Goal: Task Accomplishment & Management: Manage account settings

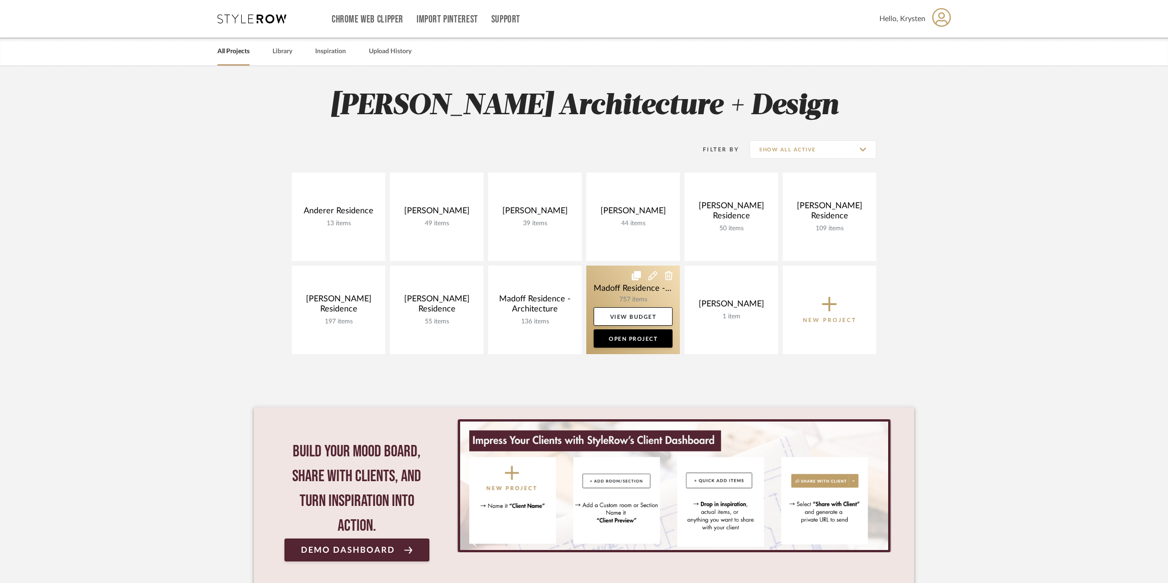
click at [610, 276] on link at bounding box center [633, 310] width 94 height 89
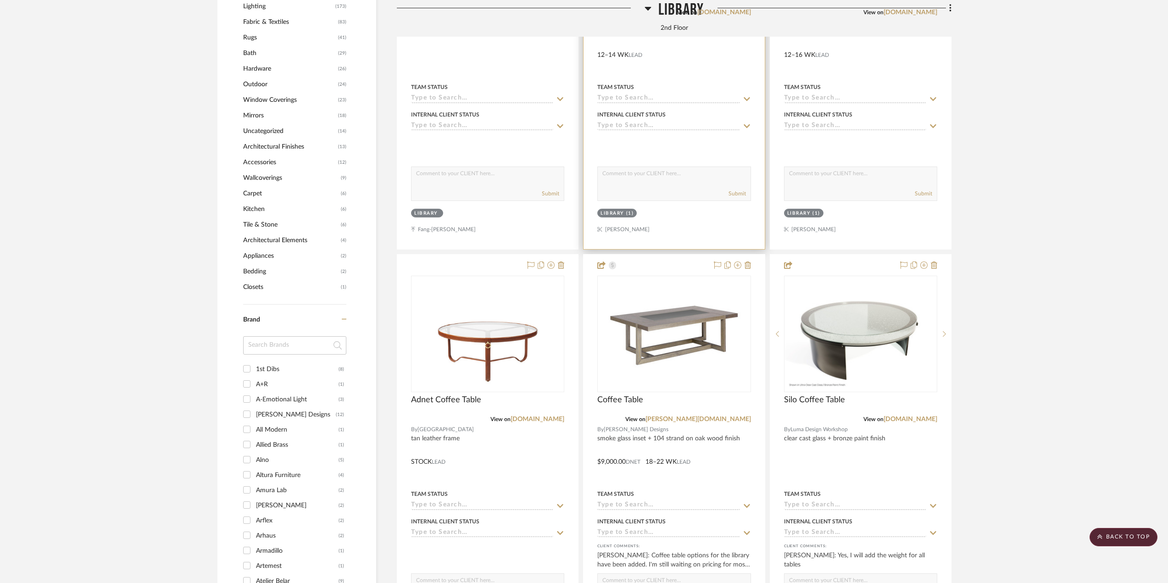
scroll to position [1055, 0]
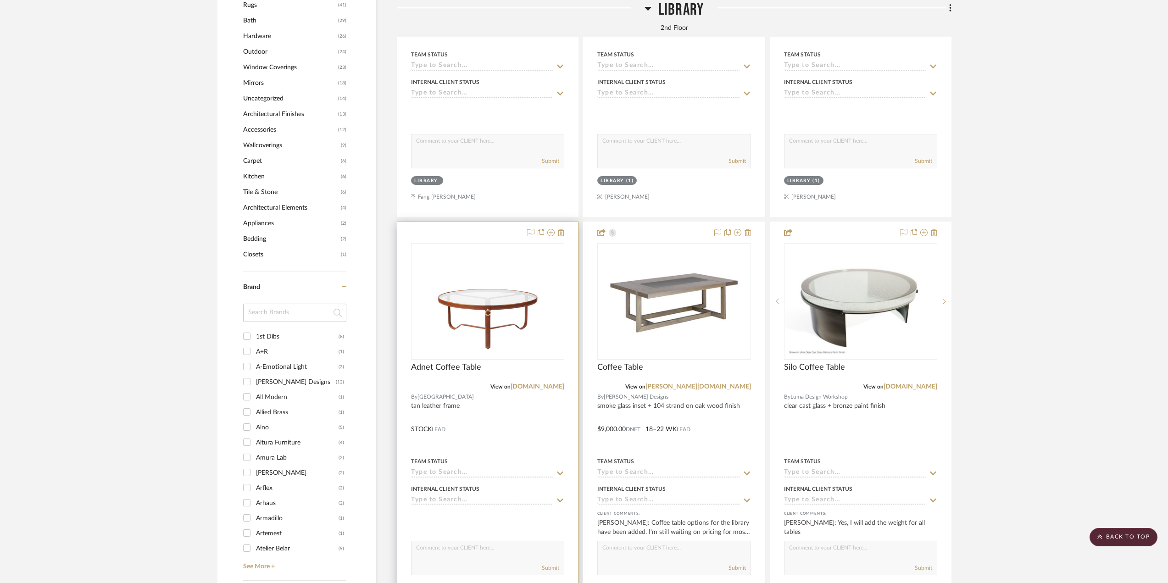
click at [522, 438] on div at bounding box center [487, 422] width 181 height 401
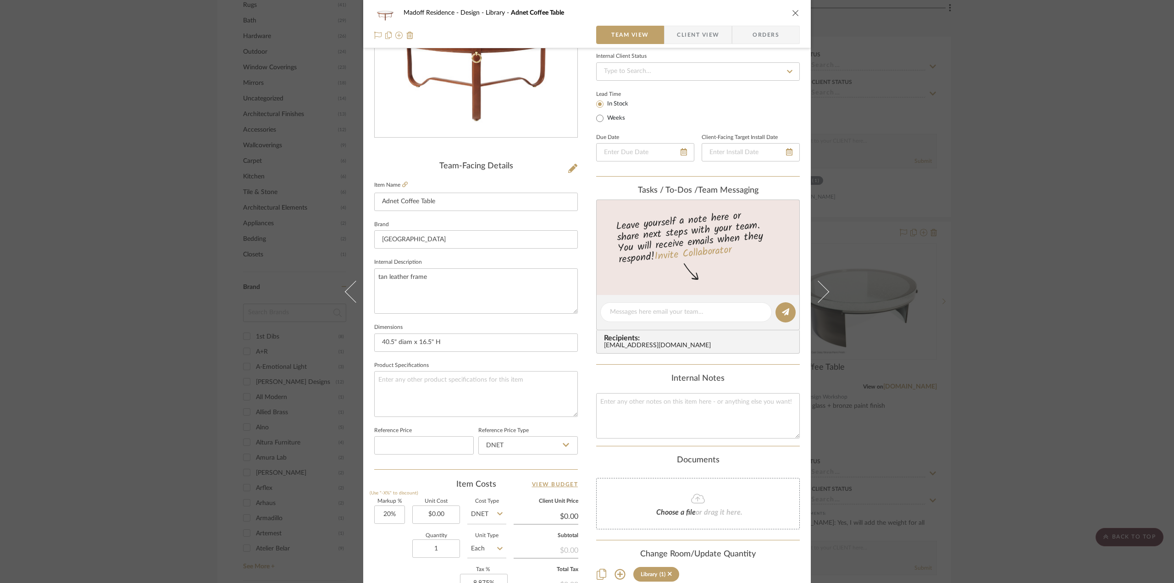
scroll to position [183, 0]
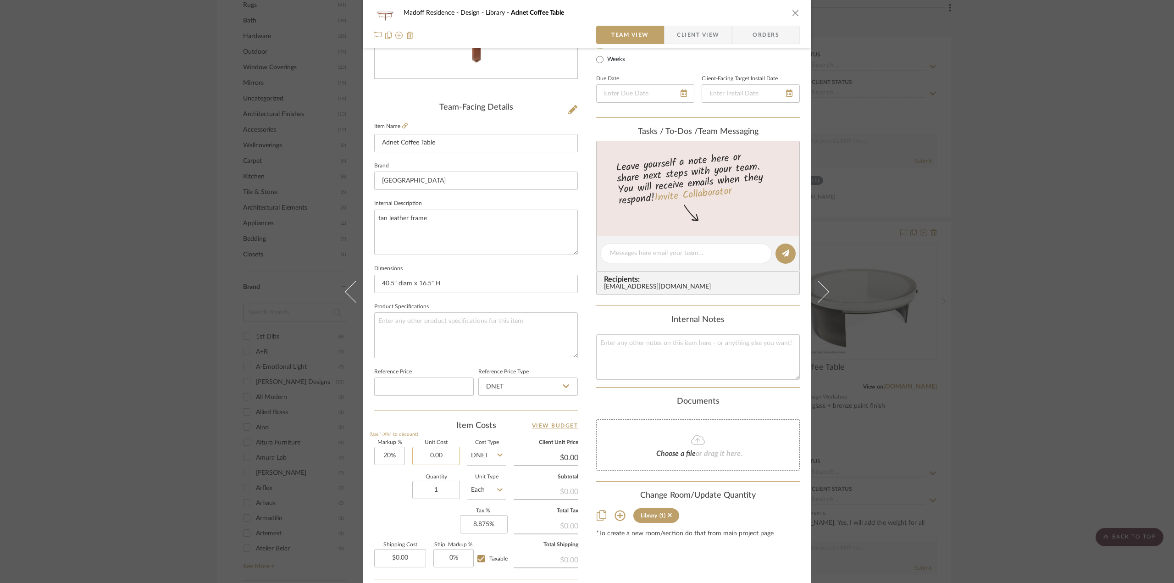
click at [435, 453] on input "0.00" at bounding box center [436, 456] width 48 height 18
type input "$2,040.00"
click at [393, 489] on div "Quantity 1 Unit Type Each" at bounding box center [440, 491] width 132 height 33
type input "$2,448.00"
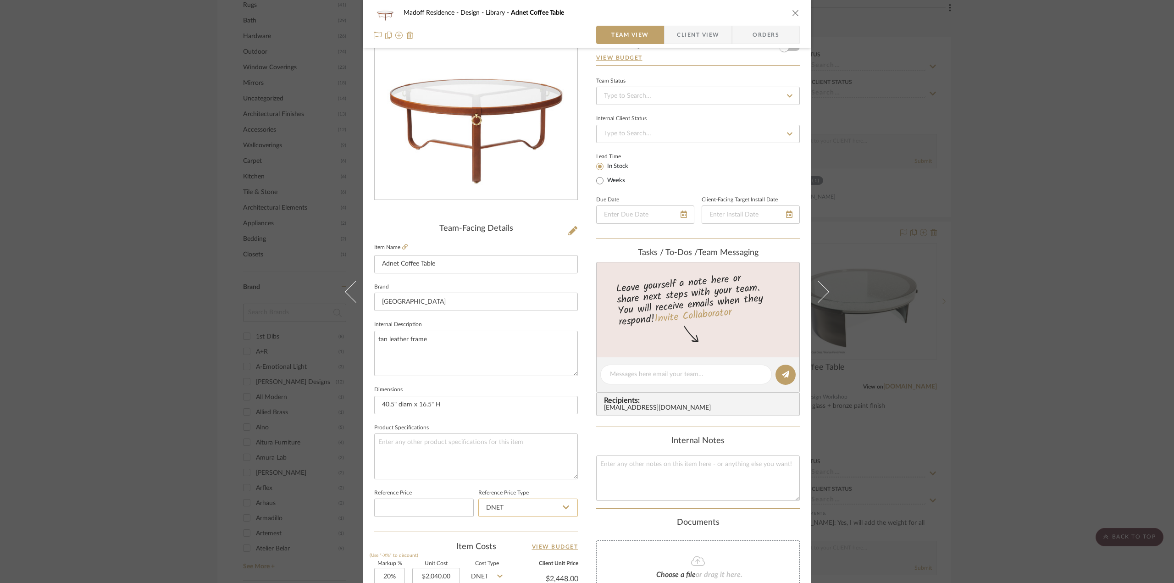
scroll to position [46, 0]
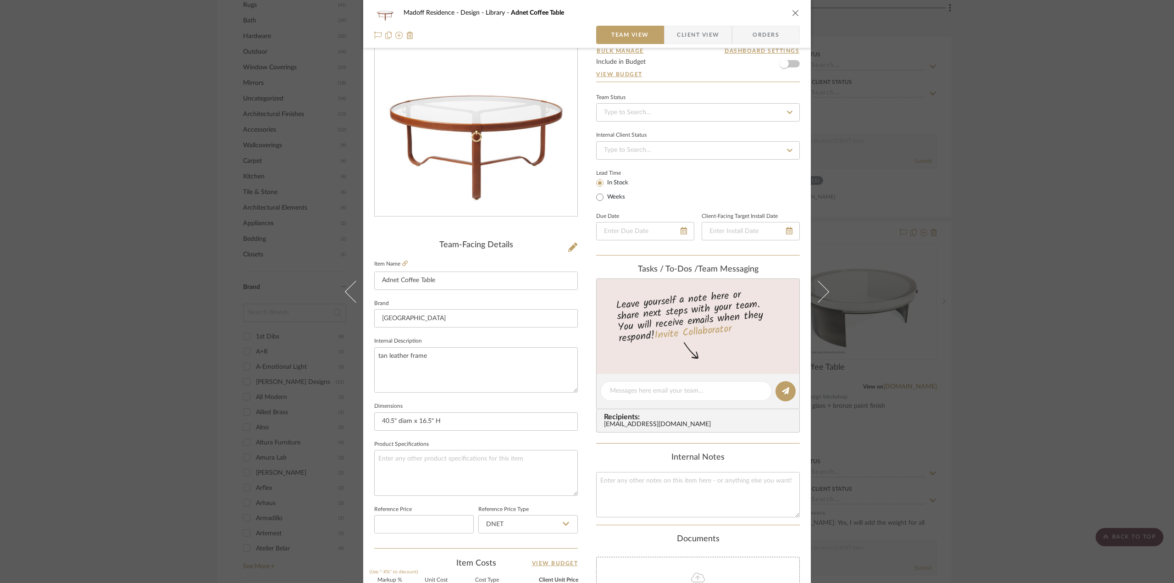
click at [702, 33] on span "Client View" at bounding box center [698, 35] width 42 height 18
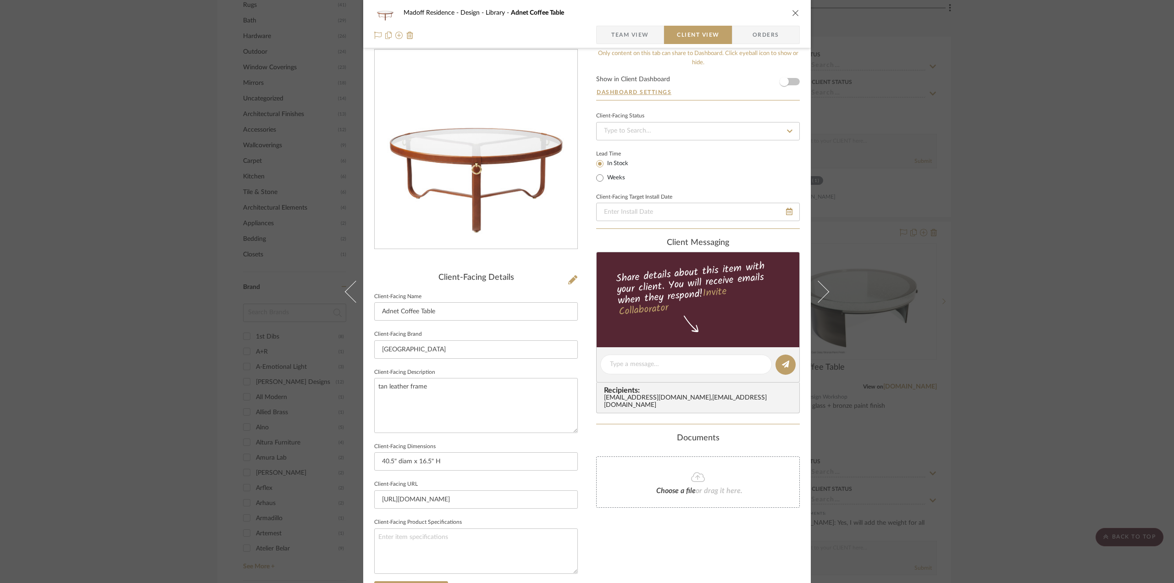
scroll to position [0, 0]
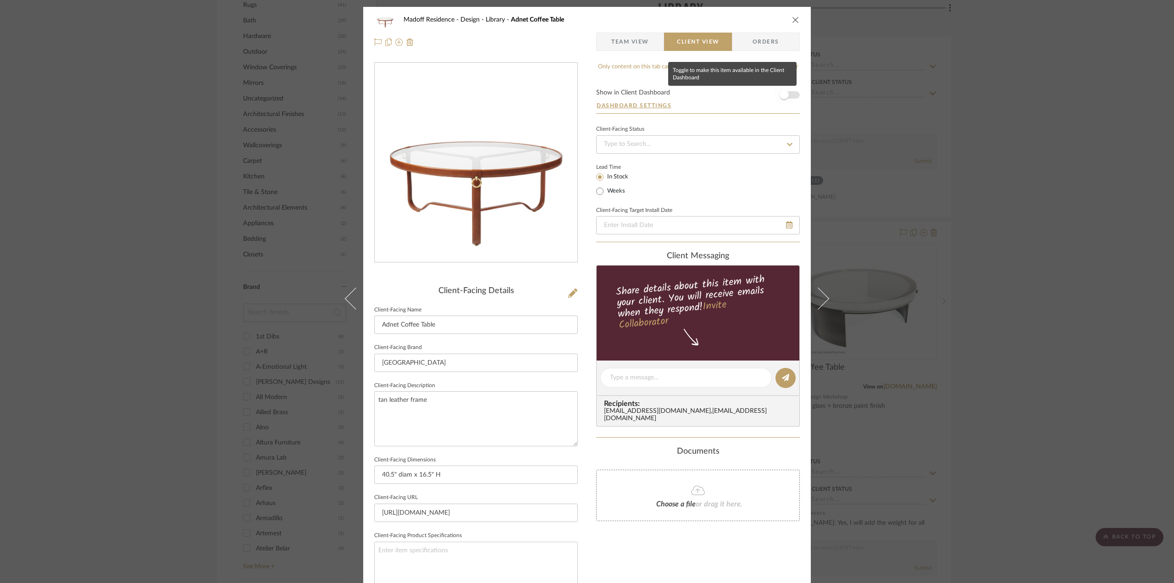
click at [786, 93] on span "button" at bounding box center [784, 95] width 20 height 20
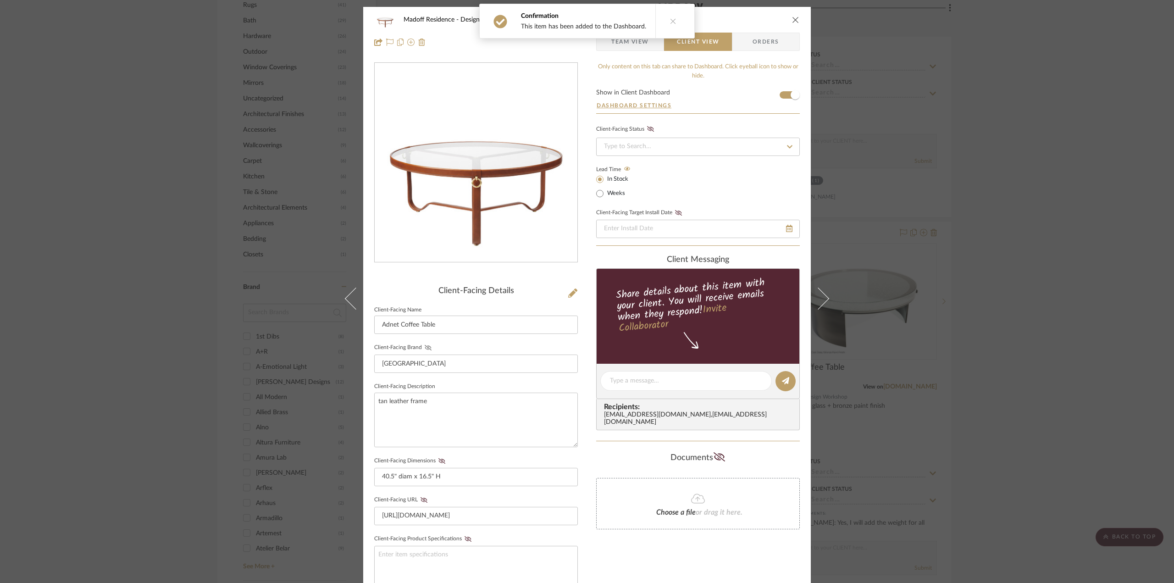
click at [426, 346] on icon at bounding box center [428, 348] width 7 height 6
click at [439, 460] on icon at bounding box center [441, 461] width 7 height 6
click at [422, 498] on icon at bounding box center [424, 500] width 7 height 6
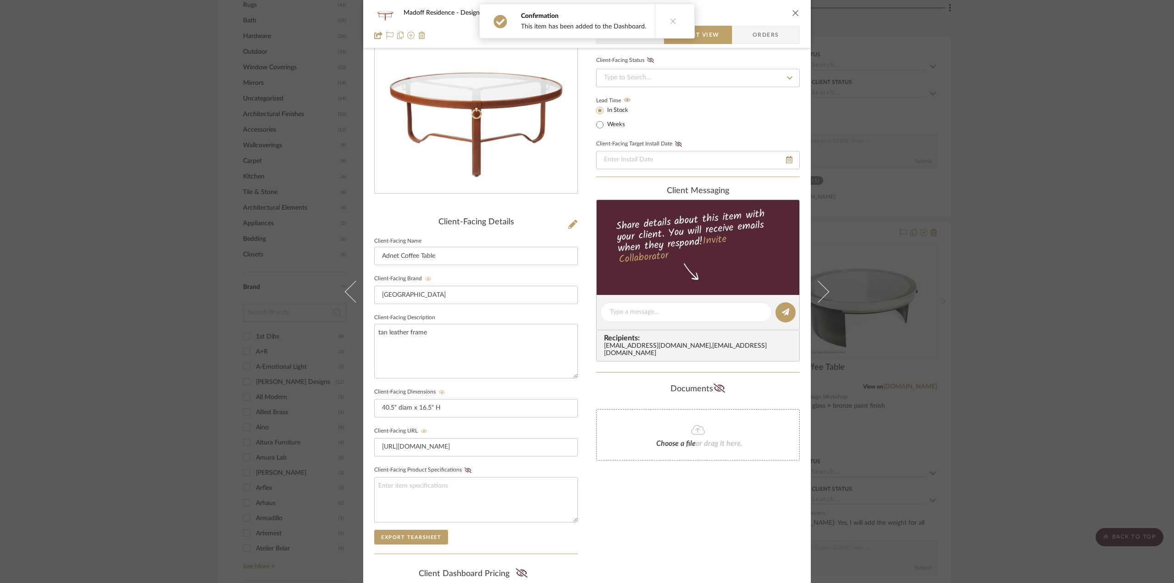
scroll to position [183, 0]
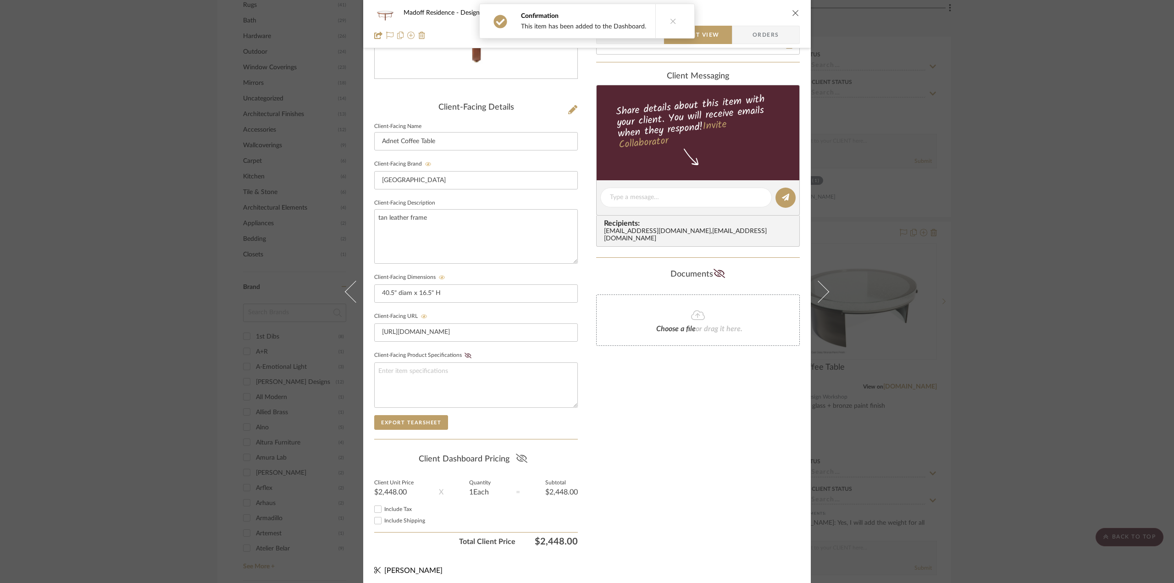
click at [516, 455] on icon at bounding box center [521, 458] width 11 height 9
click at [384, 508] on span "Include Tax" at bounding box center [398, 509] width 28 height 6
click at [383, 508] on input "Include Tax" at bounding box center [377, 509] width 11 height 11
checkbox input "true"
click at [384, 507] on span "Include Tax" at bounding box center [398, 509] width 28 height 6
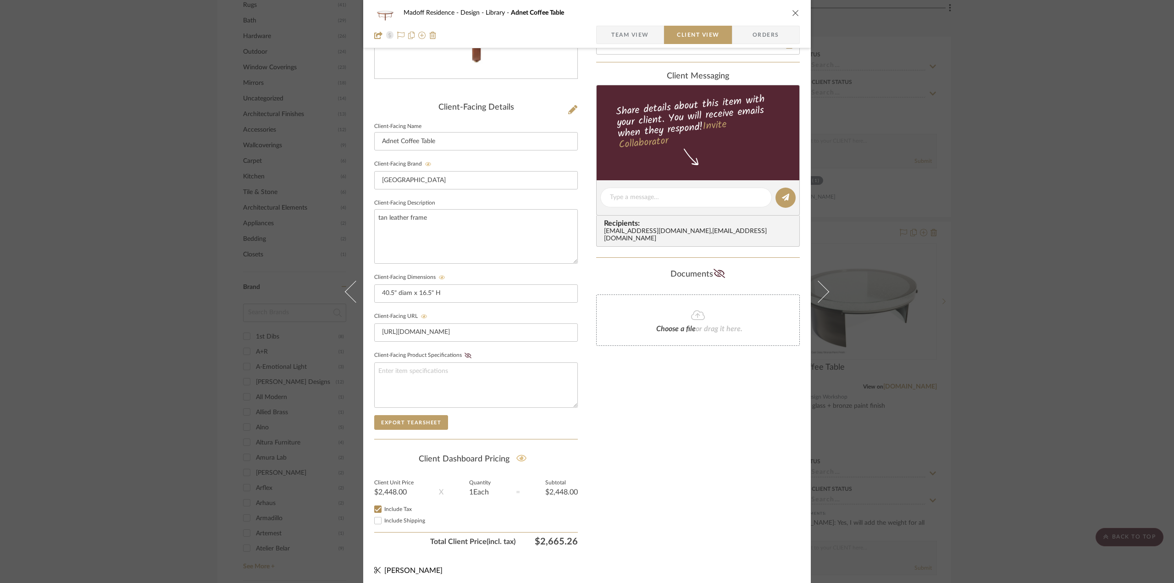
click at [383, 507] on input "Include Tax" at bounding box center [377, 509] width 11 height 11
checkbox input "false"
click at [379, 506] on input "Include Tax" at bounding box center [377, 509] width 11 height 11
checkbox input "true"
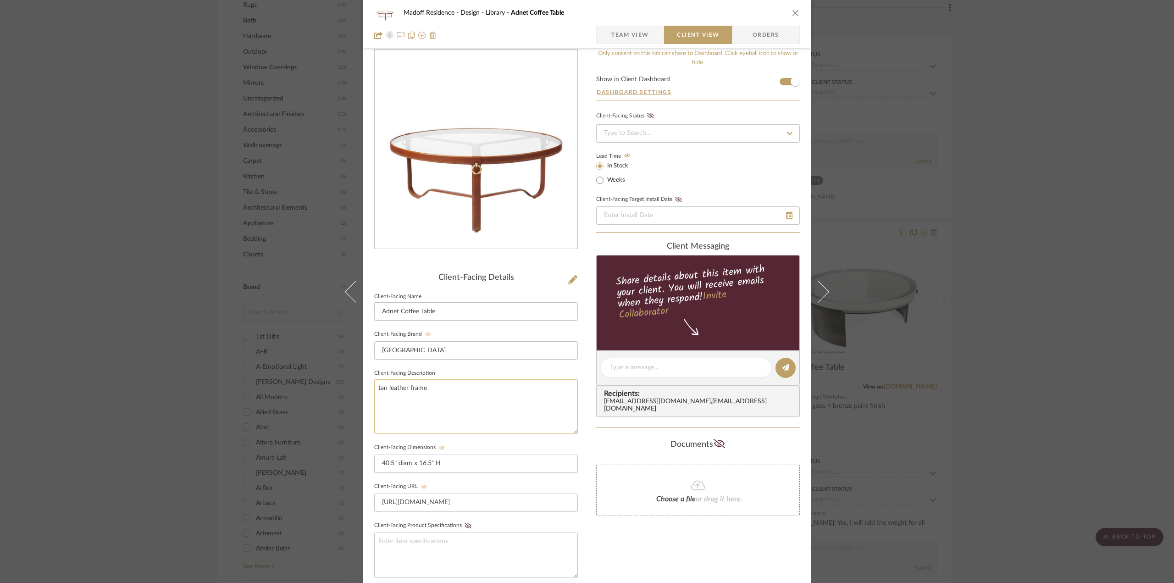
scroll to position [0, 0]
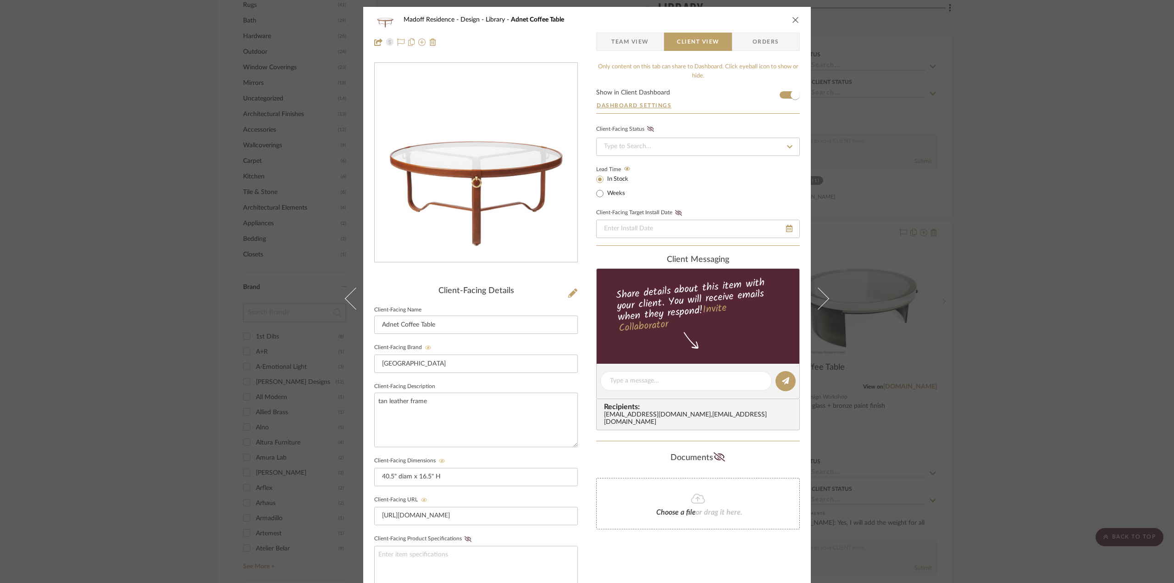
click at [627, 33] on span "Team View" at bounding box center [630, 42] width 38 height 18
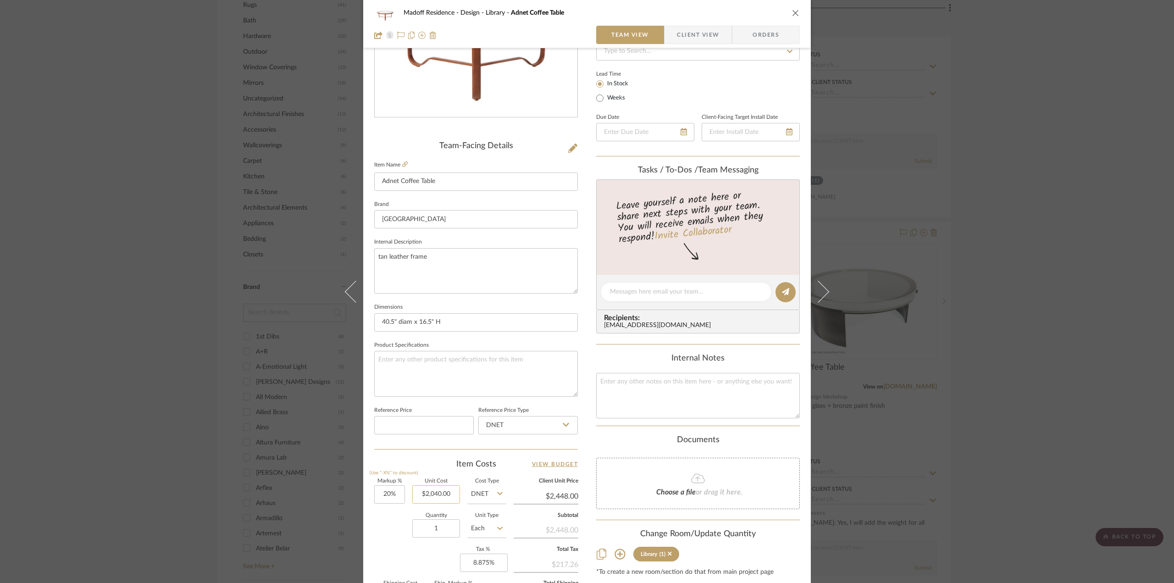
scroll to position [183, 0]
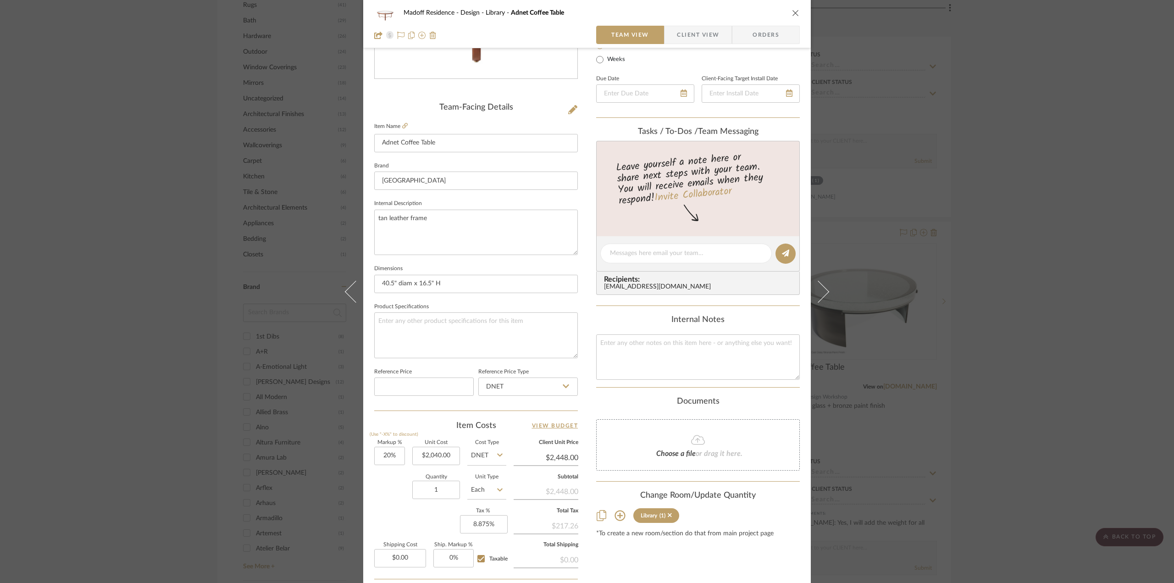
click at [992, 366] on div "Madoff Residence - Design Library Adnet Coffee Table Team View Client View Orde…" at bounding box center [587, 291] width 1174 height 583
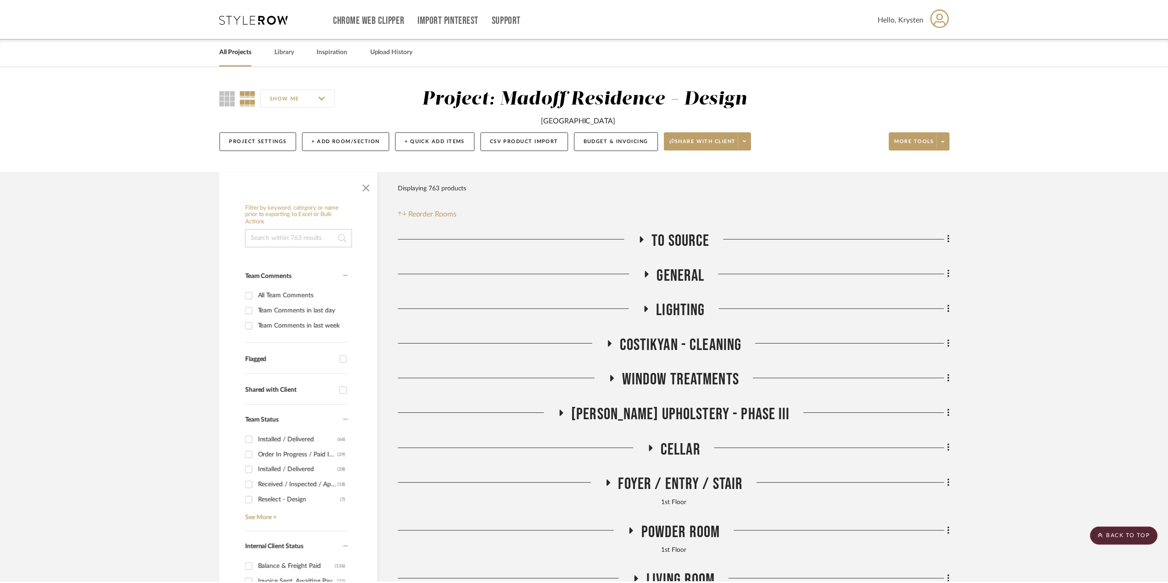
scroll to position [1055, 0]
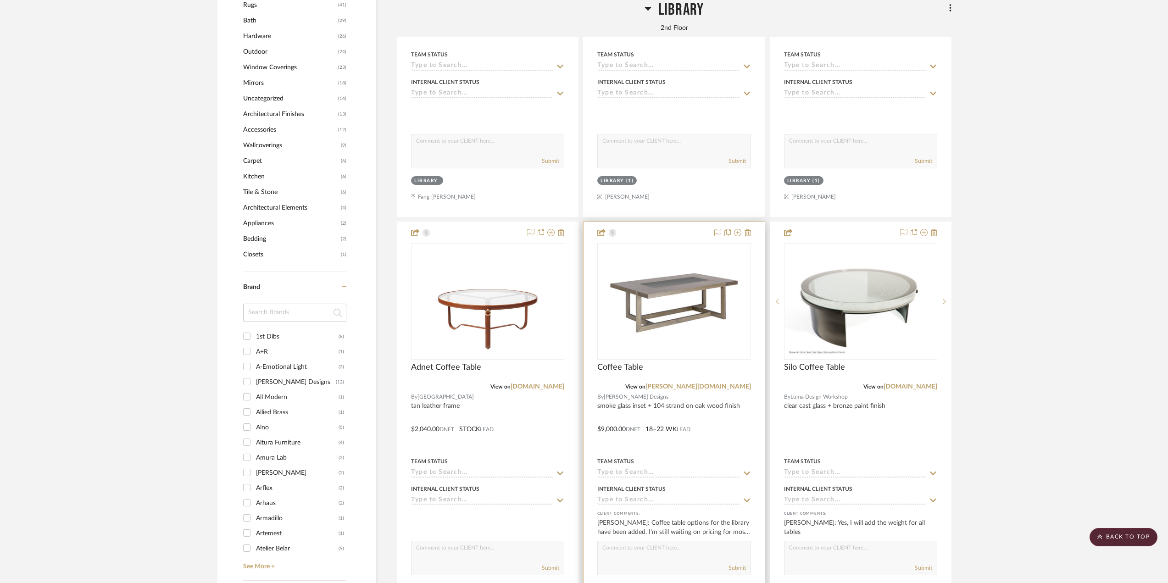
click at [711, 438] on div at bounding box center [673, 422] width 181 height 401
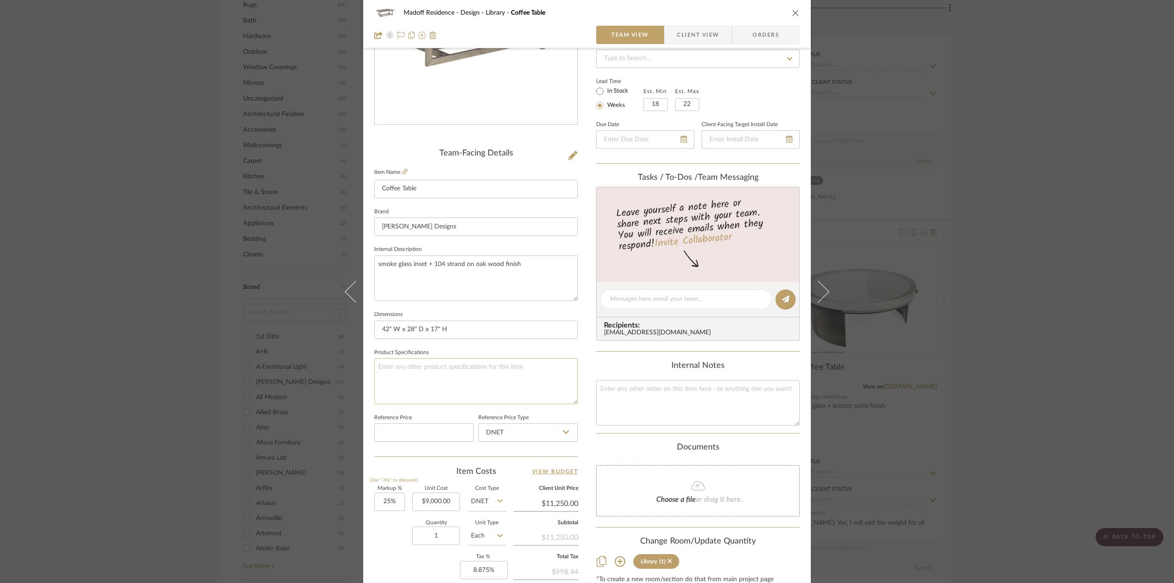
scroll to position [229, 0]
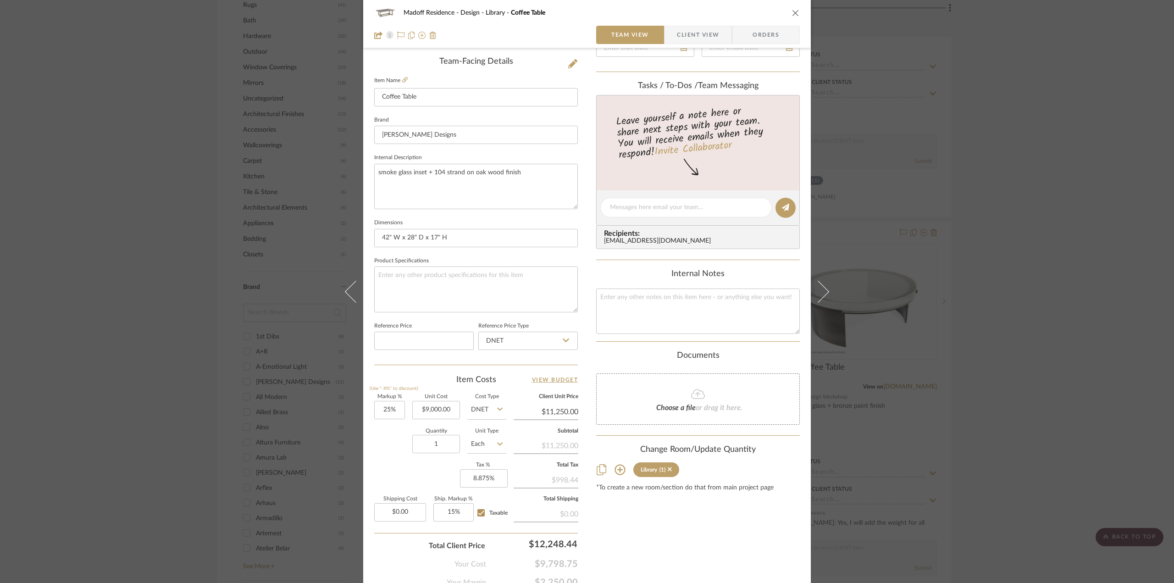
click at [1053, 251] on div "Madoff Residence - Design Library Coffee Table Team View Client View Orders Tea…" at bounding box center [587, 291] width 1174 height 583
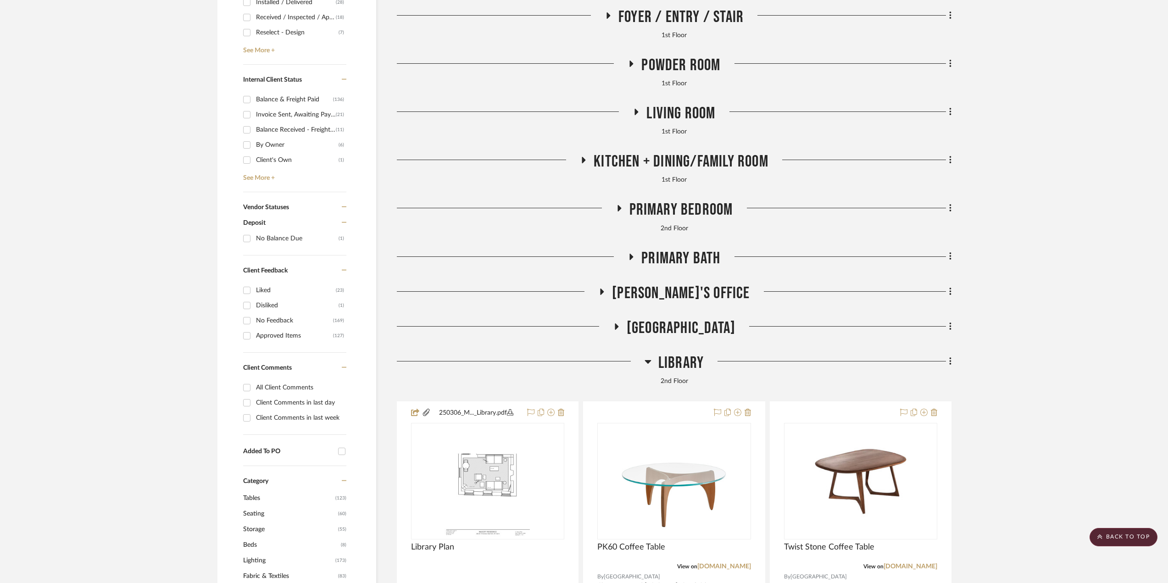
scroll to position [413, 0]
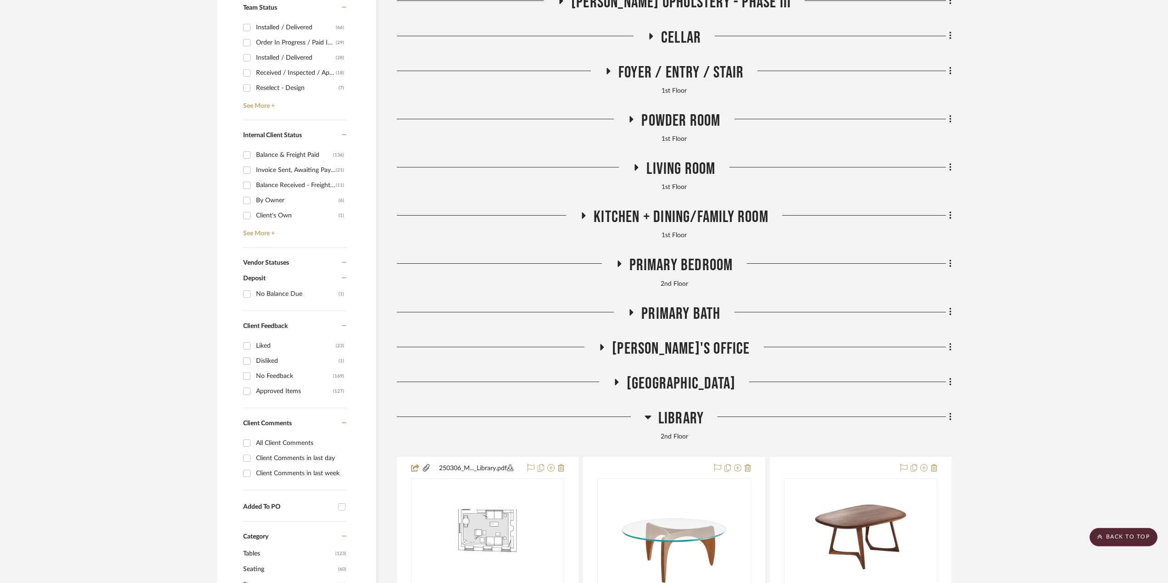
click at [692, 422] on span "Library" at bounding box center [680, 419] width 45 height 20
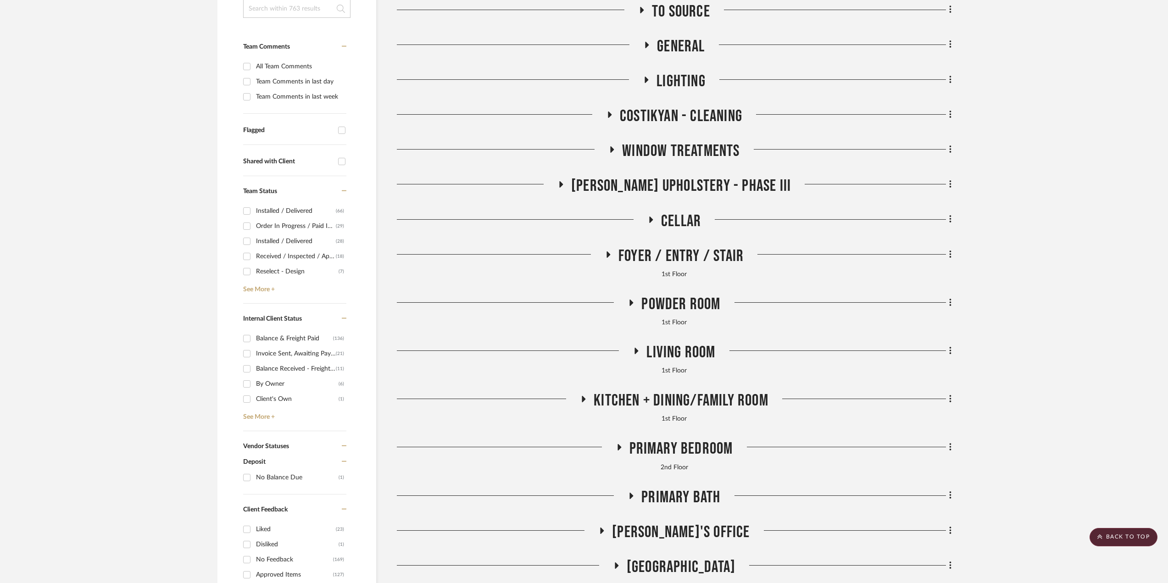
scroll to position [92, 0]
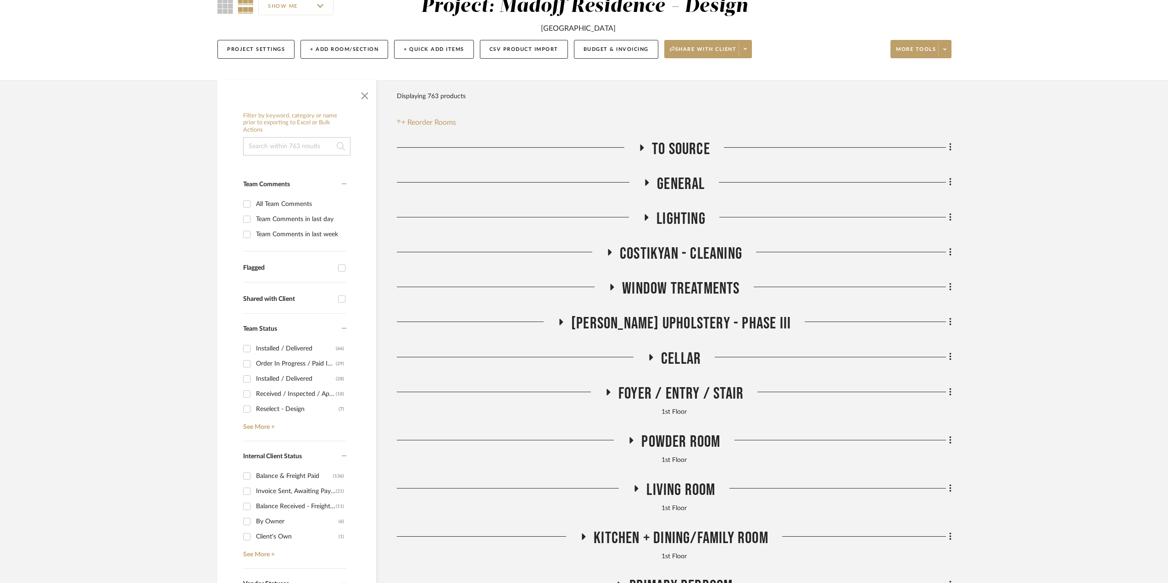
click at [673, 360] on span "Cellar" at bounding box center [681, 359] width 40 height 20
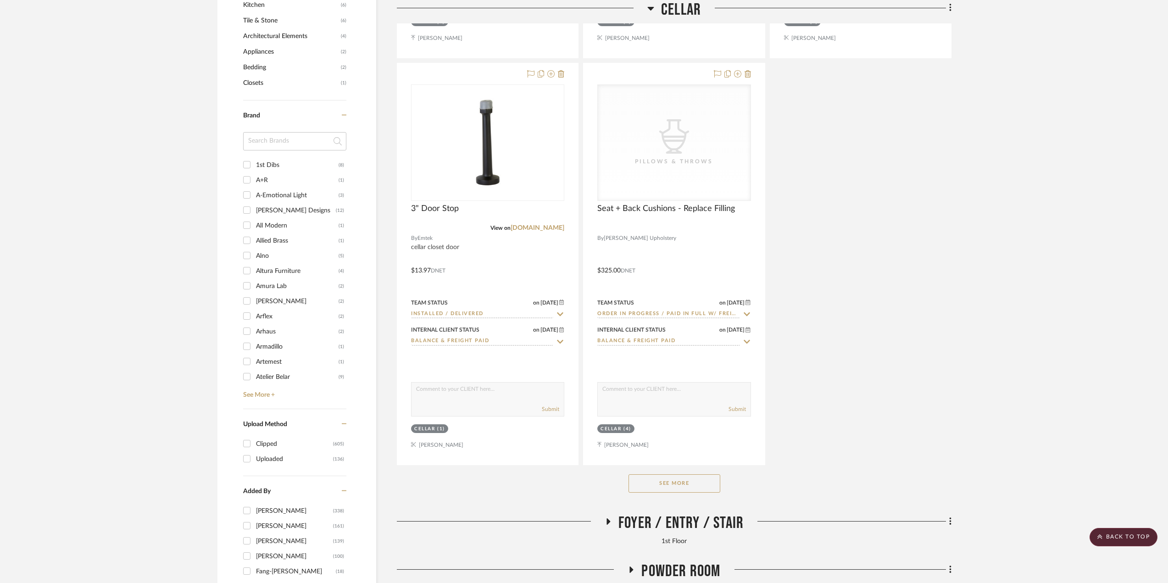
scroll to position [1284, 0]
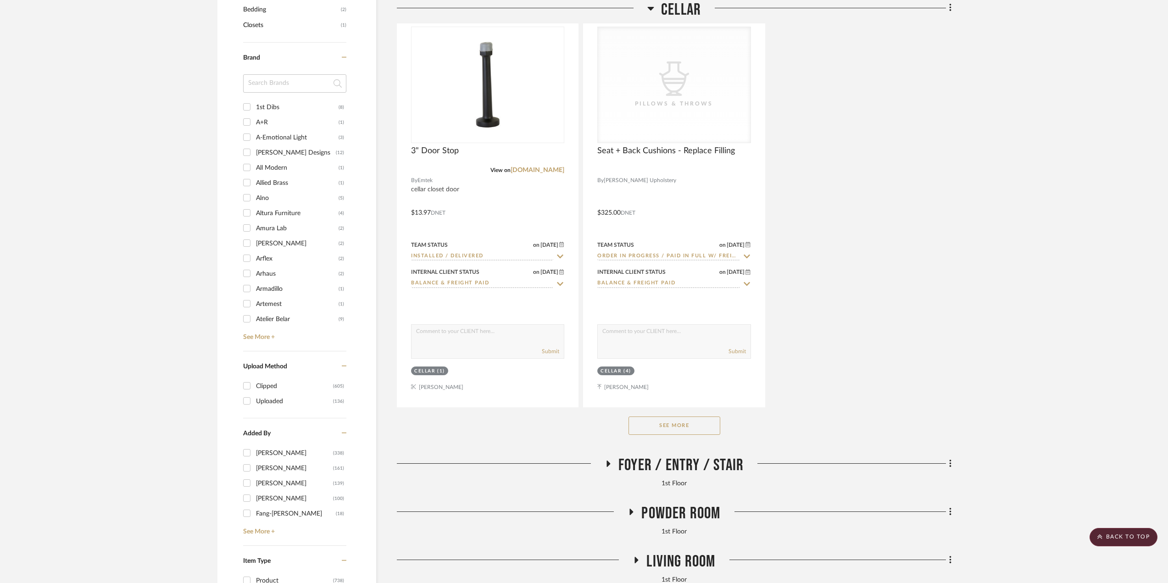
click at [674, 419] on button "See More" at bounding box center [674, 425] width 92 height 18
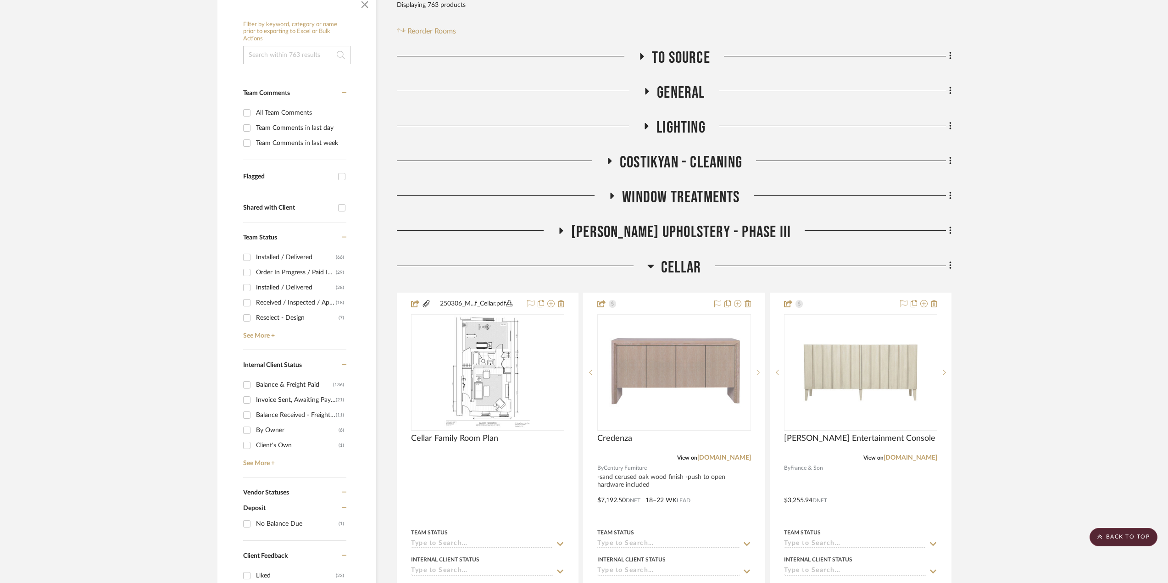
scroll to position [92, 0]
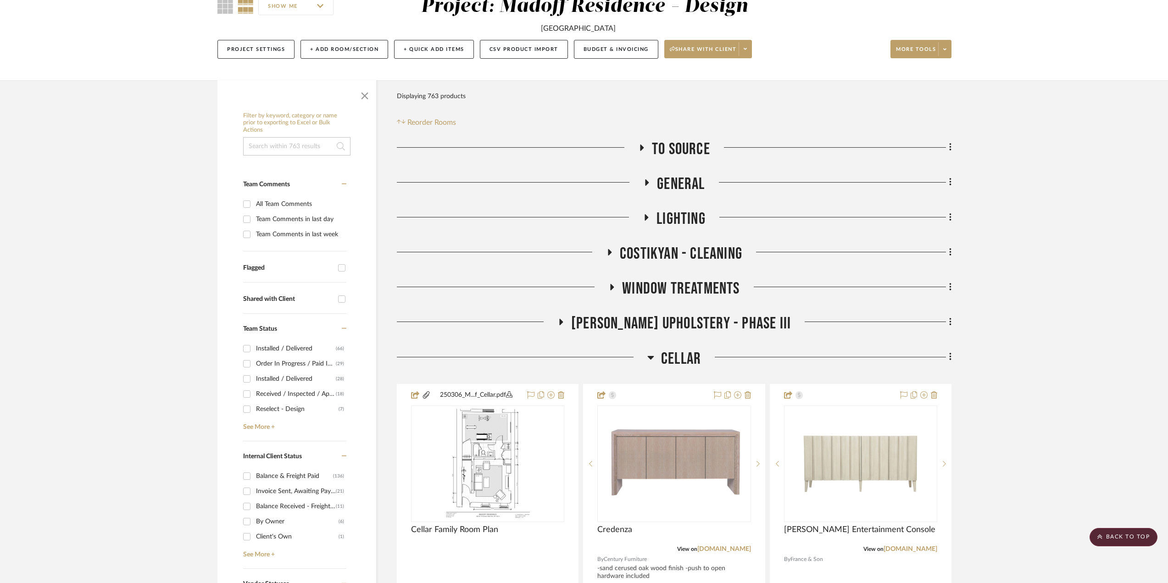
click at [684, 324] on span "[PERSON_NAME] Upholstery - Phase III" at bounding box center [681, 324] width 220 height 20
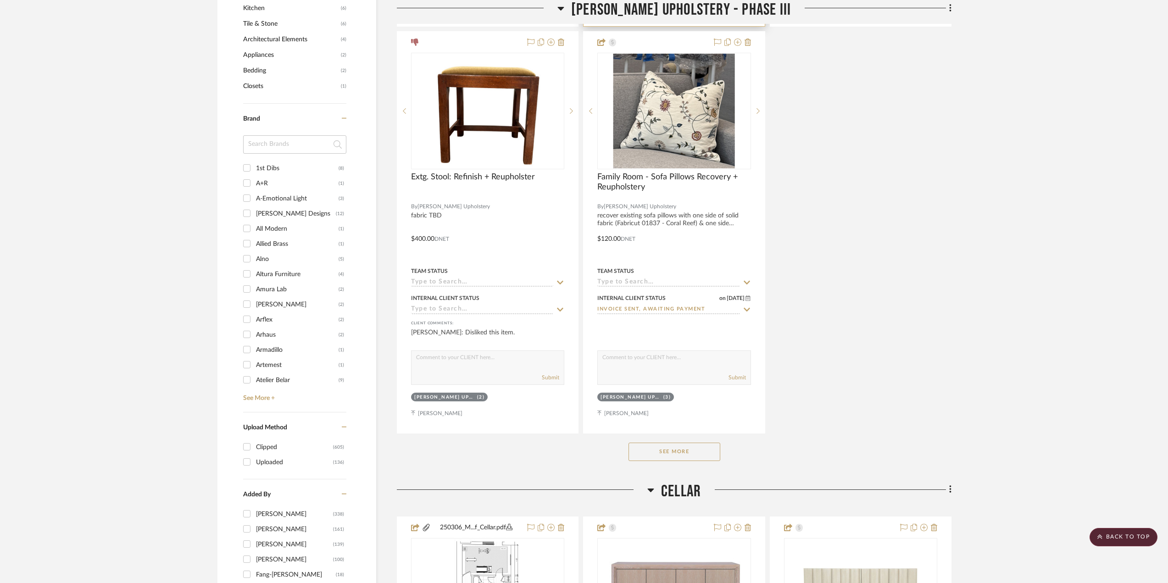
scroll to position [1284, 0]
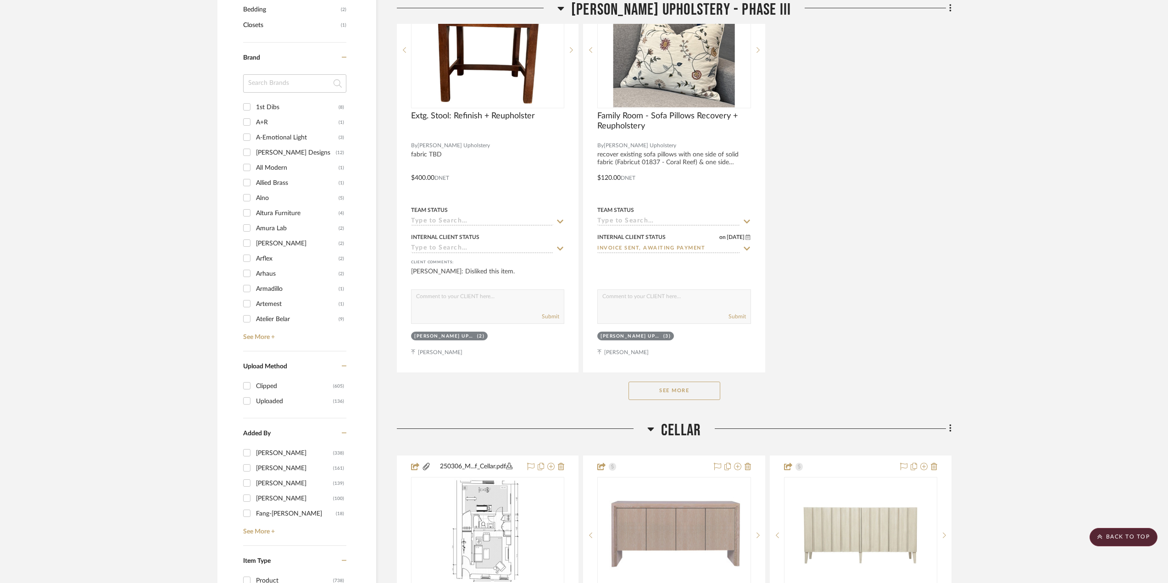
click at [680, 388] on button "See More" at bounding box center [674, 391] width 92 height 18
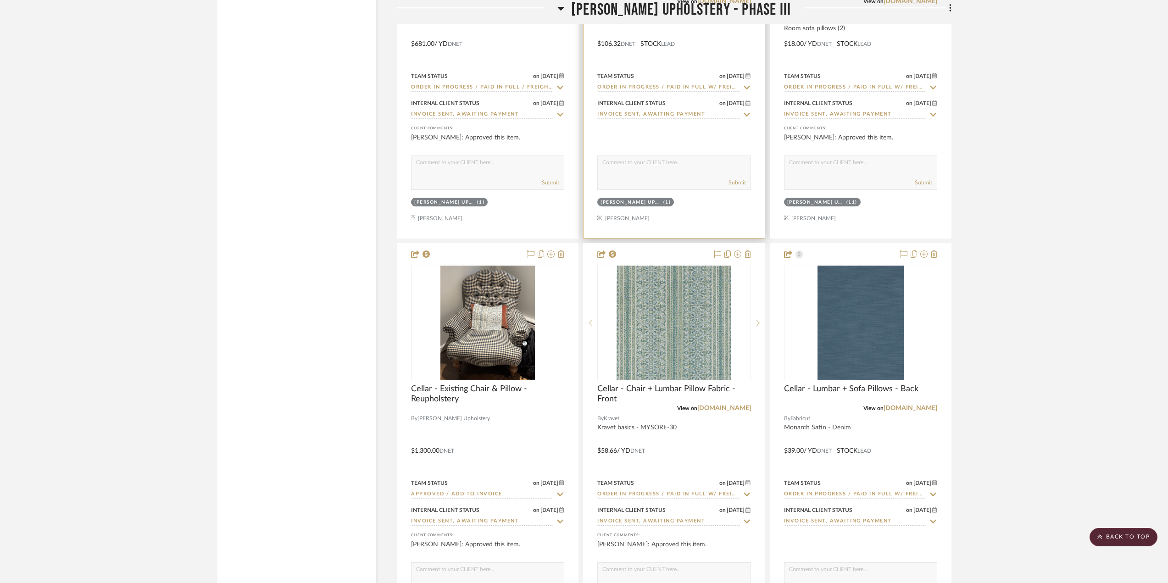
scroll to position [2293, 0]
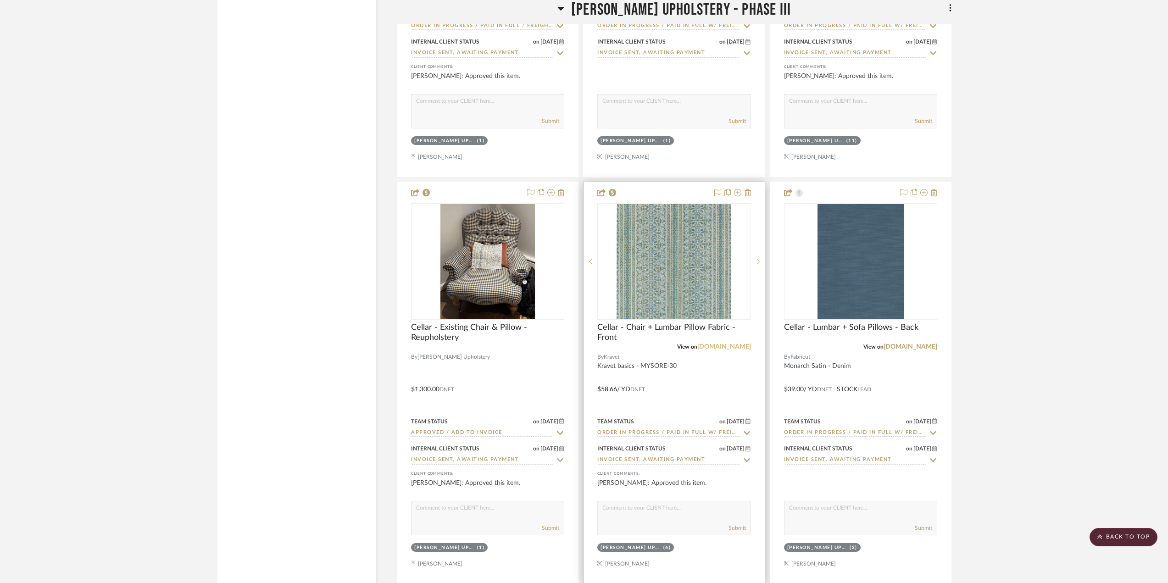
click at [729, 348] on link "[DOMAIN_NAME]" at bounding box center [724, 347] width 54 height 6
click at [924, 345] on link "[DOMAIN_NAME]" at bounding box center [910, 347] width 54 height 6
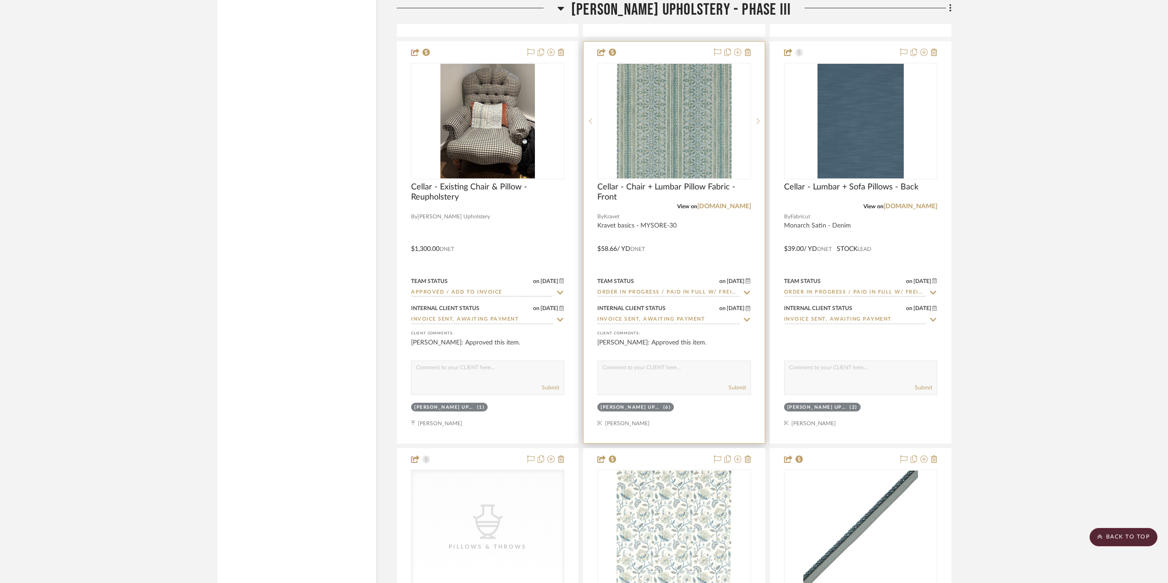
scroll to position [2614, 0]
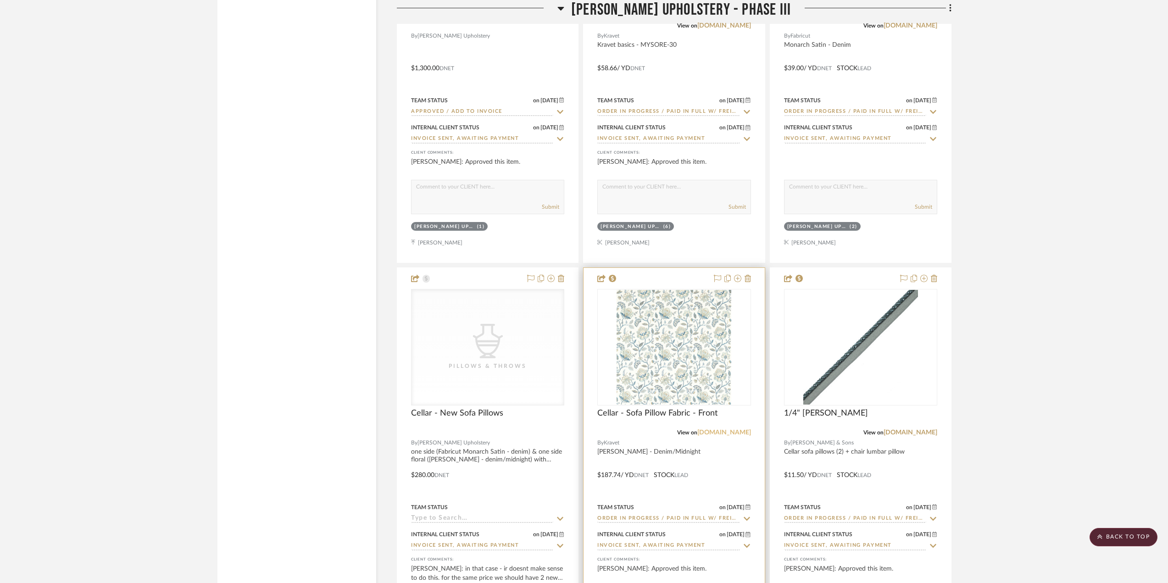
click at [740, 434] on link "[DOMAIN_NAME]" at bounding box center [724, 432] width 54 height 6
click at [905, 433] on link "[DOMAIN_NAME]" at bounding box center [910, 432] width 54 height 6
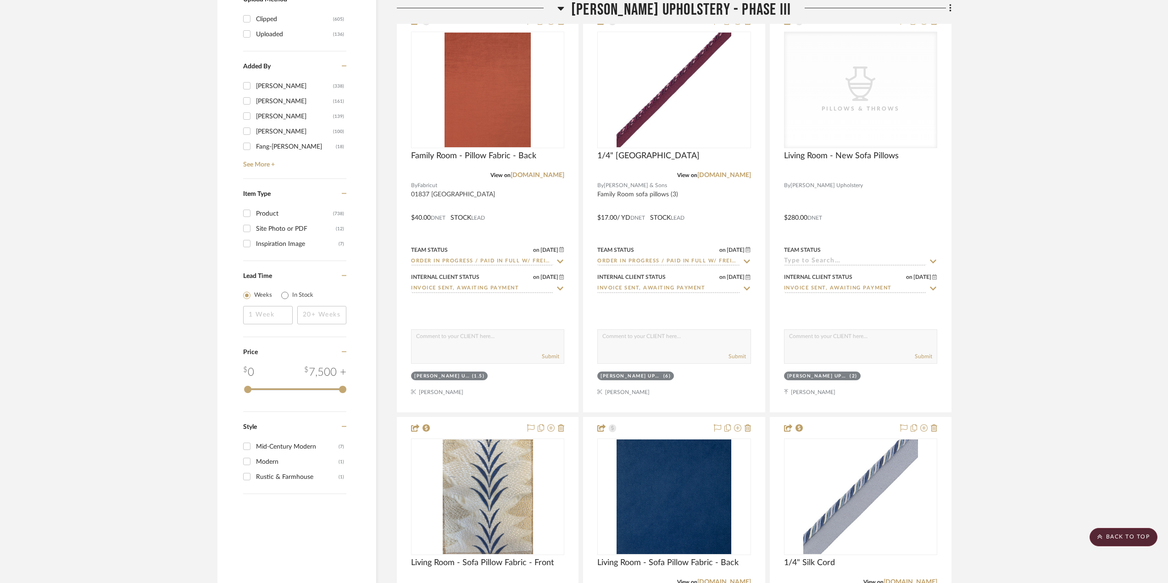
scroll to position [1514, 0]
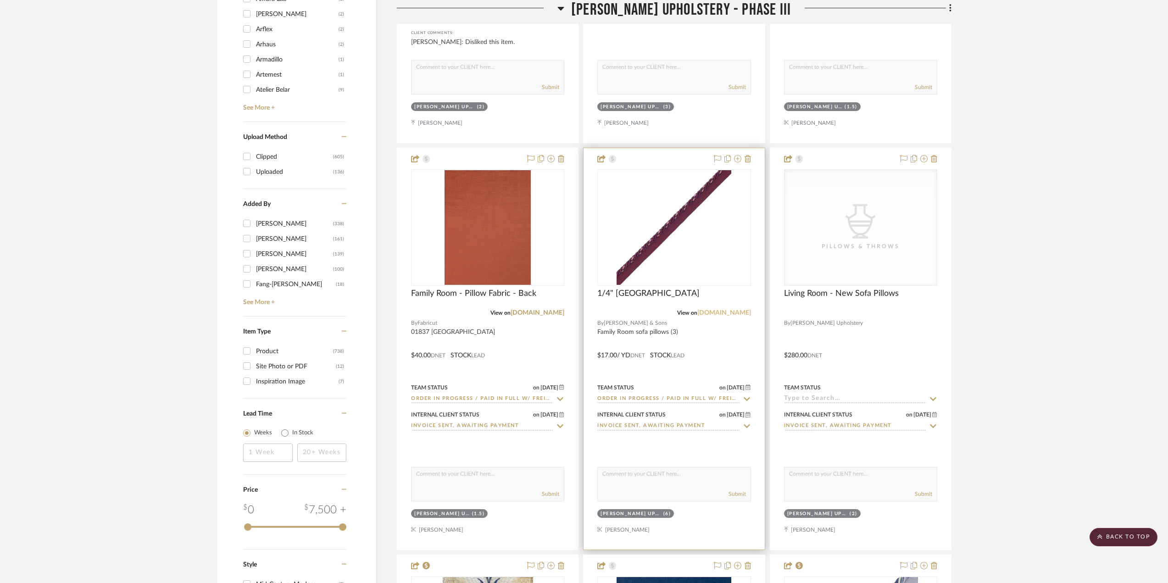
click at [732, 312] on link "[DOMAIN_NAME]" at bounding box center [724, 313] width 54 height 6
click at [539, 312] on link "[DOMAIN_NAME]" at bounding box center [537, 313] width 54 height 6
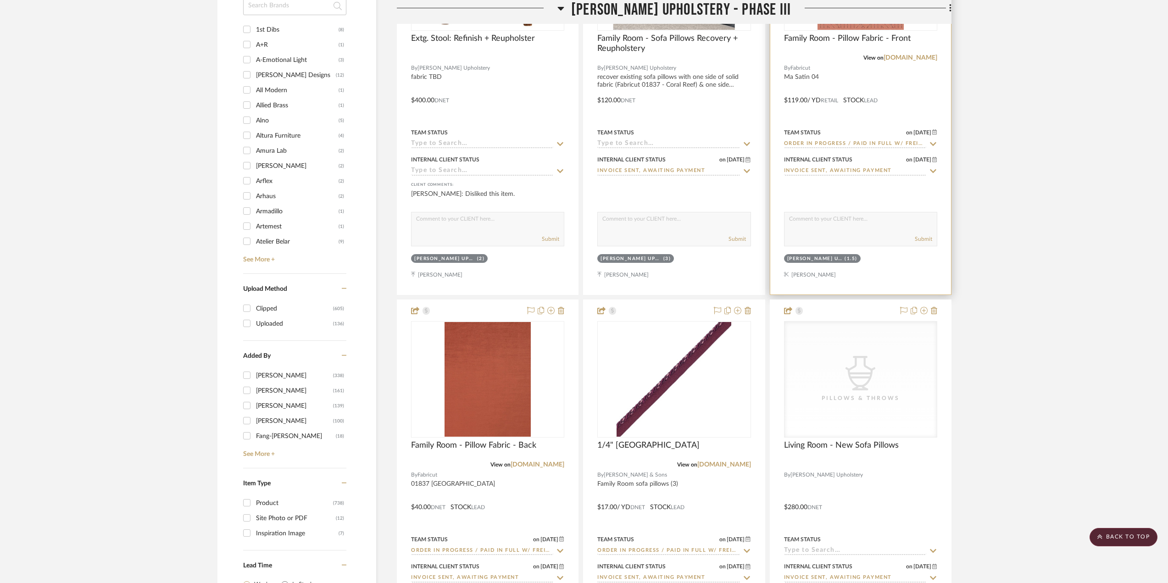
scroll to position [1238, 0]
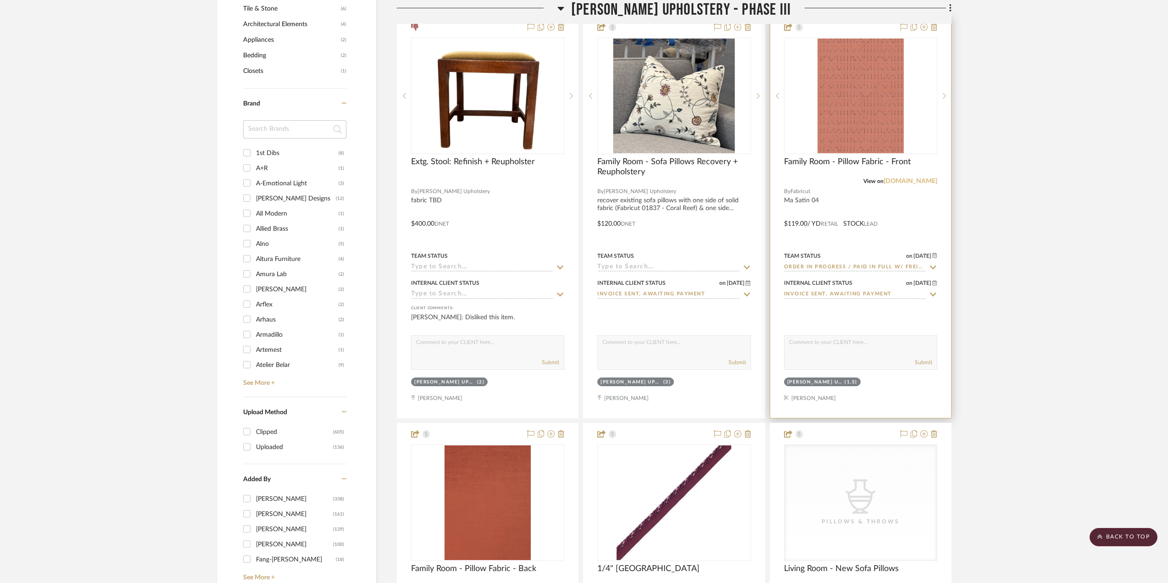
click at [910, 181] on link "[DOMAIN_NAME]" at bounding box center [910, 181] width 54 height 6
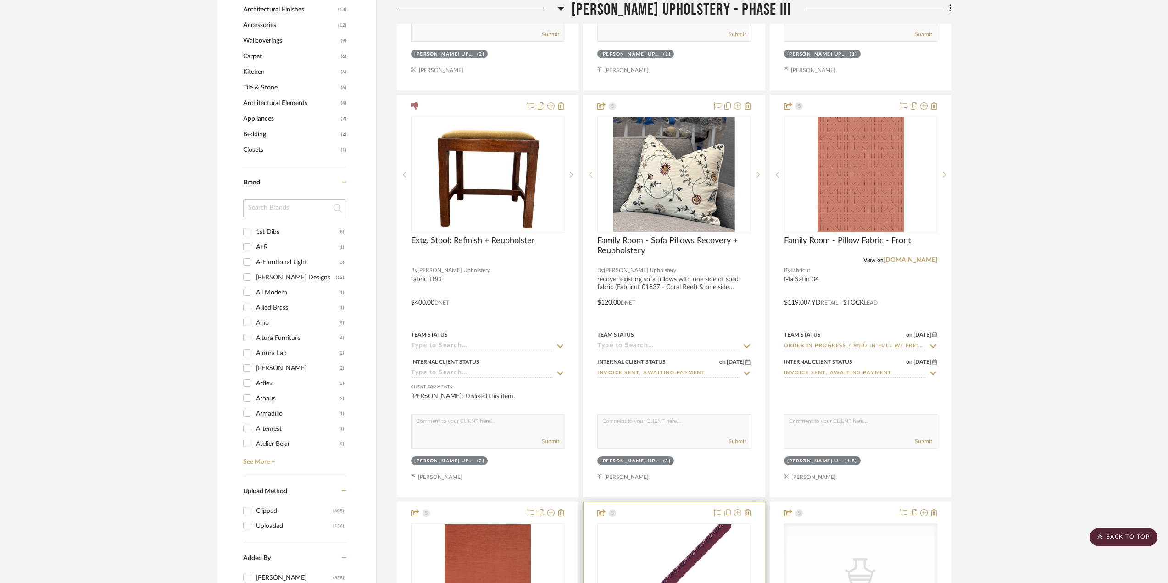
scroll to position [1055, 0]
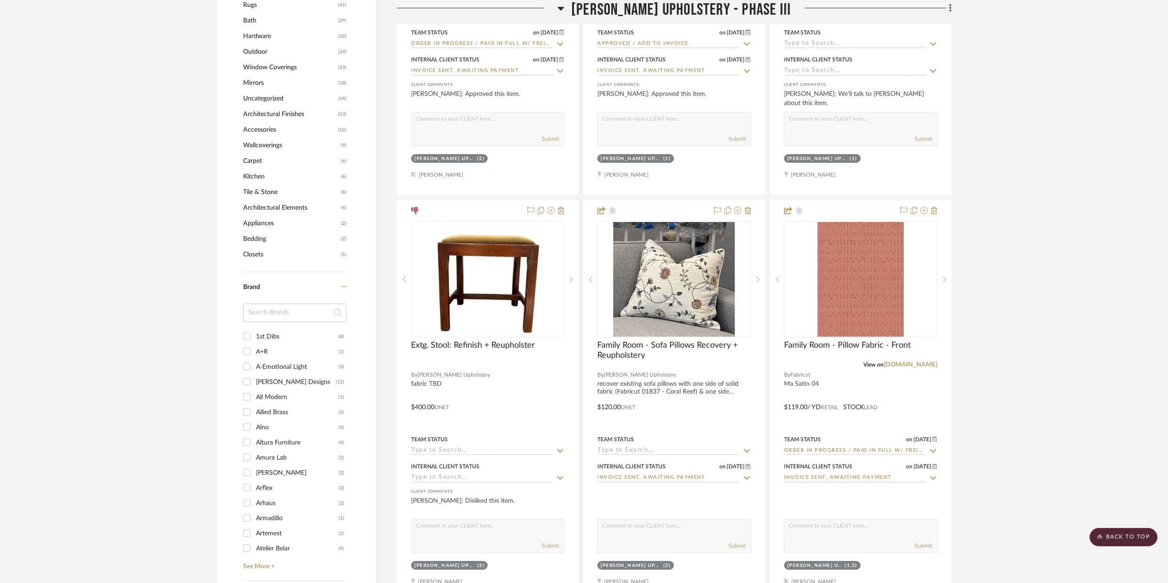
click at [658, 8] on span "[PERSON_NAME] Upholstery - Phase III" at bounding box center [681, 10] width 220 height 20
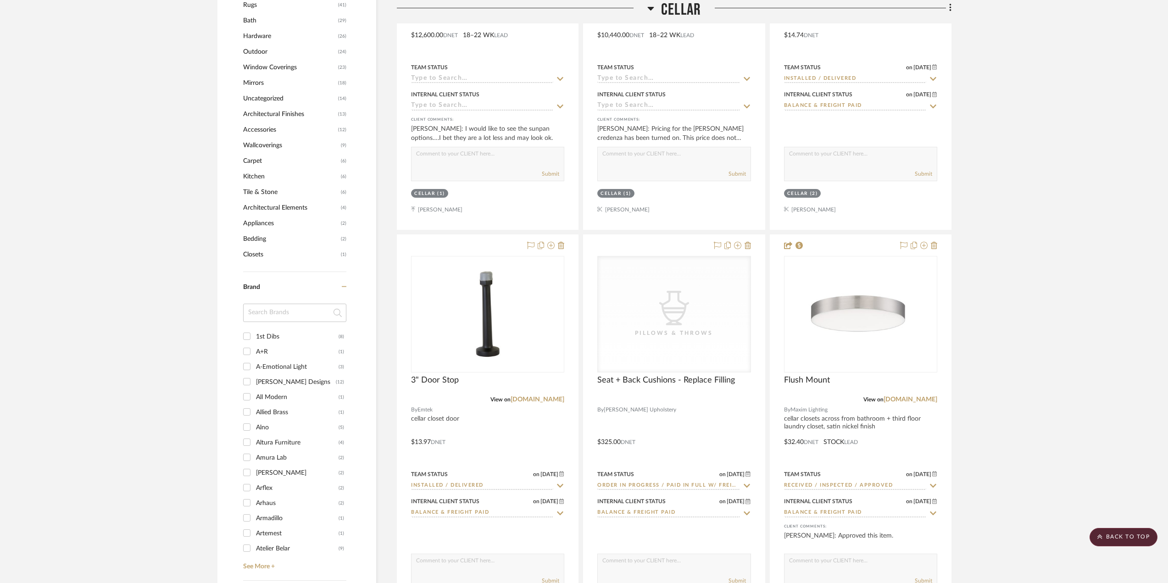
click at [659, 8] on h3 "Cellar" at bounding box center [674, 10] width 54 height 20
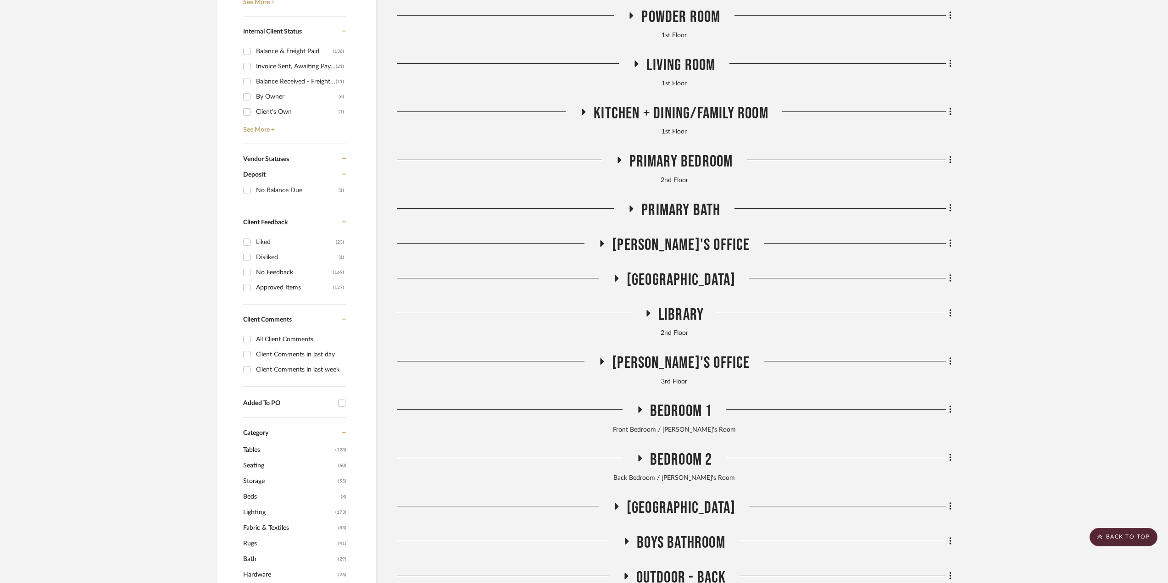
scroll to position [459, 0]
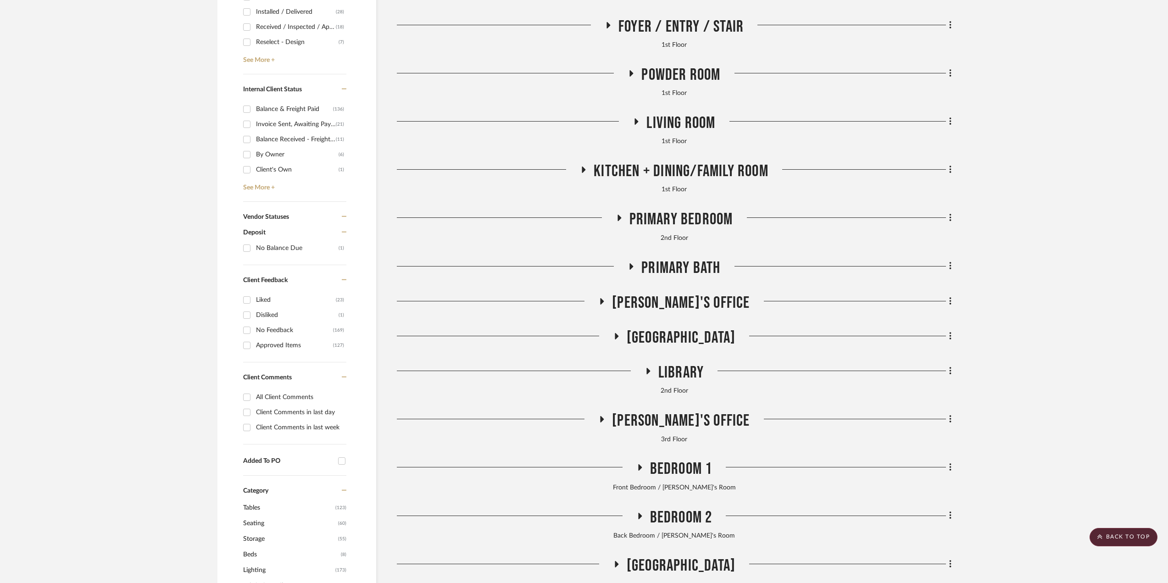
click at [703, 171] on span "Kitchen + Dining/Family Room" at bounding box center [681, 171] width 175 height 20
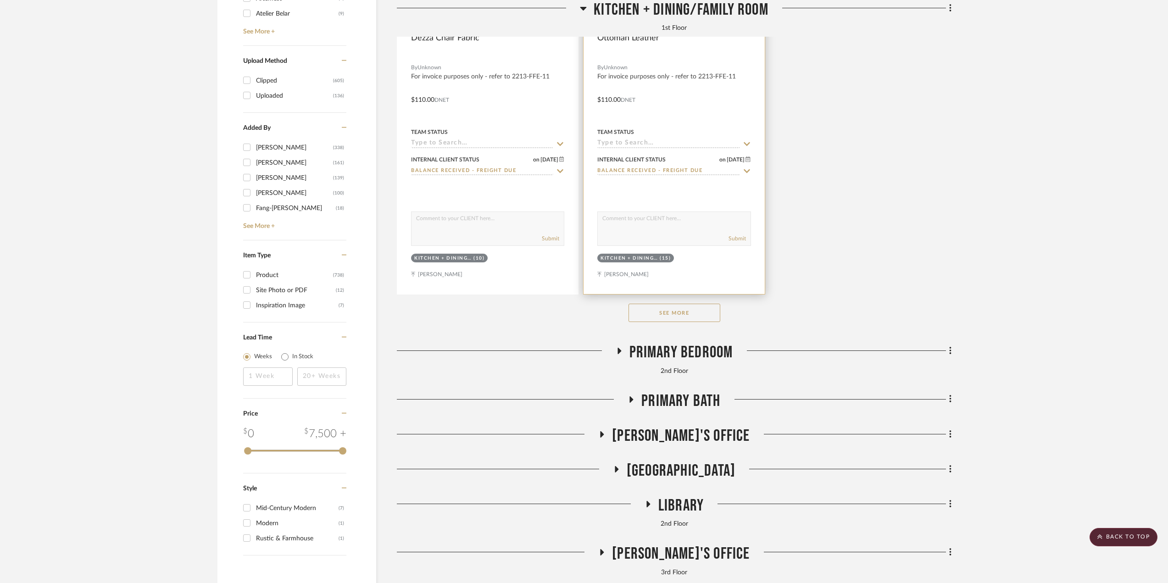
scroll to position [1605, 0]
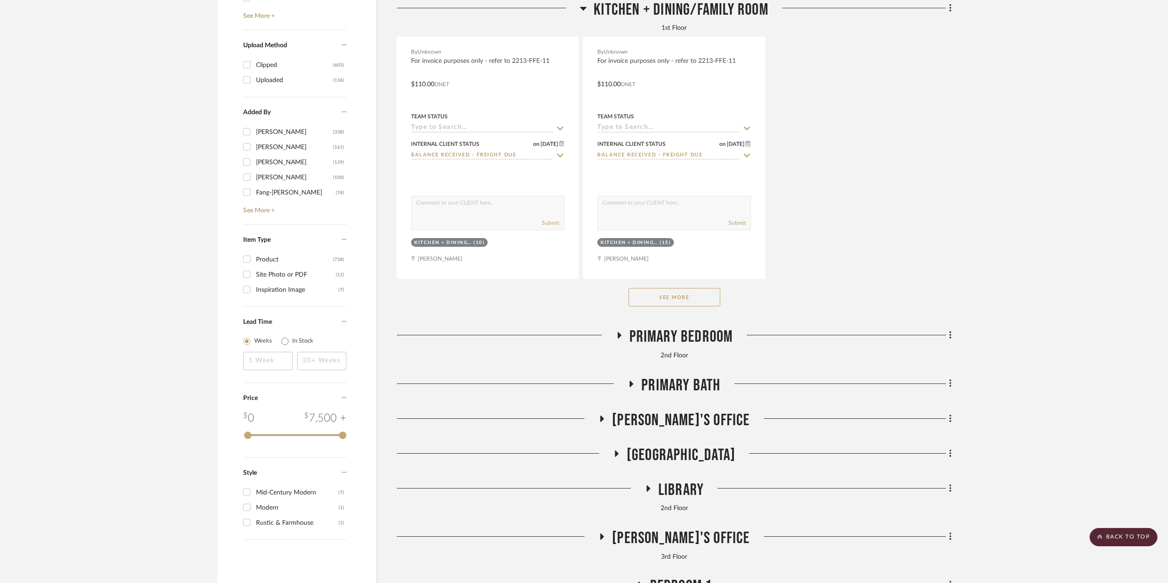
click at [668, 294] on button "See More" at bounding box center [674, 297] width 92 height 18
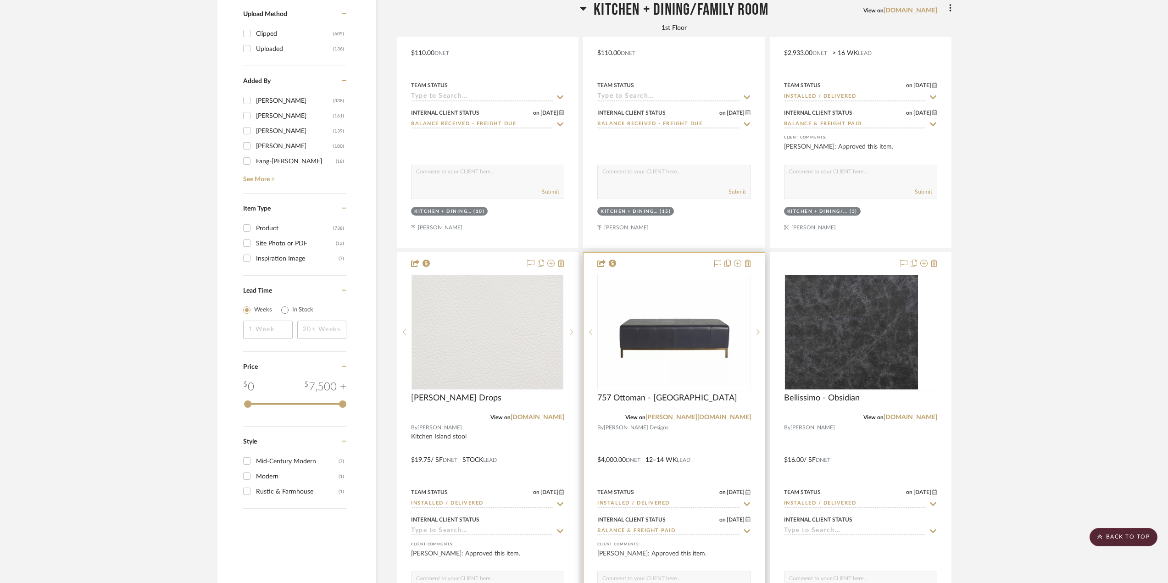
scroll to position [1651, 0]
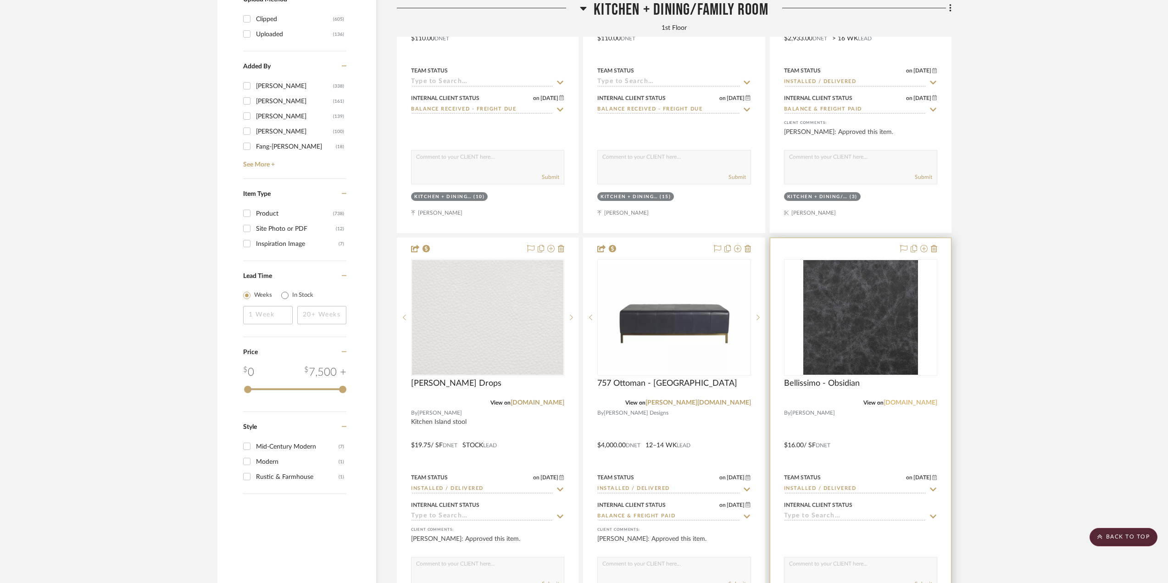
click at [899, 404] on link "[DOMAIN_NAME]" at bounding box center [910, 402] width 54 height 6
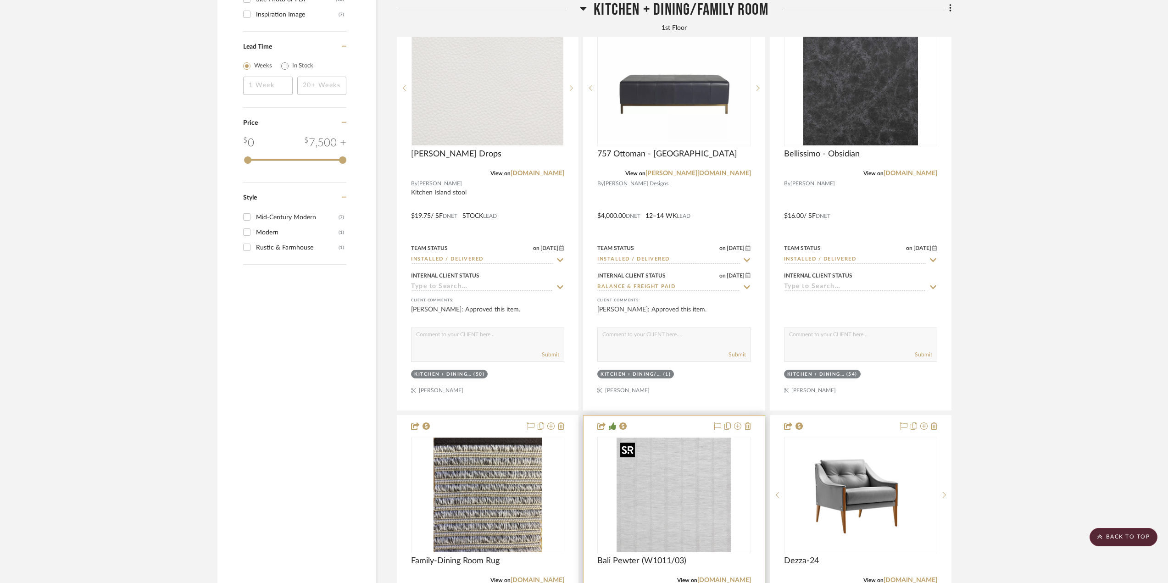
scroll to position [2064, 0]
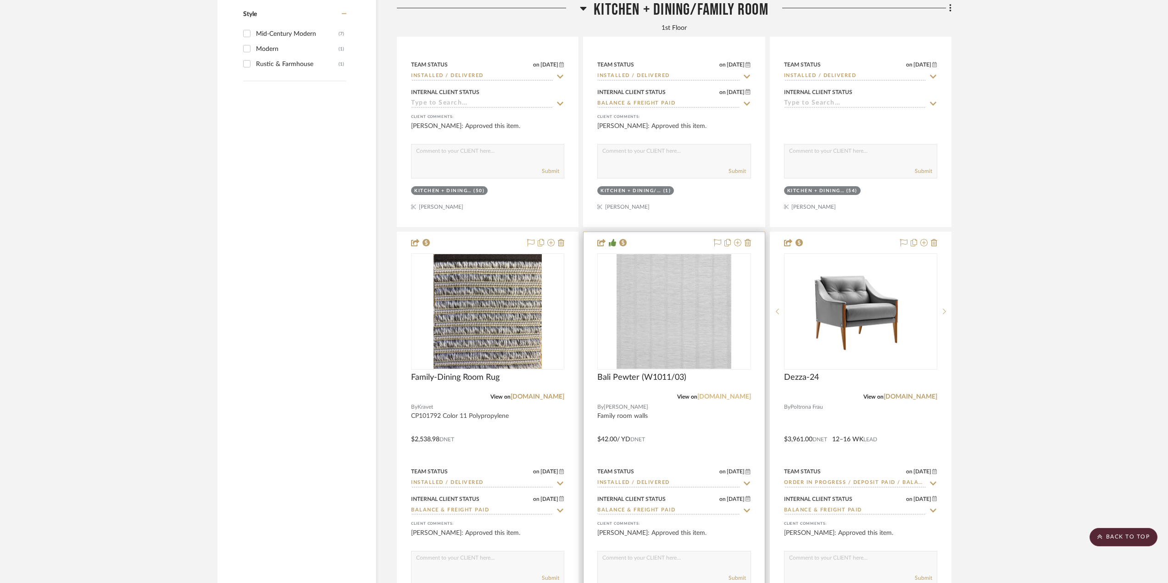
click at [743, 398] on link "[DOMAIN_NAME]" at bounding box center [724, 397] width 54 height 6
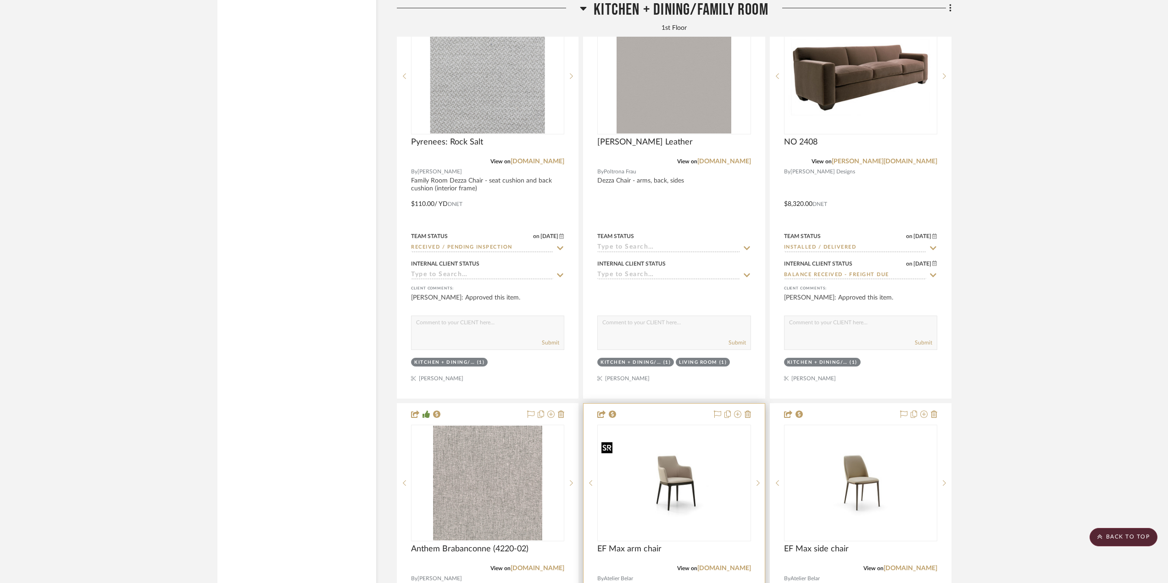
scroll to position [2844, 0]
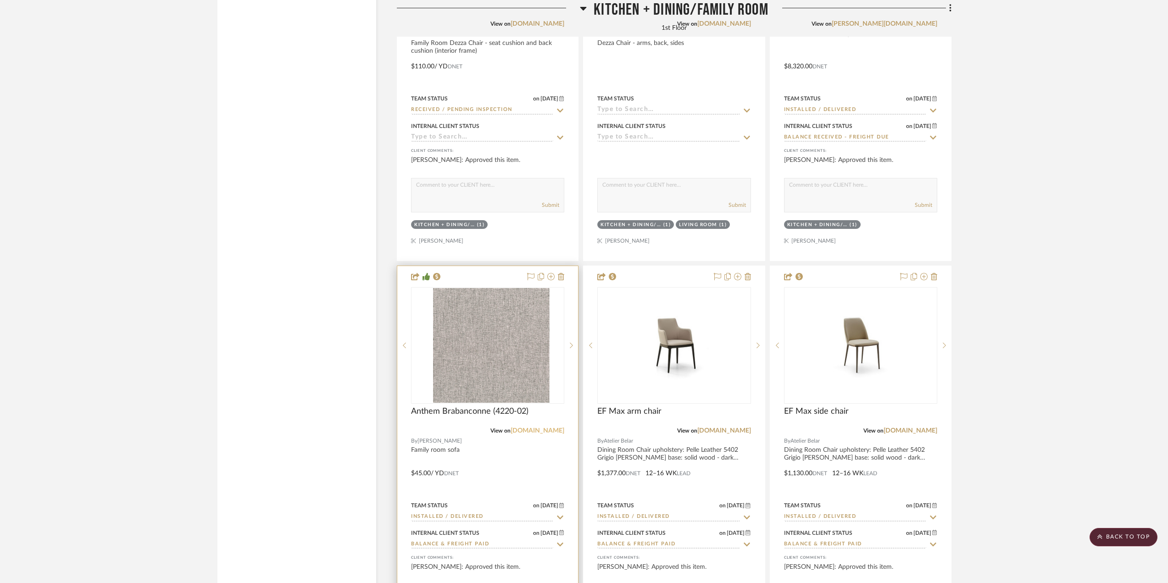
click at [527, 434] on link "[DOMAIN_NAME]" at bounding box center [537, 430] width 54 height 6
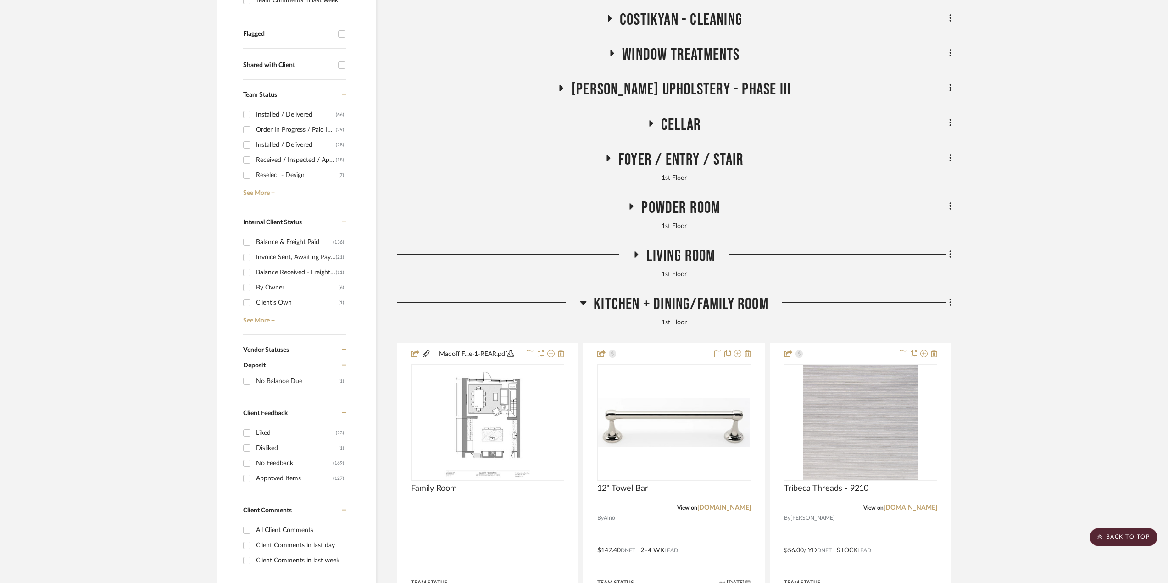
scroll to position [321, 0]
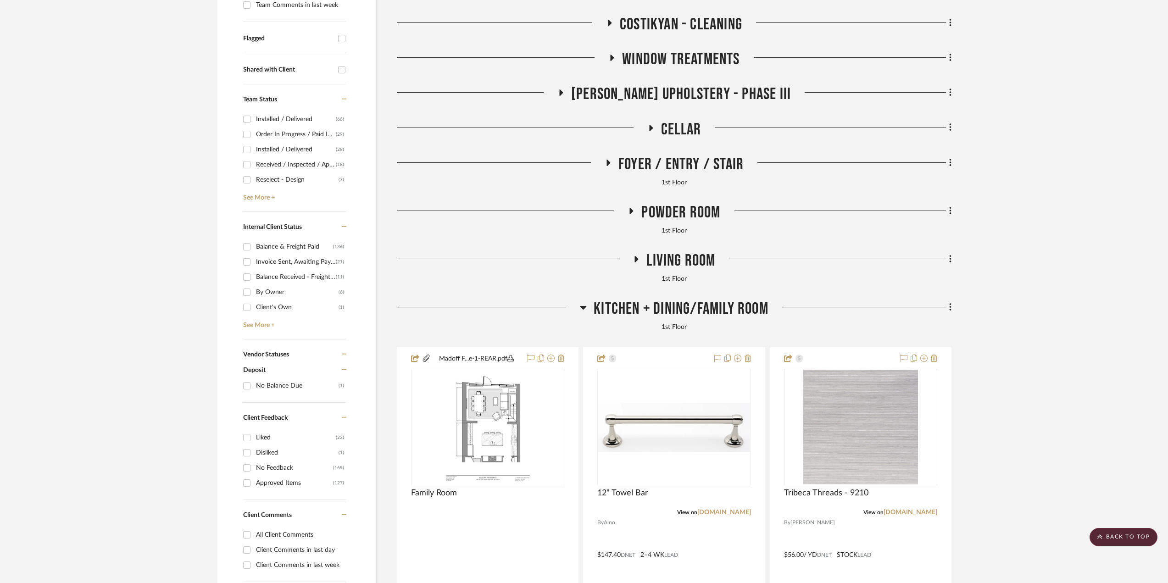
drag, startPoint x: 648, startPoint y: 303, endPoint x: 639, endPoint y: 308, distance: 10.1
click at [649, 303] on span "Kitchen + Dining/Family Room" at bounding box center [681, 309] width 175 height 20
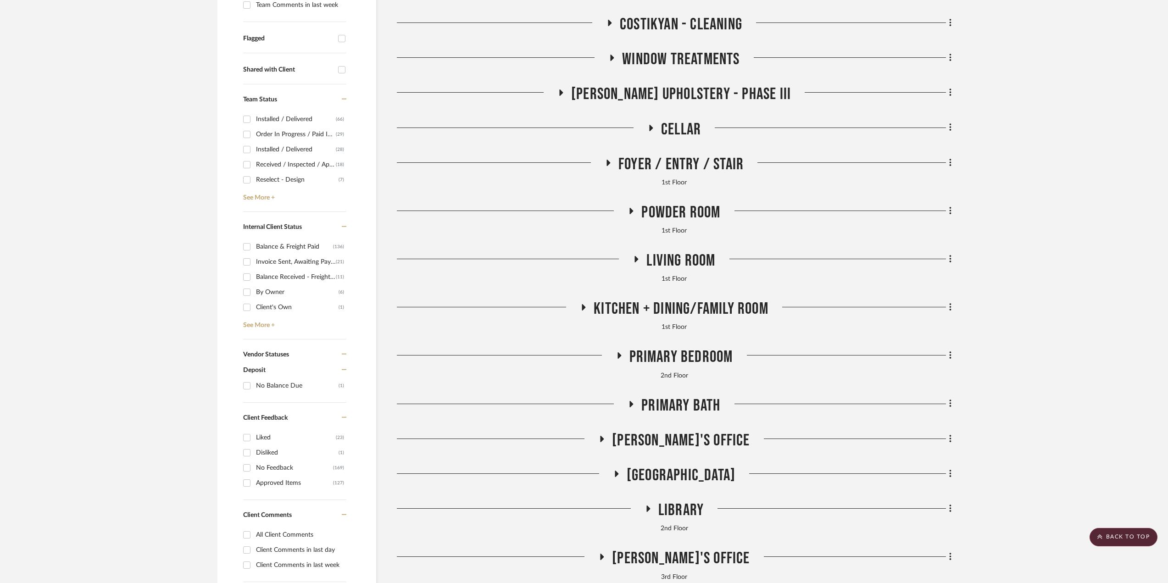
click at [640, 315] on span "Kitchen + Dining/Family Room" at bounding box center [681, 309] width 175 height 20
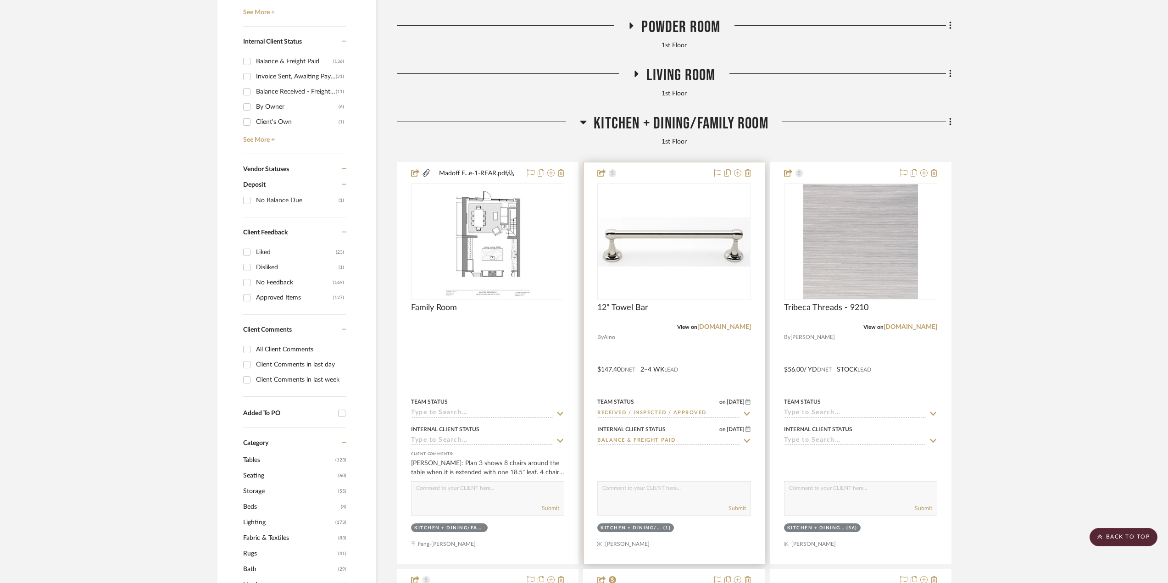
scroll to position [550, 0]
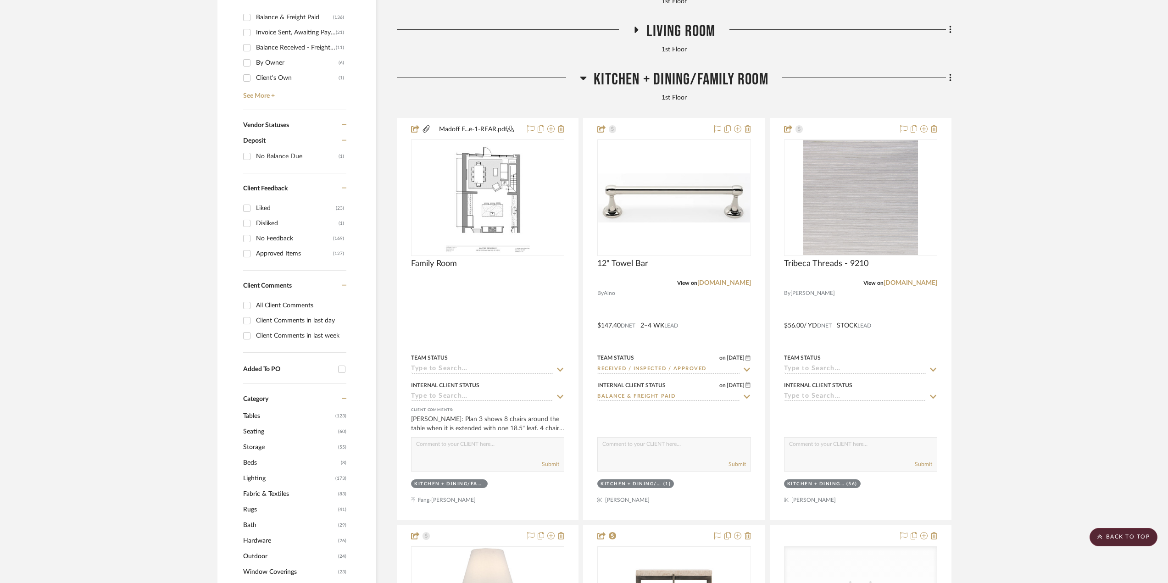
click at [623, 72] on span "Kitchen + Dining/Family Room" at bounding box center [681, 80] width 175 height 20
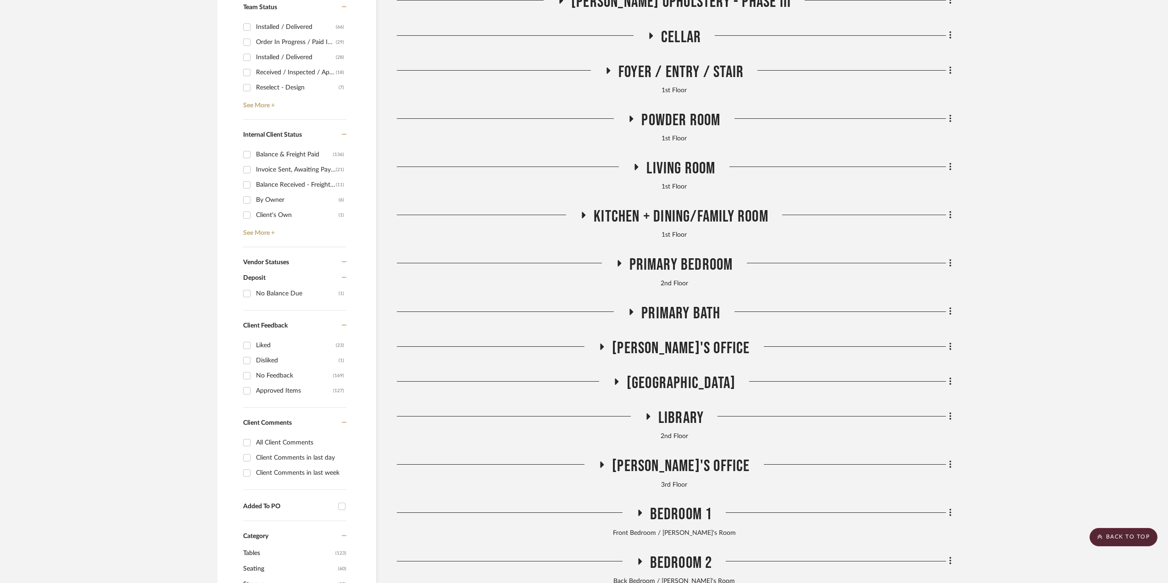
scroll to position [413, 0]
click at [655, 172] on span "Living Room" at bounding box center [680, 169] width 69 height 20
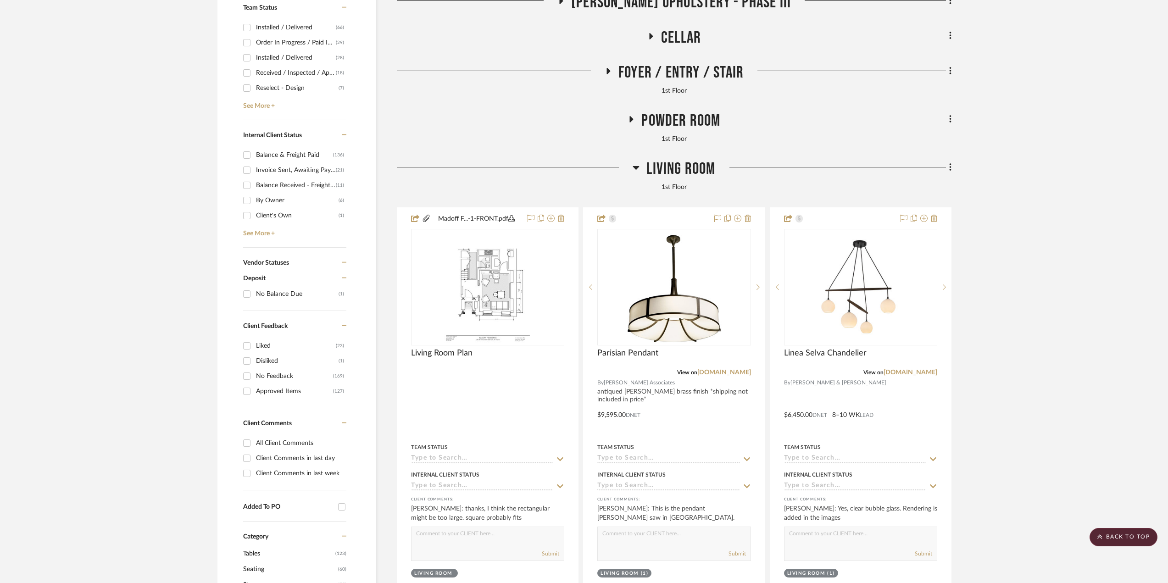
click at [655, 172] on span "Living Room" at bounding box center [680, 169] width 69 height 20
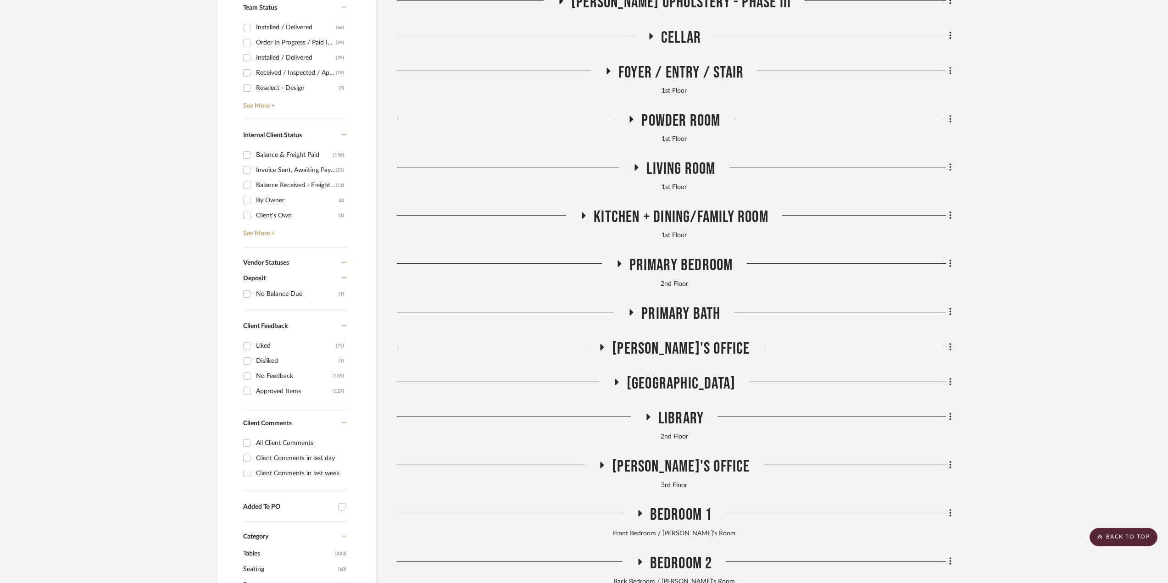
click at [709, 221] on span "Kitchen + Dining/Family Room" at bounding box center [681, 217] width 175 height 20
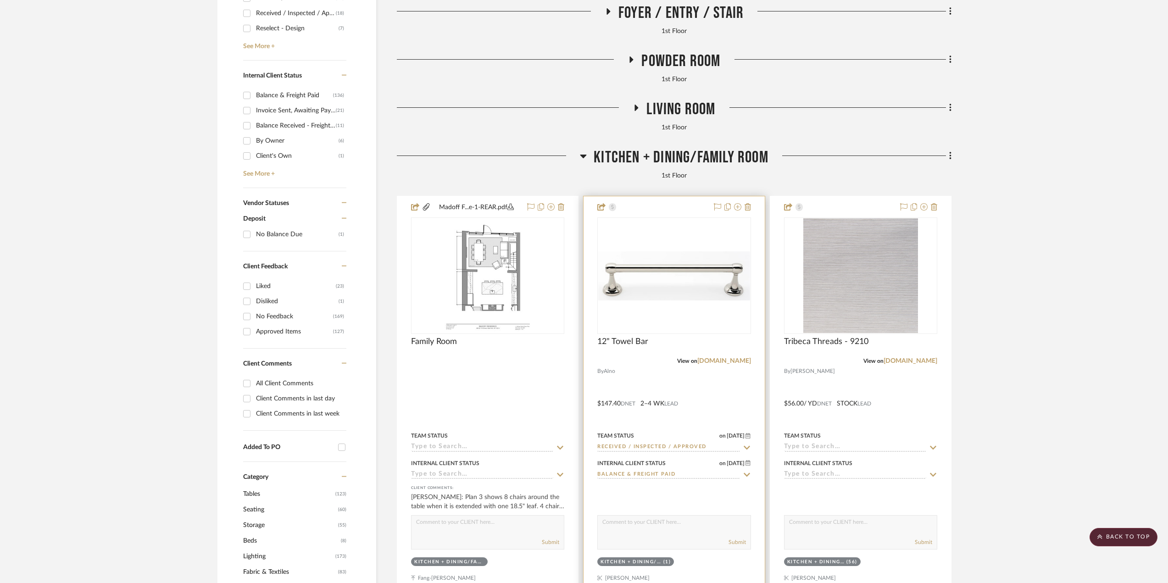
scroll to position [367, 0]
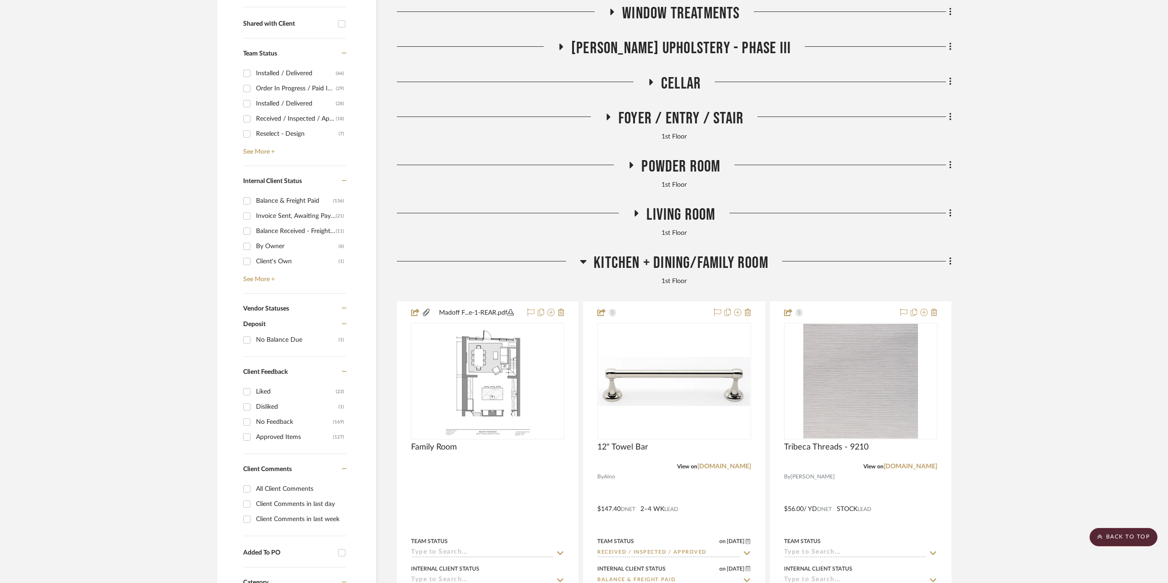
click at [716, 259] on span "Kitchen + Dining/Family Room" at bounding box center [681, 263] width 175 height 20
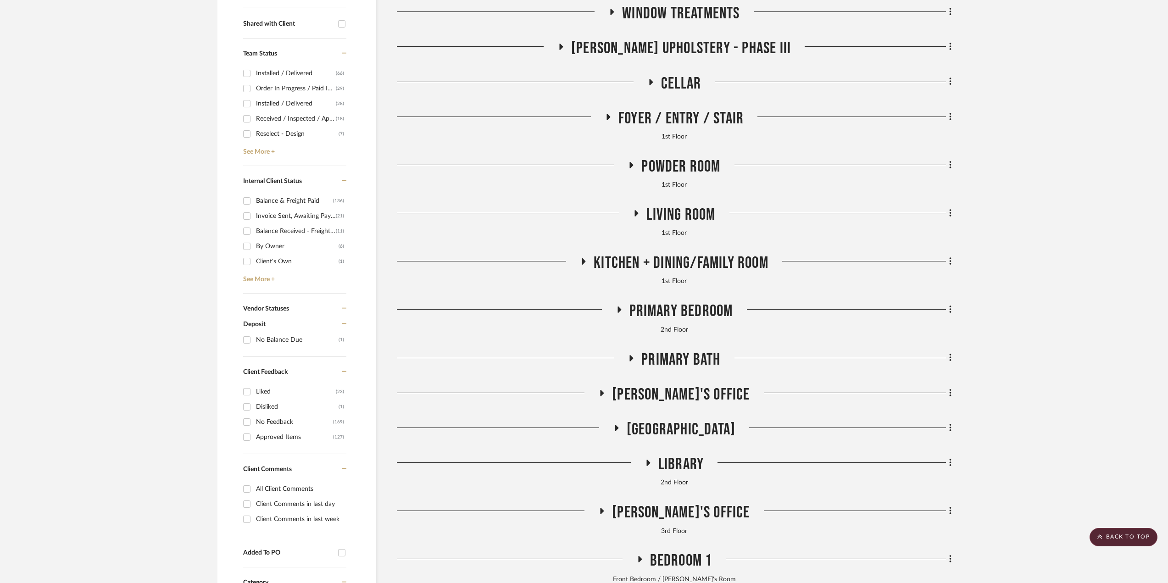
click at [697, 222] on span "Living Room" at bounding box center [680, 215] width 69 height 20
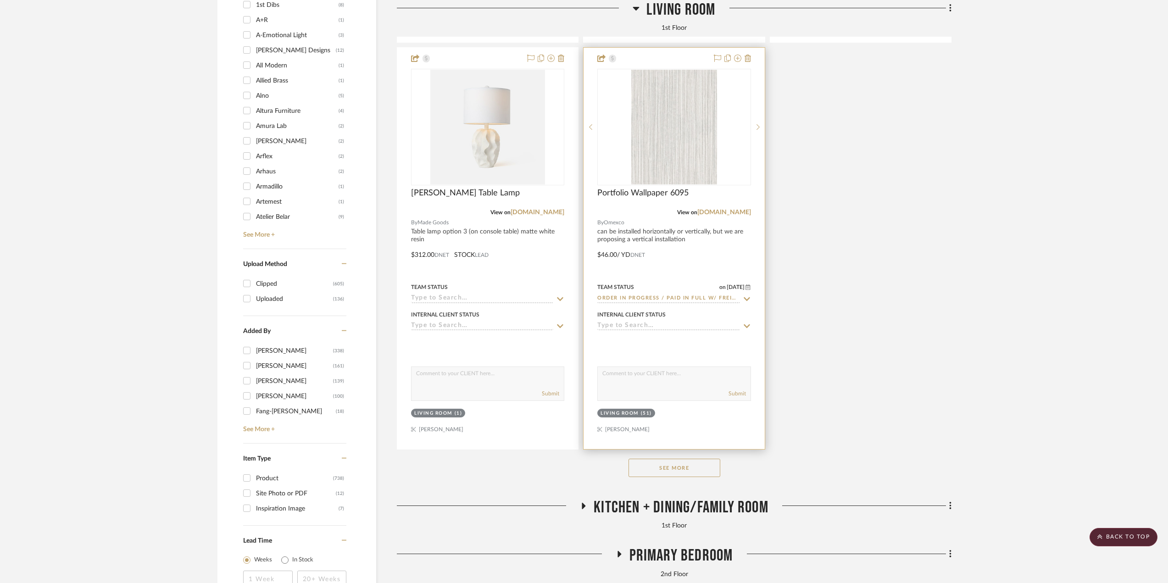
scroll to position [1422, 0]
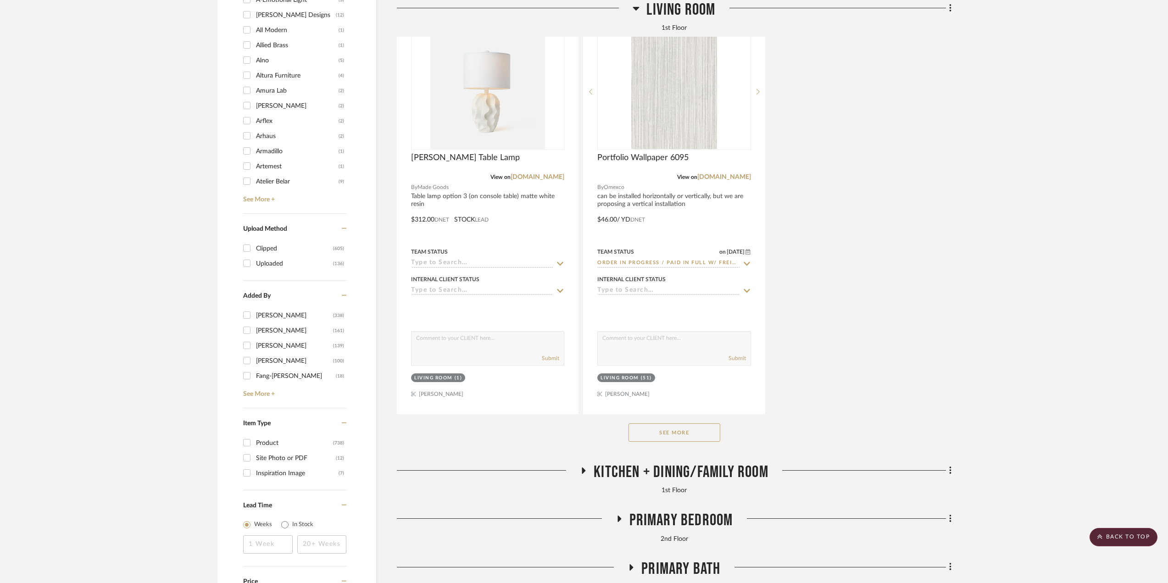
click at [688, 434] on button "See More" at bounding box center [674, 432] width 92 height 18
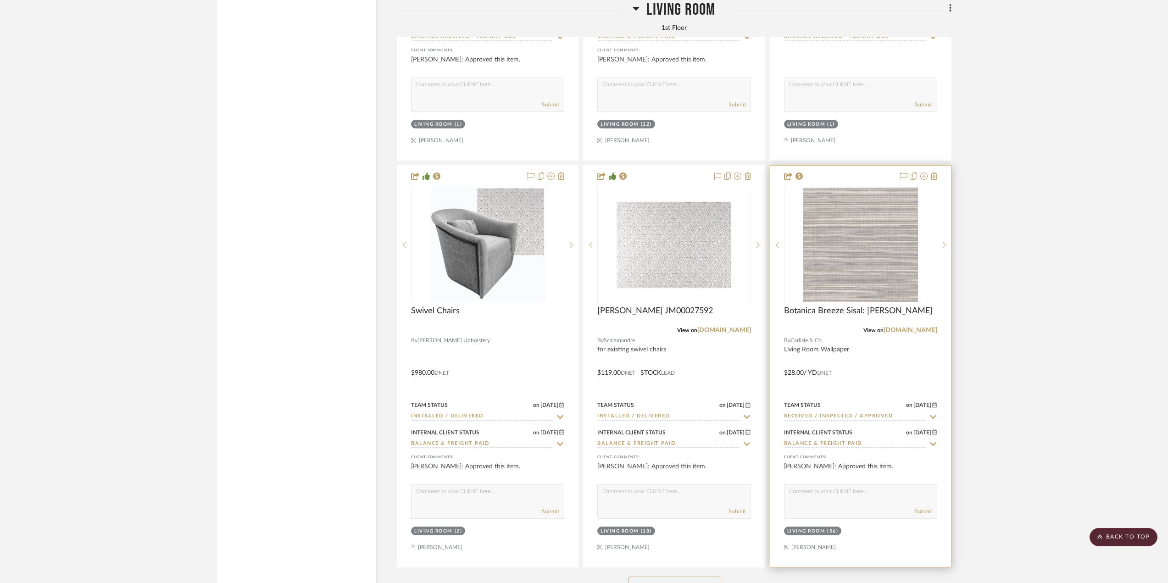
scroll to position [3669, 0]
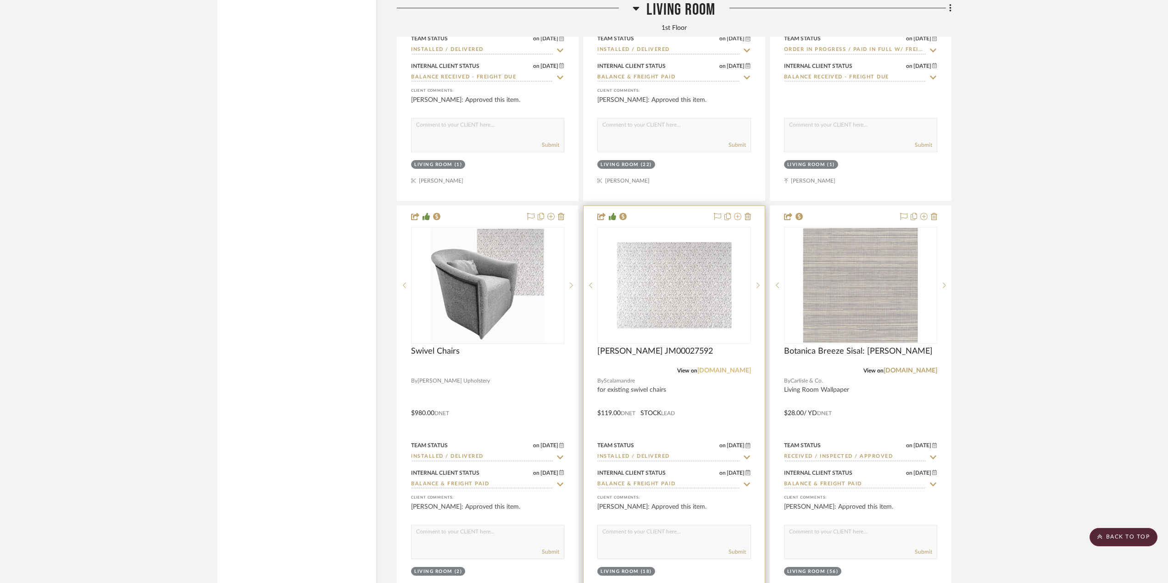
click at [724, 374] on link "[DOMAIN_NAME]" at bounding box center [724, 370] width 54 height 6
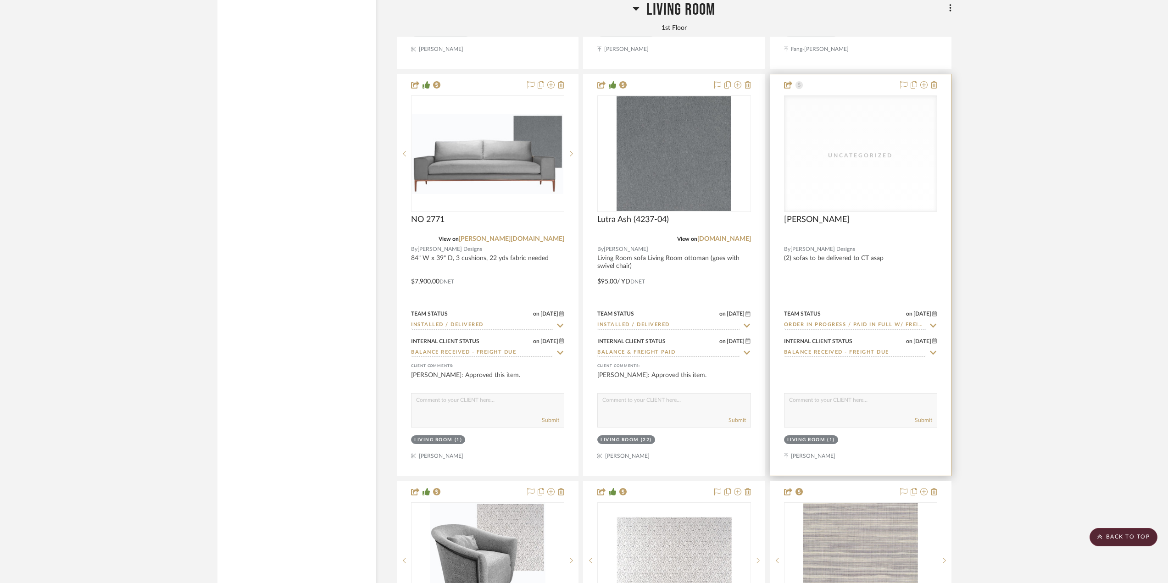
scroll to position [3394, 0]
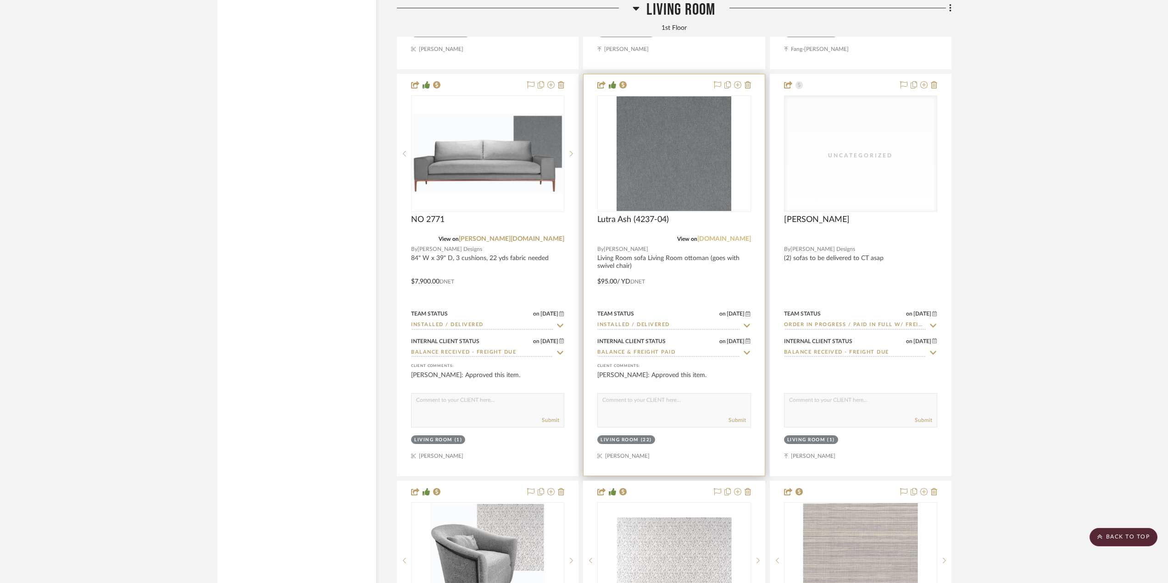
click at [738, 242] on link "[DOMAIN_NAME]" at bounding box center [724, 239] width 54 height 6
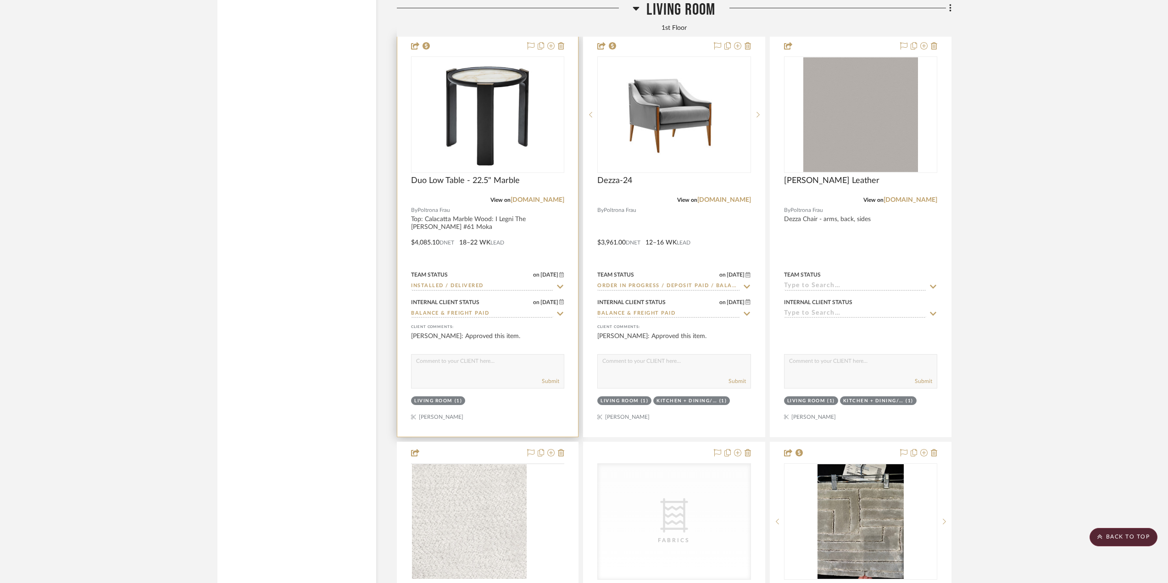
scroll to position [2569, 0]
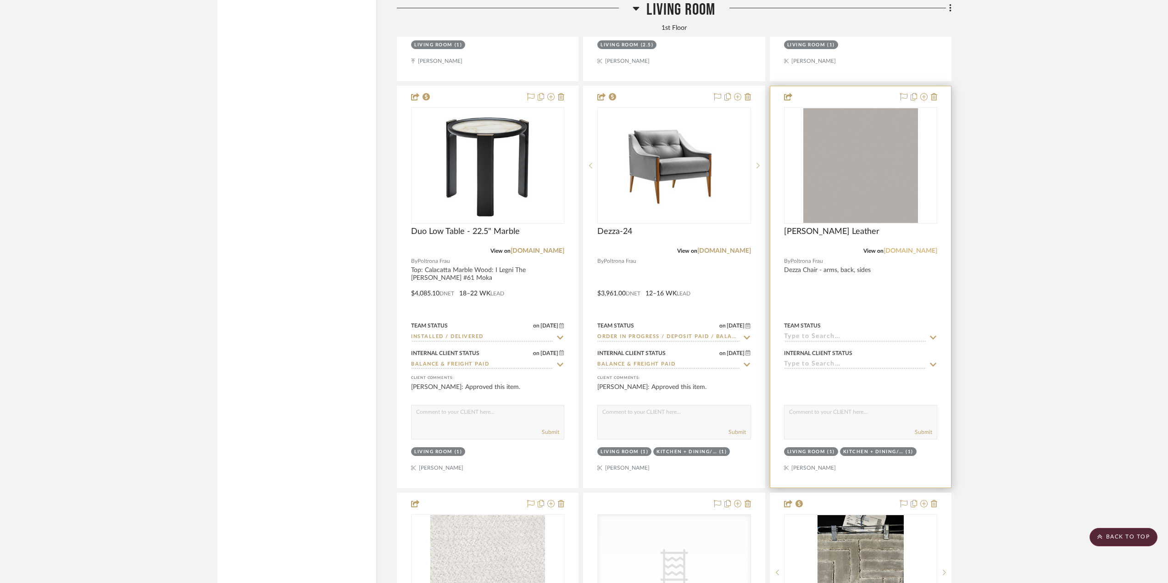
click at [908, 251] on link "[DOMAIN_NAME]" at bounding box center [910, 251] width 54 height 6
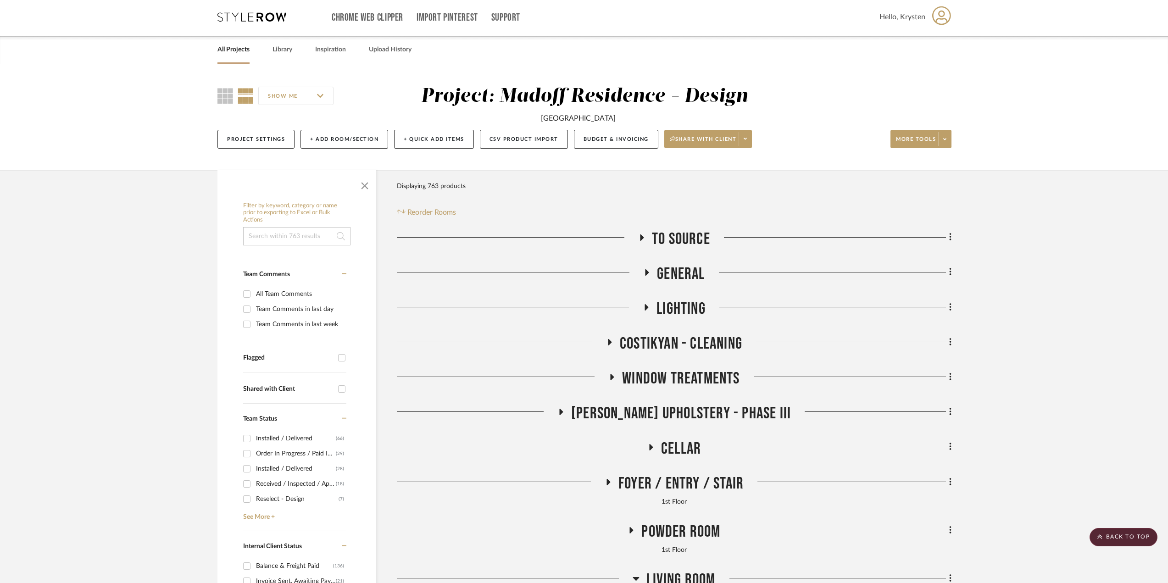
scroll to position [0, 0]
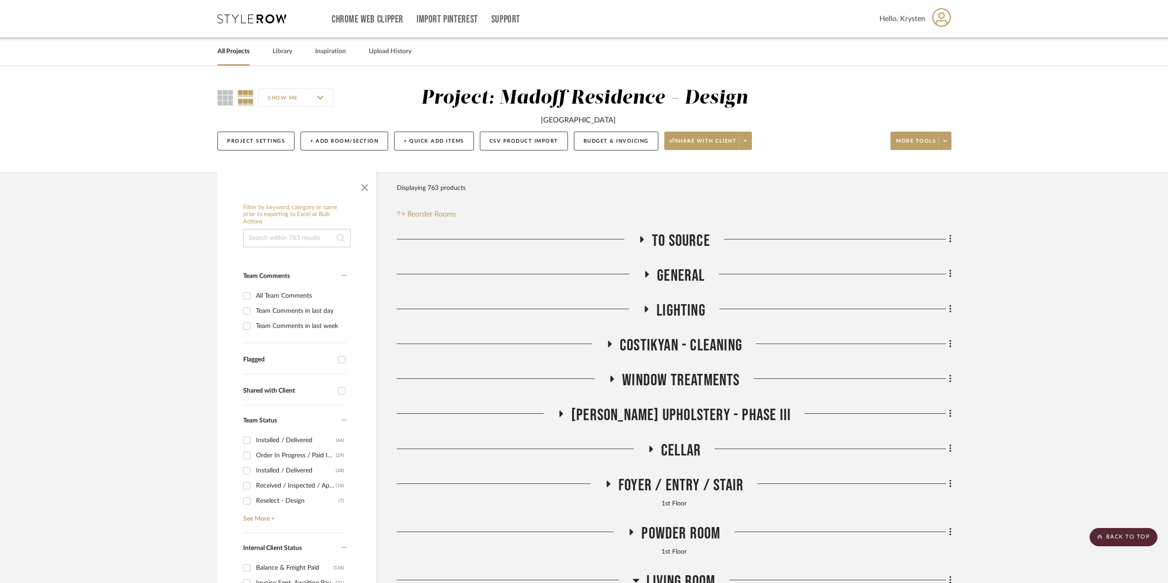
click at [631, 421] on span "[PERSON_NAME] Upholstery - Phase III" at bounding box center [681, 415] width 220 height 20
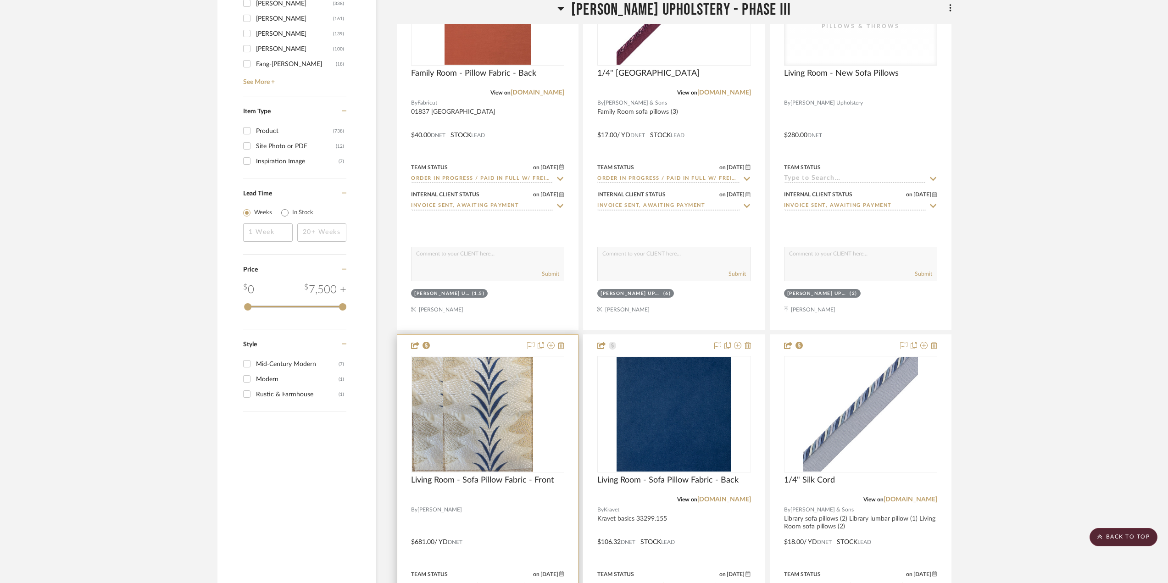
scroll to position [1835, 0]
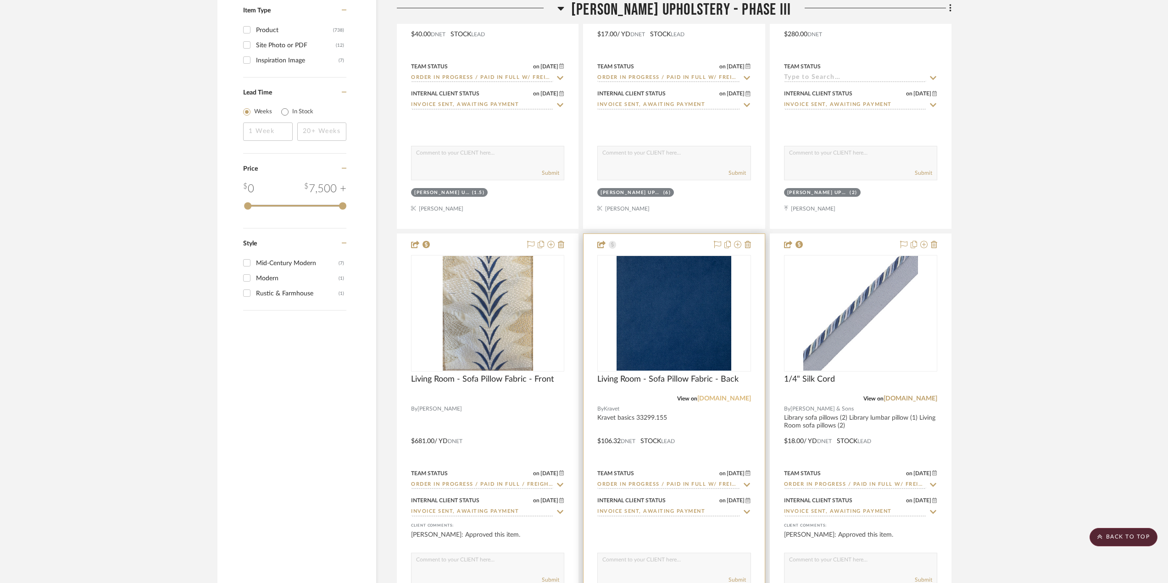
click at [733, 399] on link "[DOMAIN_NAME]" at bounding box center [724, 398] width 54 height 6
click at [912, 399] on link "[DOMAIN_NAME]" at bounding box center [910, 398] width 54 height 6
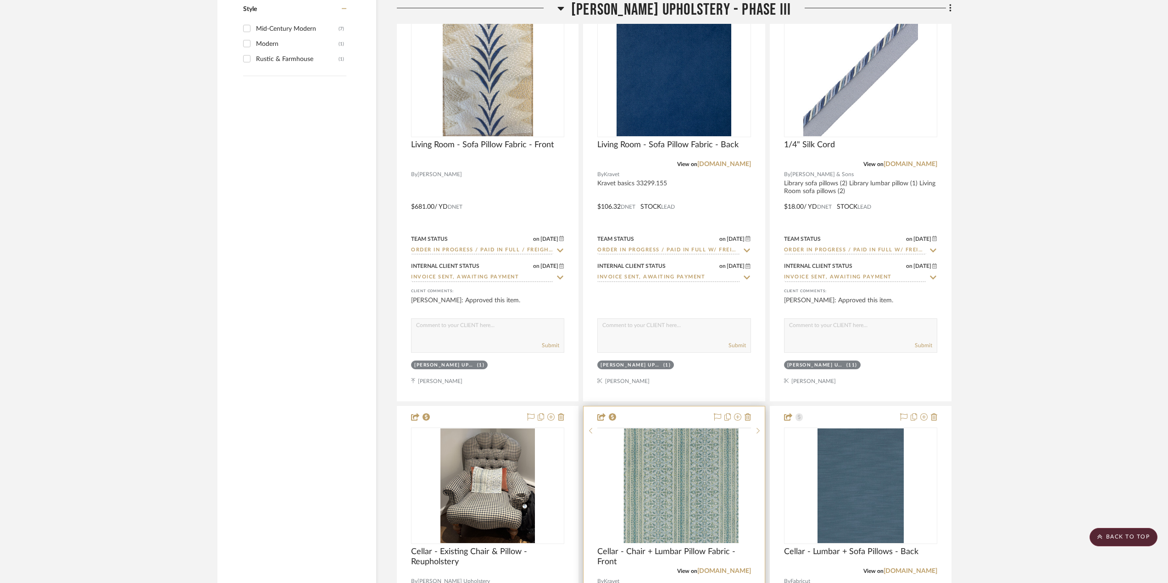
scroll to position [2018, 0]
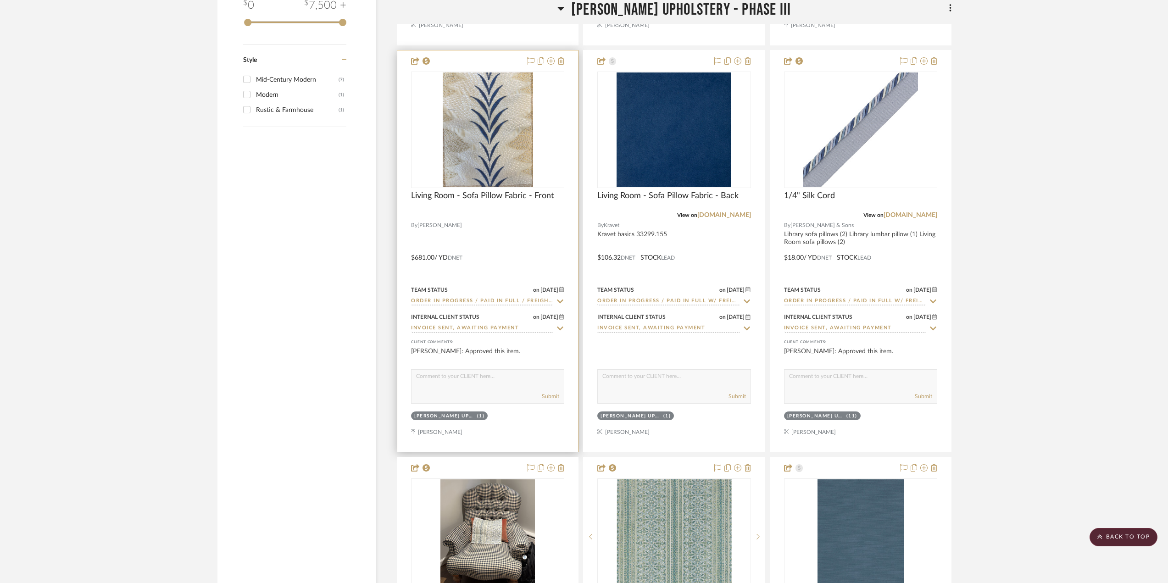
click at [517, 265] on div at bounding box center [487, 250] width 181 height 401
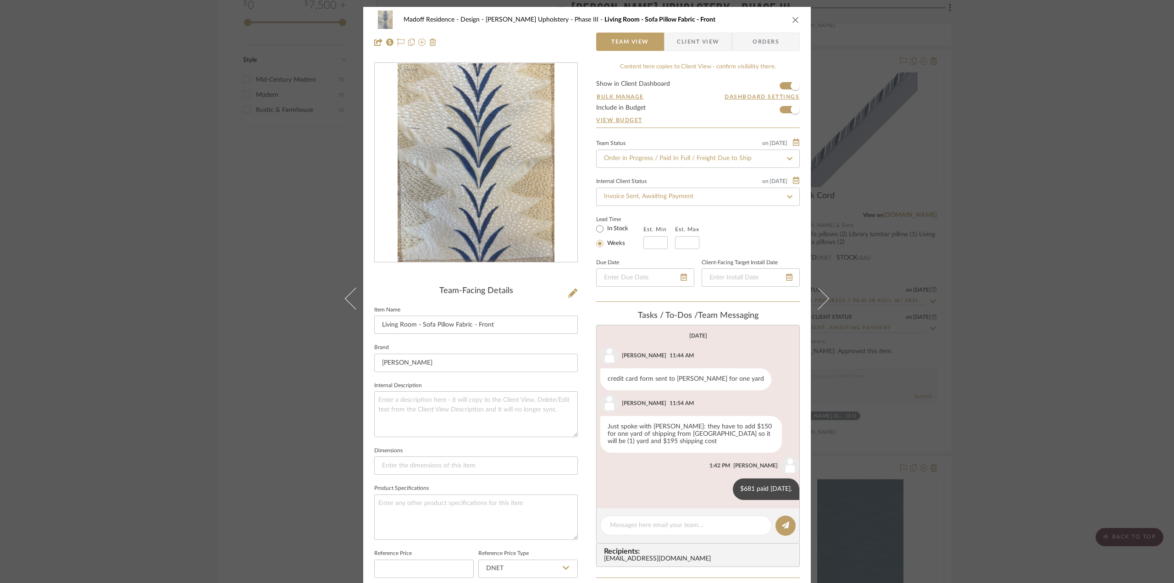
click at [460, 195] on img "0" at bounding box center [476, 162] width 157 height 199
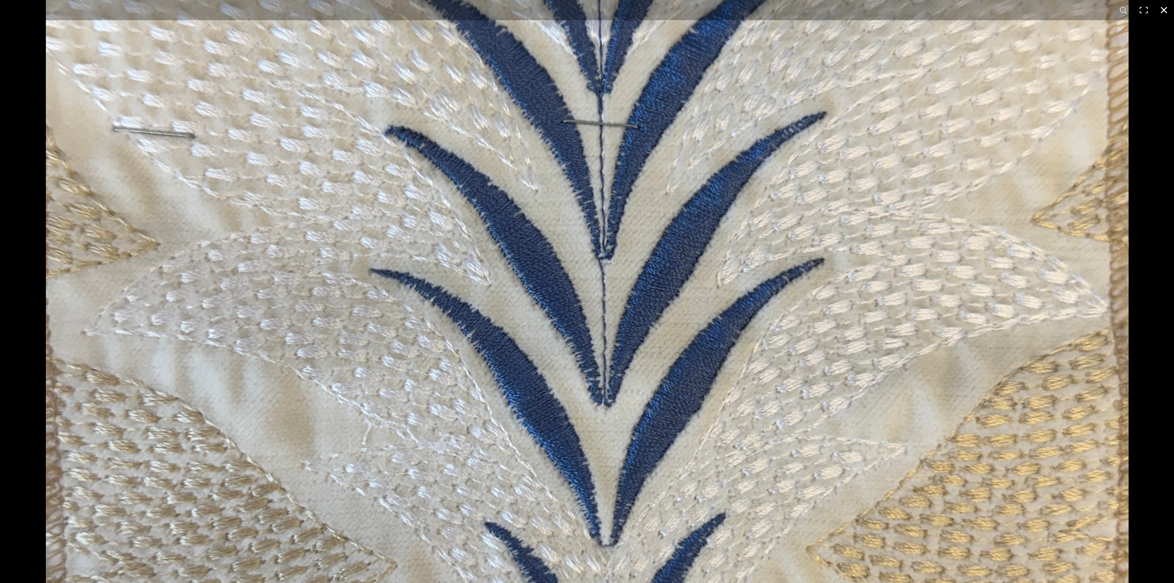
click at [23, 128] on div at bounding box center [587, 291] width 1174 height 583
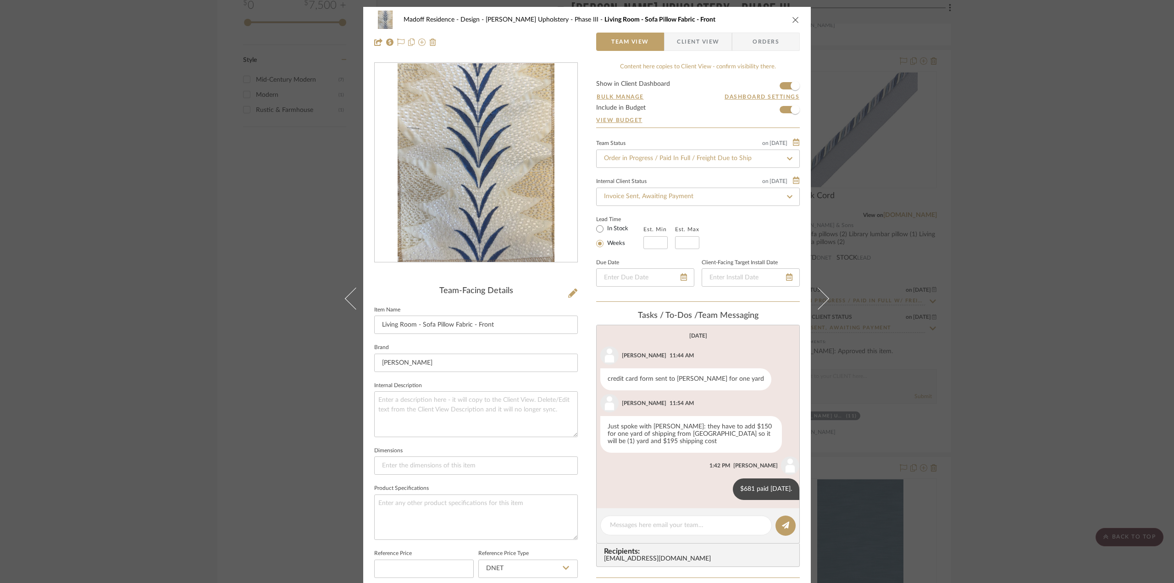
click at [179, 173] on div "Madoff Residence - Design [PERSON_NAME] Upholstery - Phase III Living Room - So…" at bounding box center [587, 291] width 1174 height 583
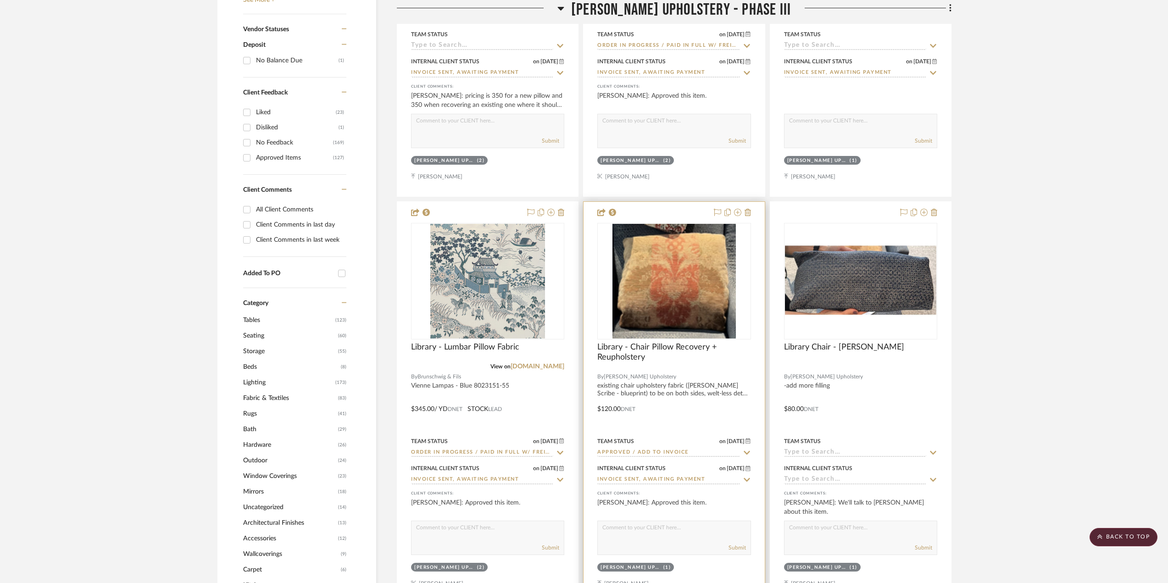
scroll to position [688, 0]
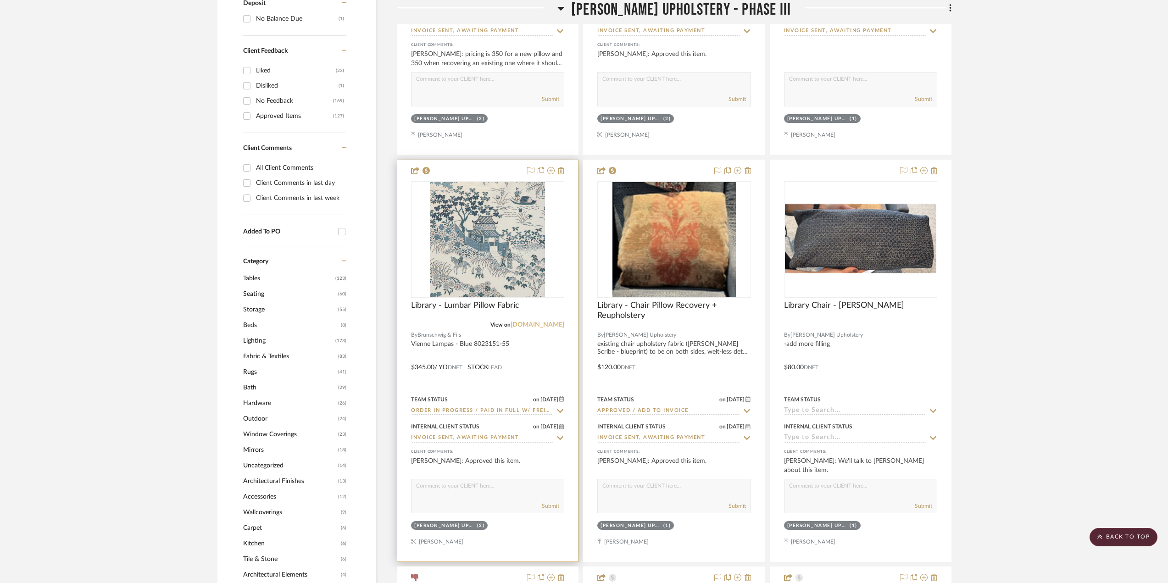
click at [556, 323] on link "[DOMAIN_NAME]" at bounding box center [537, 325] width 54 height 6
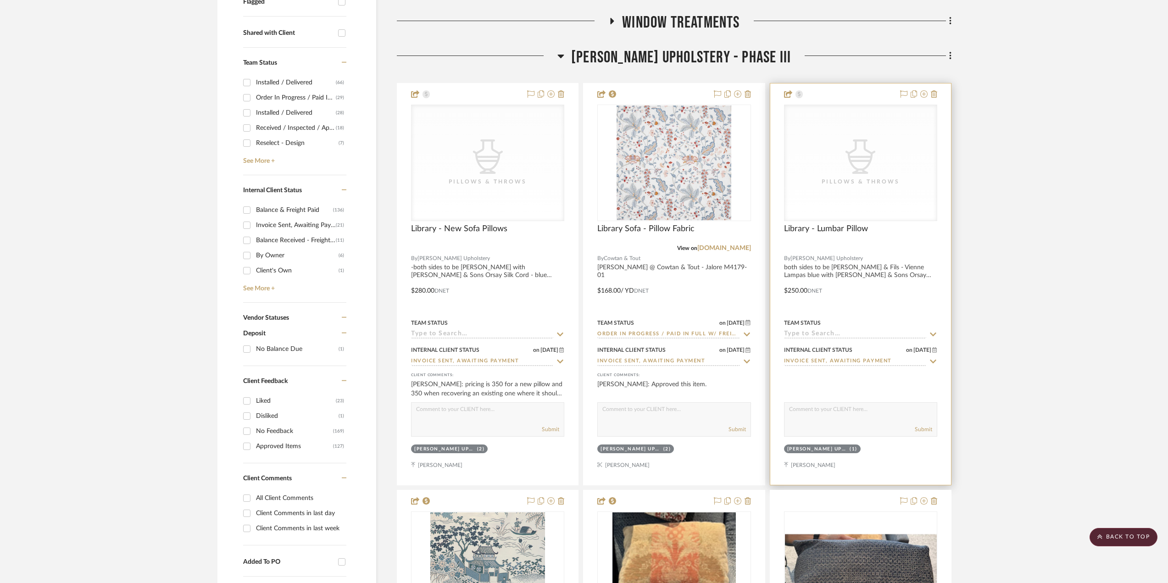
scroll to position [321, 0]
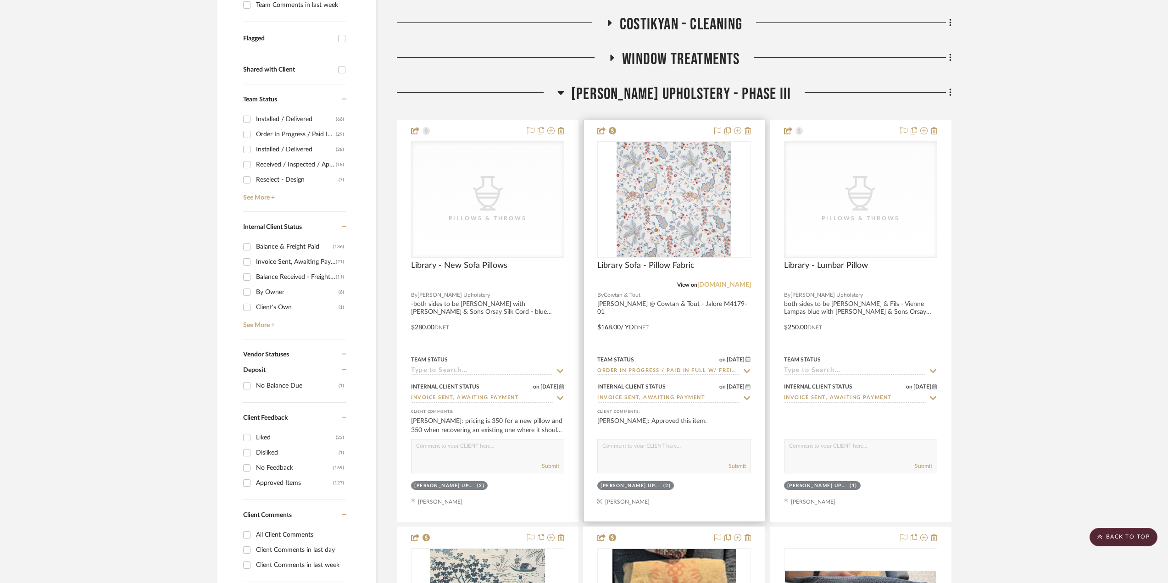
click at [727, 283] on link "[DOMAIN_NAME]" at bounding box center [724, 285] width 54 height 6
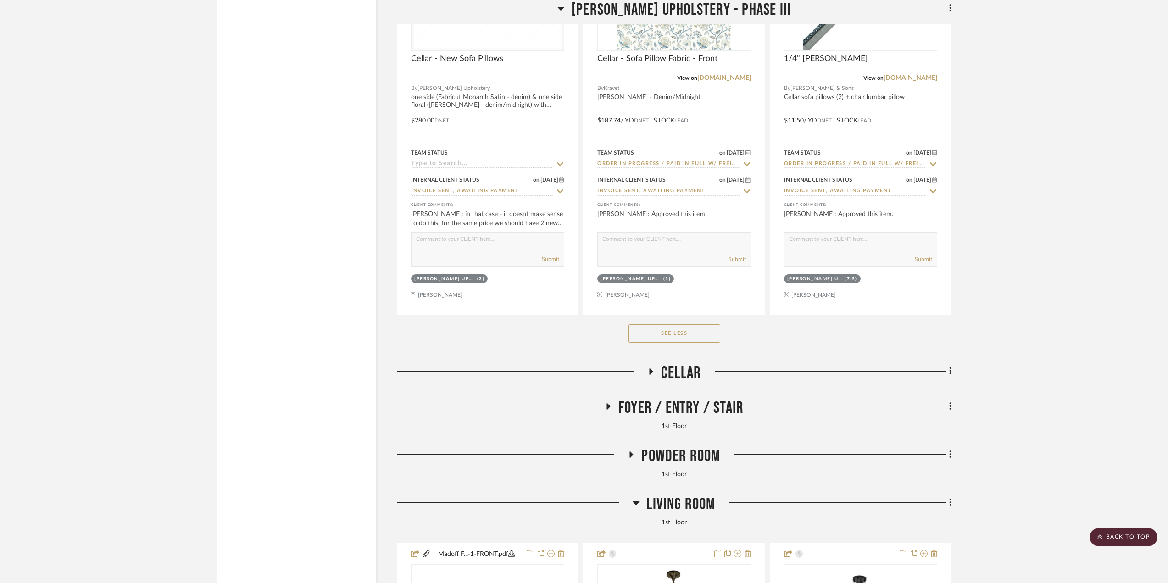
scroll to position [3073, 0]
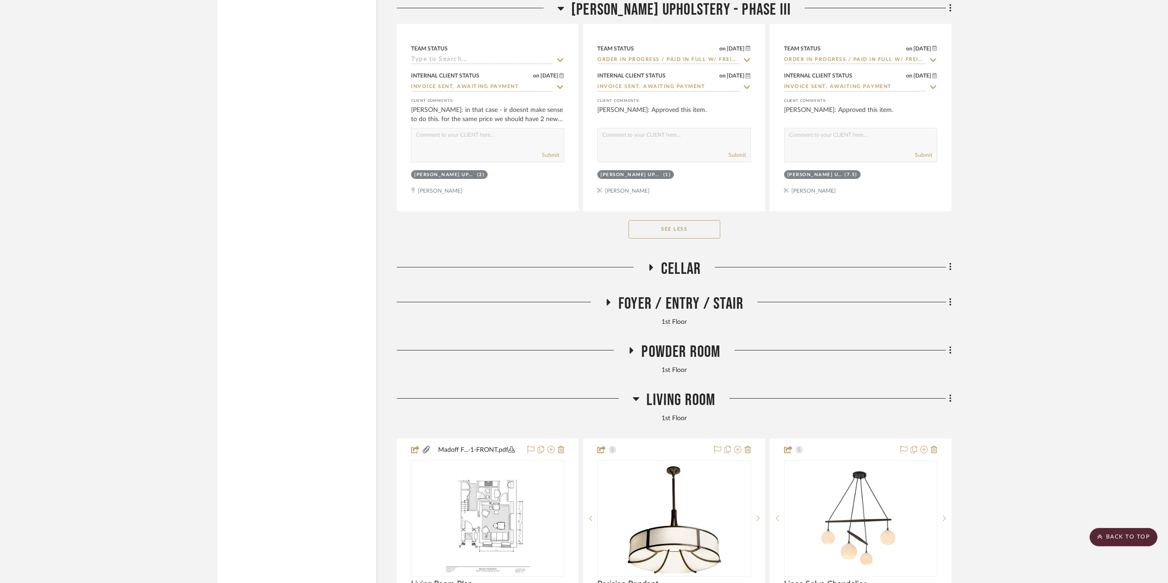
click at [675, 408] on span "Living Room" at bounding box center [680, 400] width 69 height 20
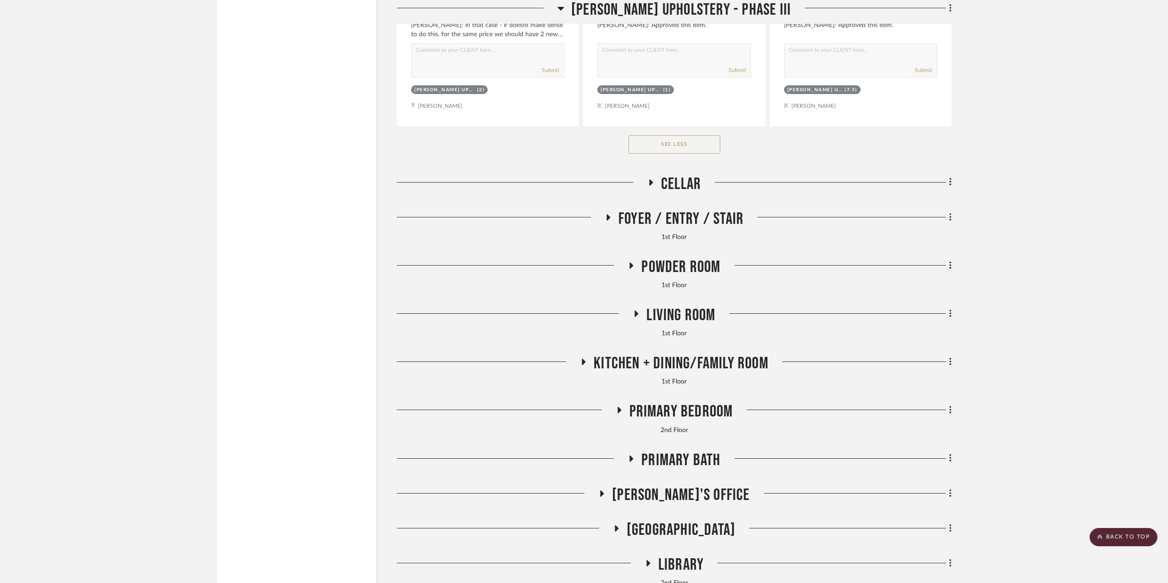
scroll to position [3257, 0]
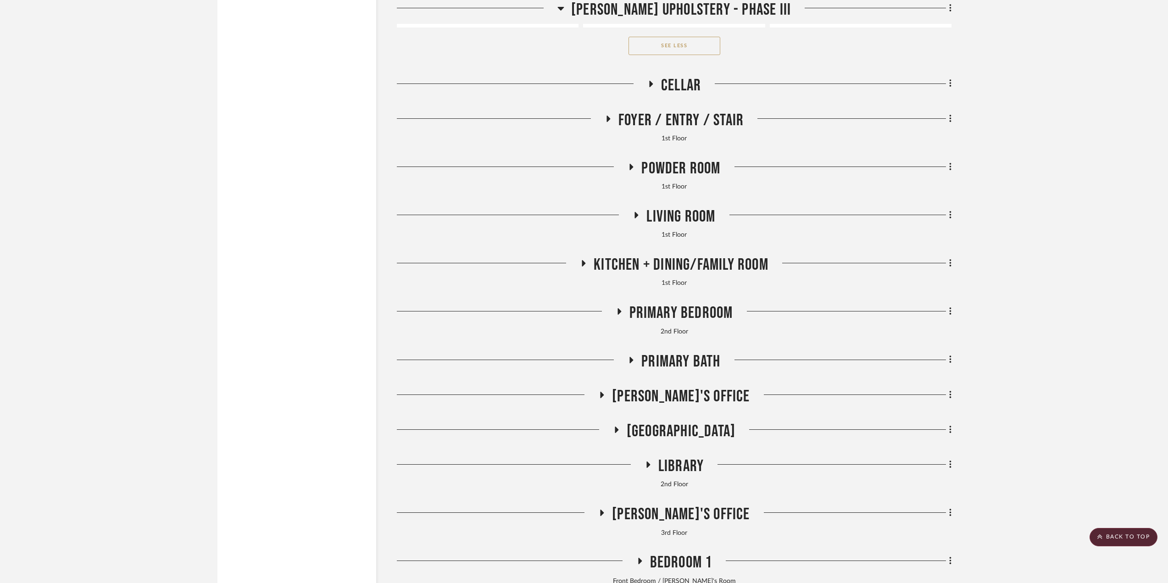
click at [683, 468] on span "Library" at bounding box center [680, 466] width 45 height 20
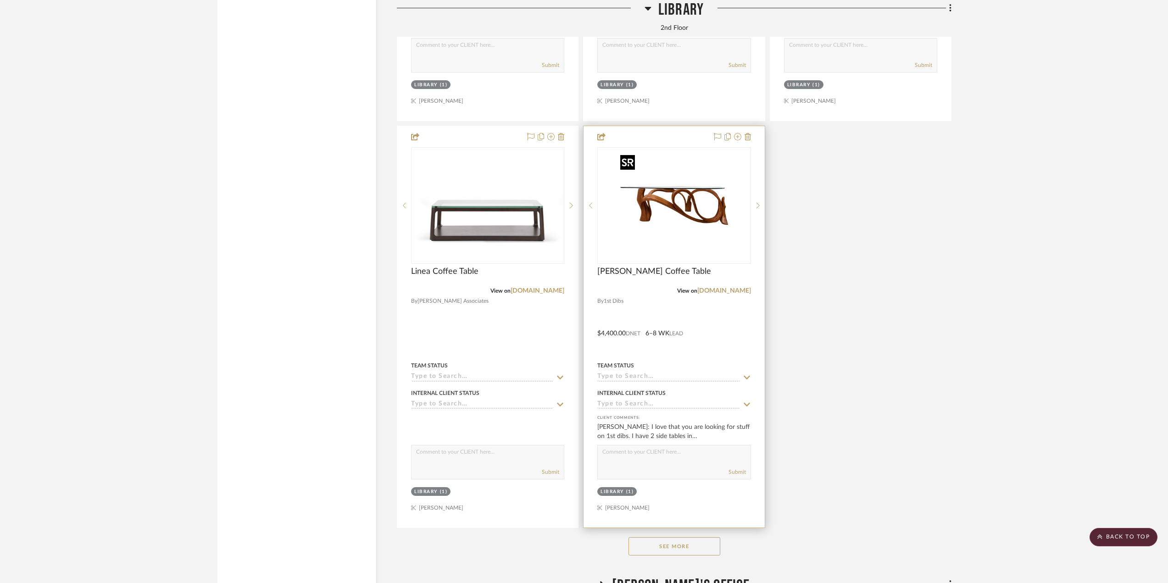
scroll to position [4587, 0]
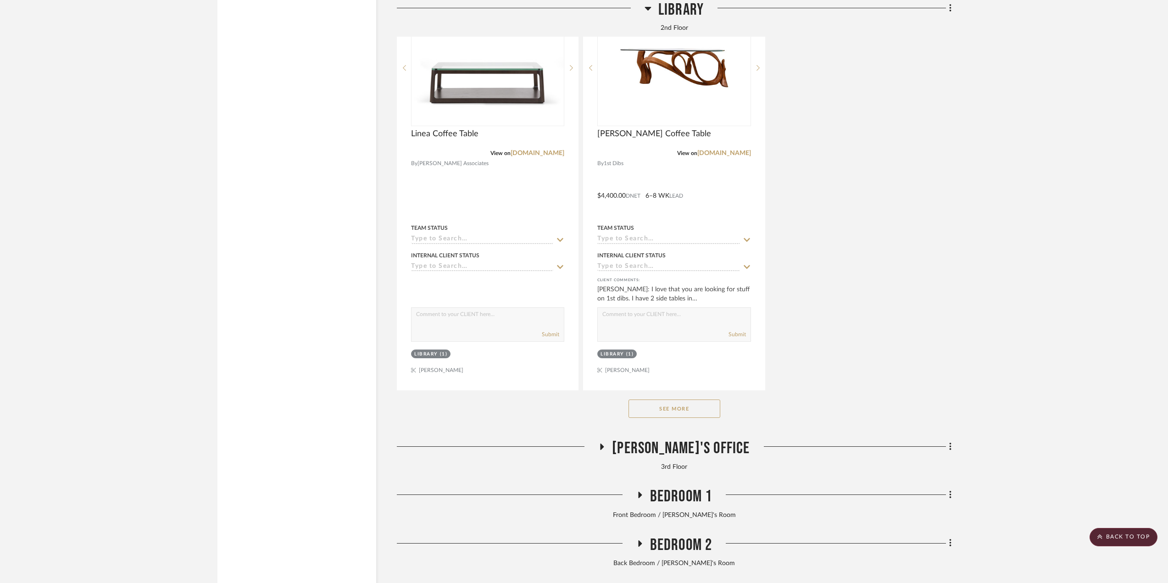
click at [698, 413] on button "See More" at bounding box center [674, 408] width 92 height 18
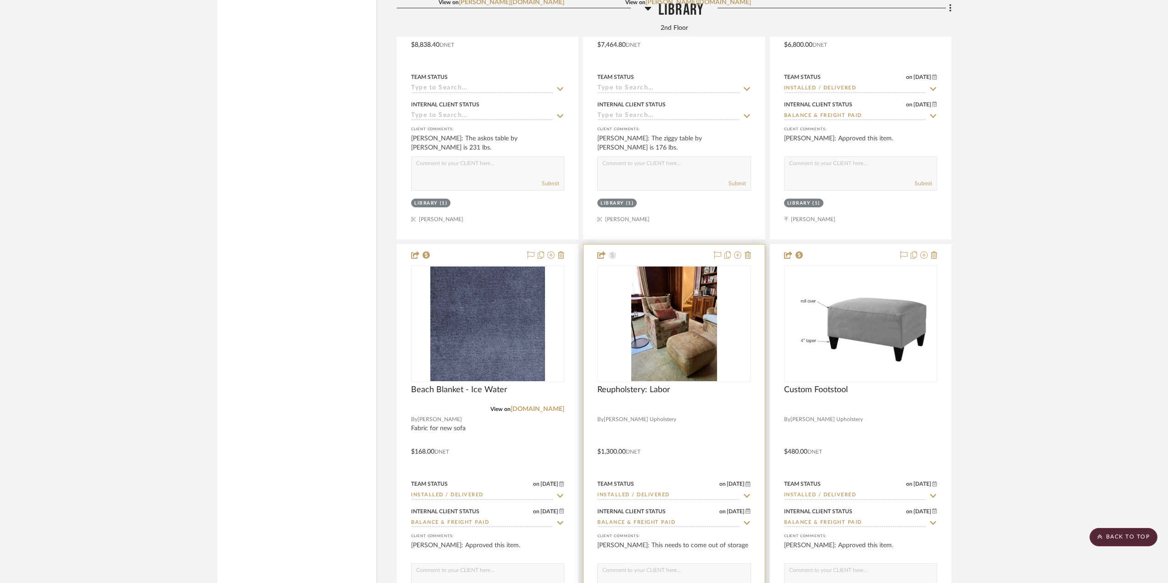
scroll to position [5183, 0]
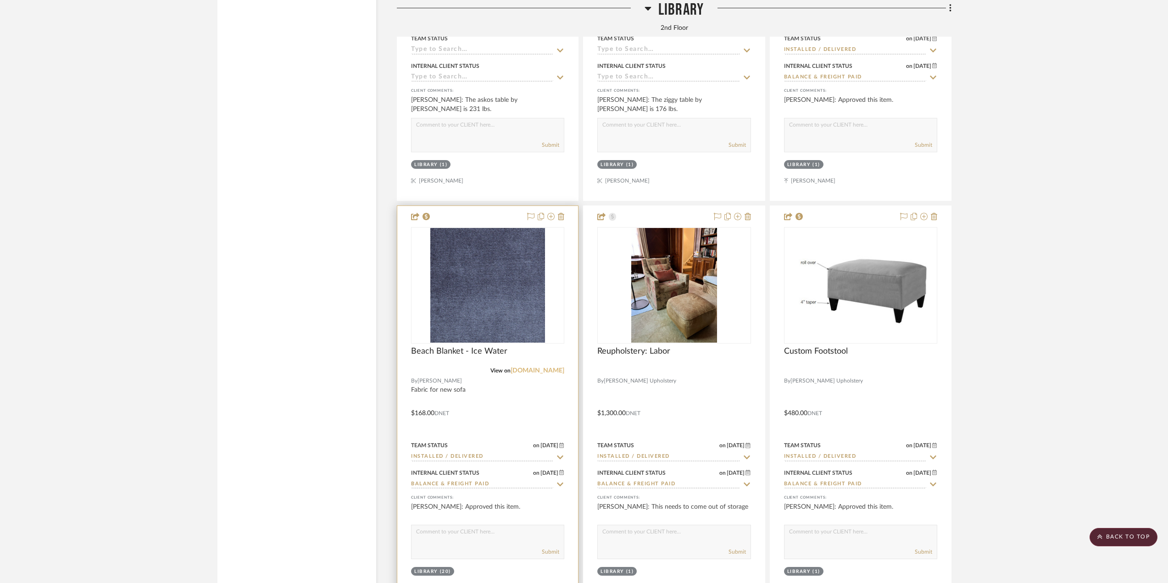
click at [544, 374] on link "[DOMAIN_NAME]" at bounding box center [537, 370] width 54 height 6
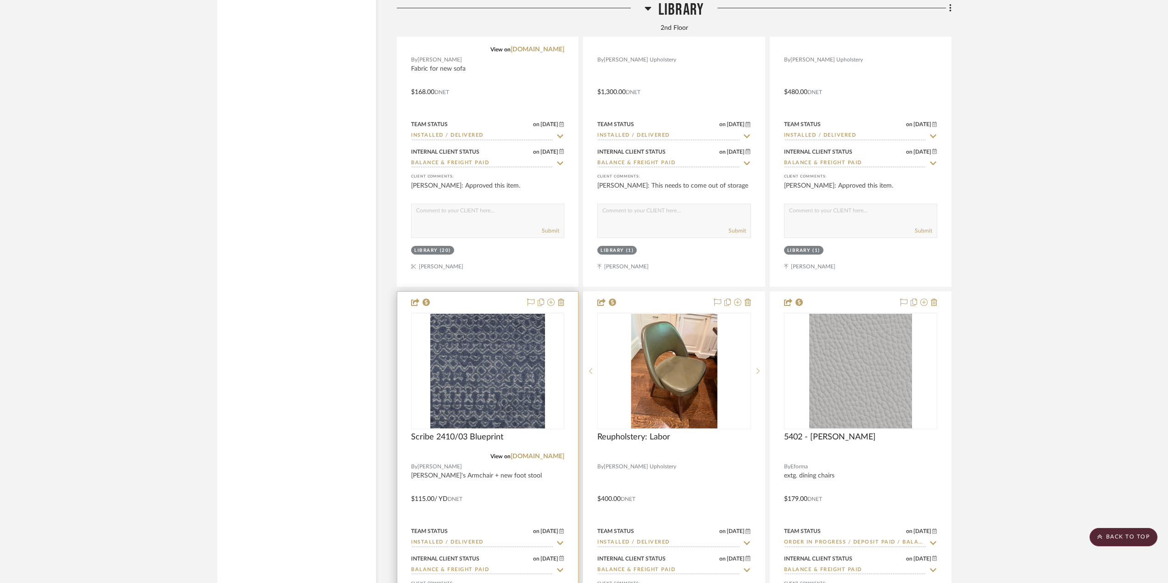
scroll to position [5596, 0]
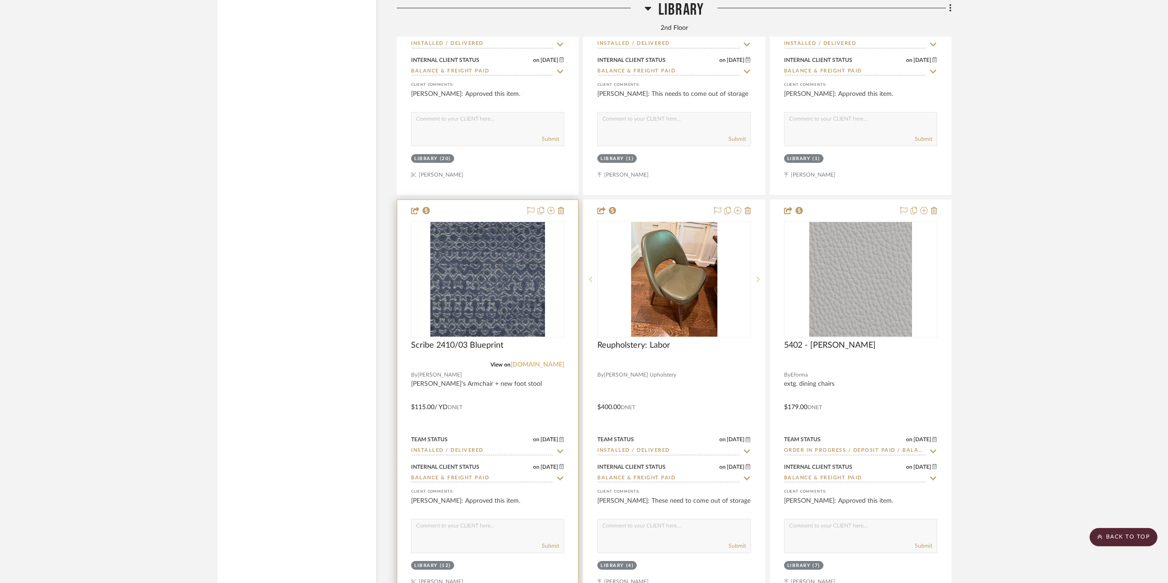
click at [526, 366] on link "[DOMAIN_NAME]" at bounding box center [537, 364] width 54 height 6
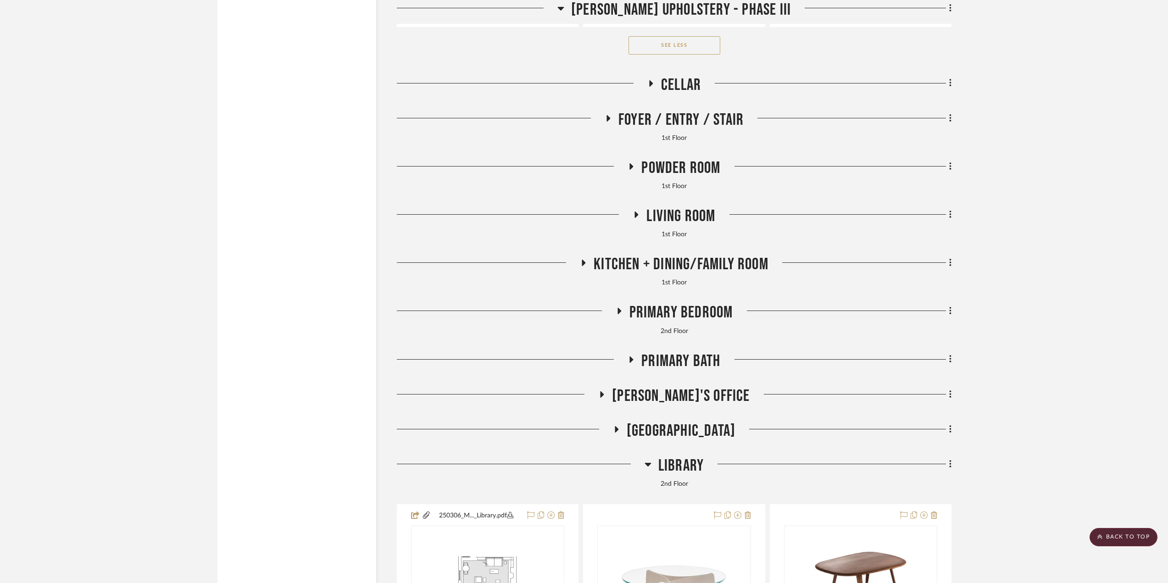
scroll to position [3257, 0]
click at [675, 466] on span "Library" at bounding box center [680, 466] width 45 height 20
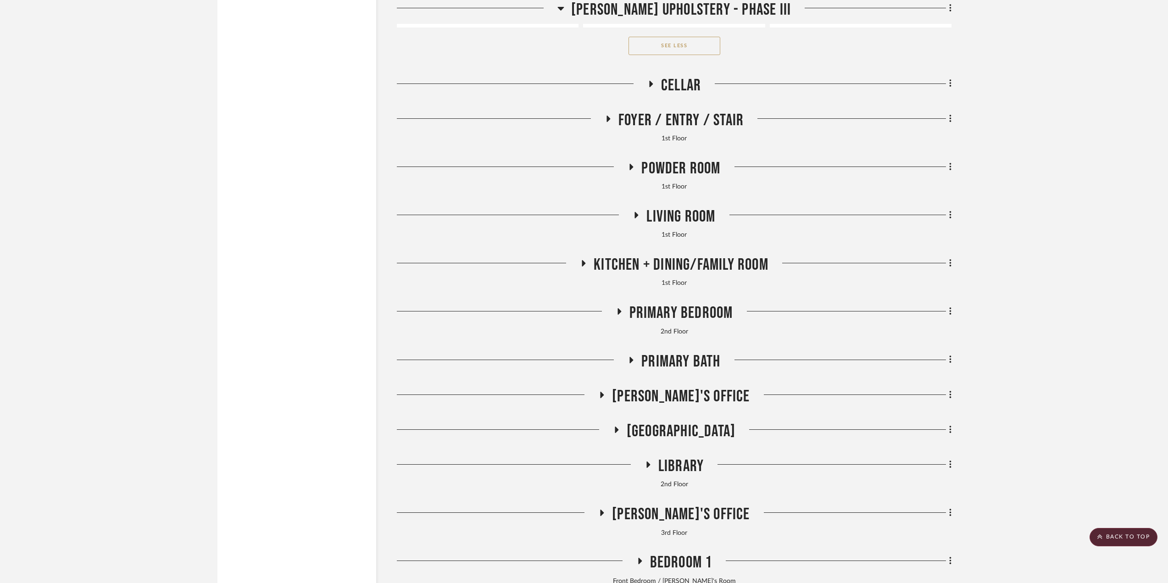
click at [682, 436] on span "[GEOGRAPHIC_DATA]" at bounding box center [681, 432] width 109 height 20
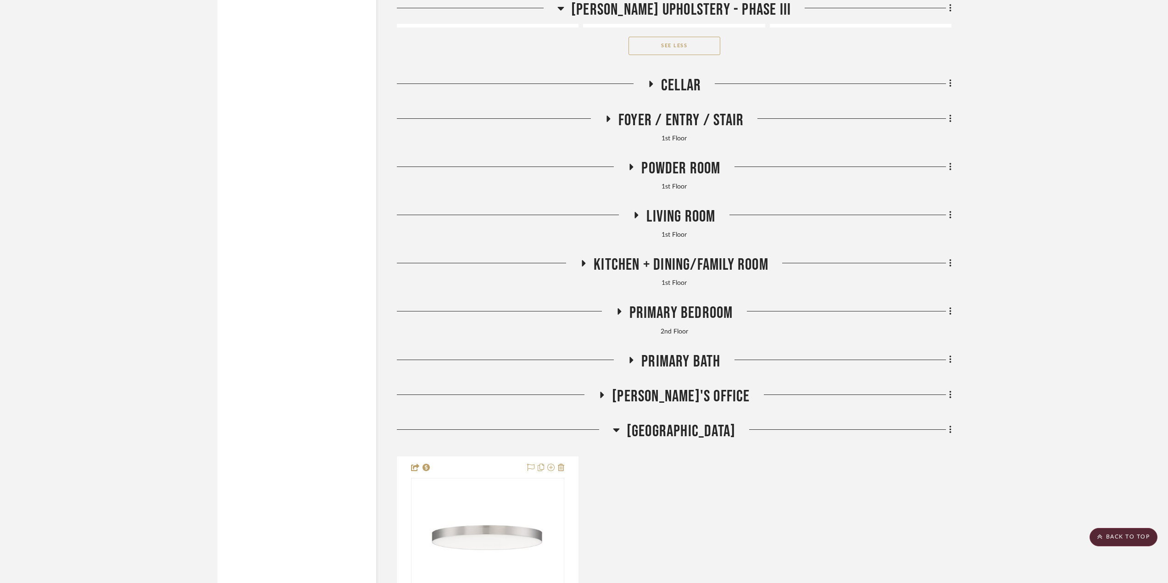
click at [681, 436] on span "[GEOGRAPHIC_DATA]" at bounding box center [681, 432] width 109 height 20
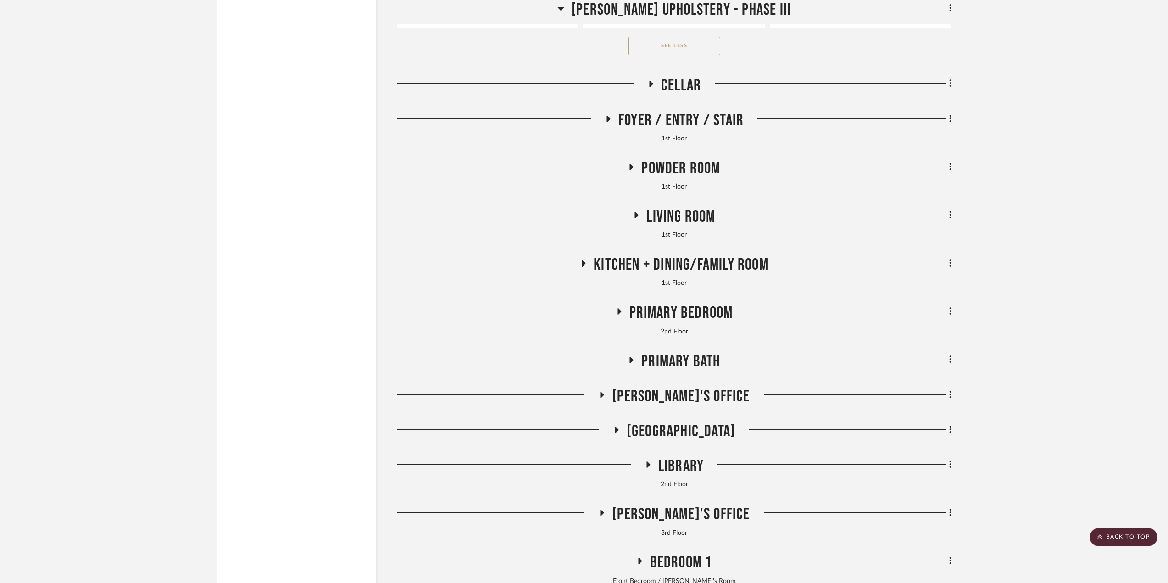
click at [676, 396] on span "[PERSON_NAME]'s Office" at bounding box center [681, 397] width 138 height 20
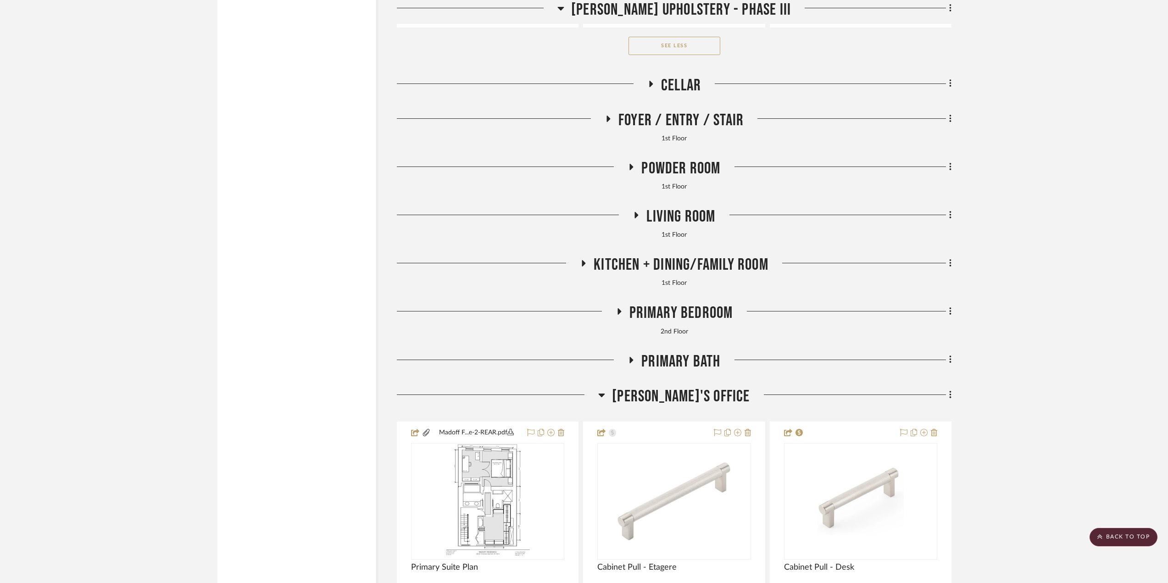
click at [676, 396] on span "[PERSON_NAME]'s Office" at bounding box center [681, 397] width 138 height 20
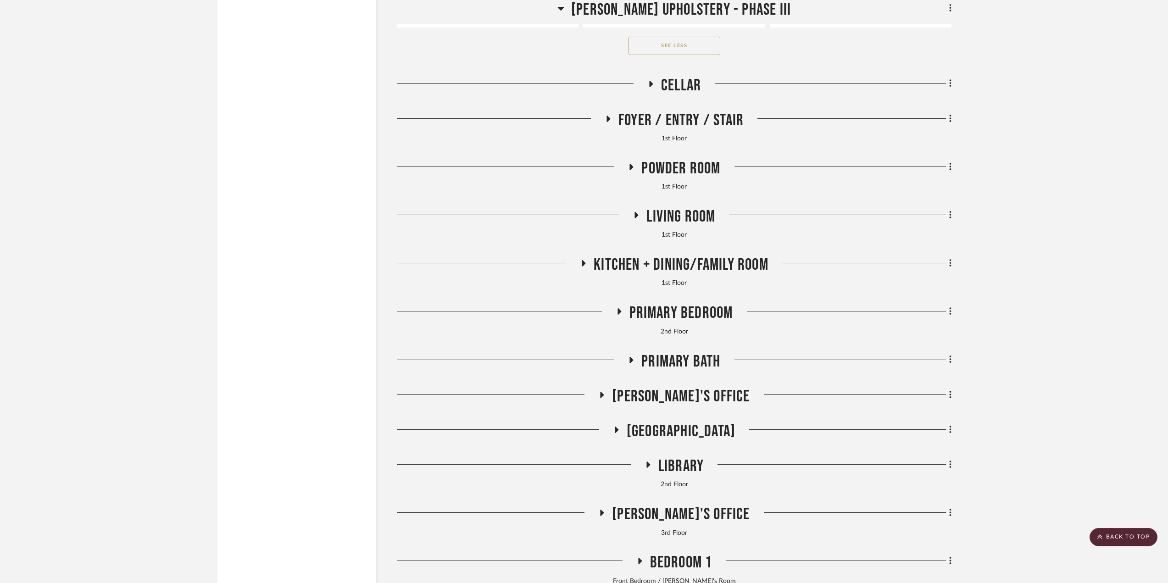
click at [663, 366] on span "Primary Bath" at bounding box center [680, 362] width 79 height 20
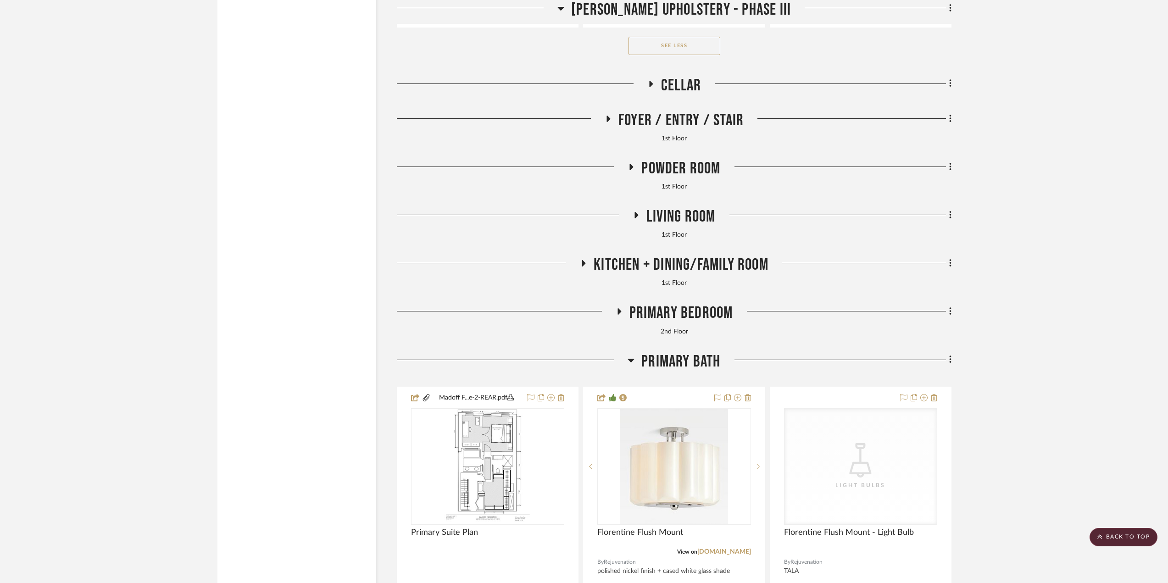
click at [663, 366] on span "Primary Bath" at bounding box center [680, 362] width 79 height 20
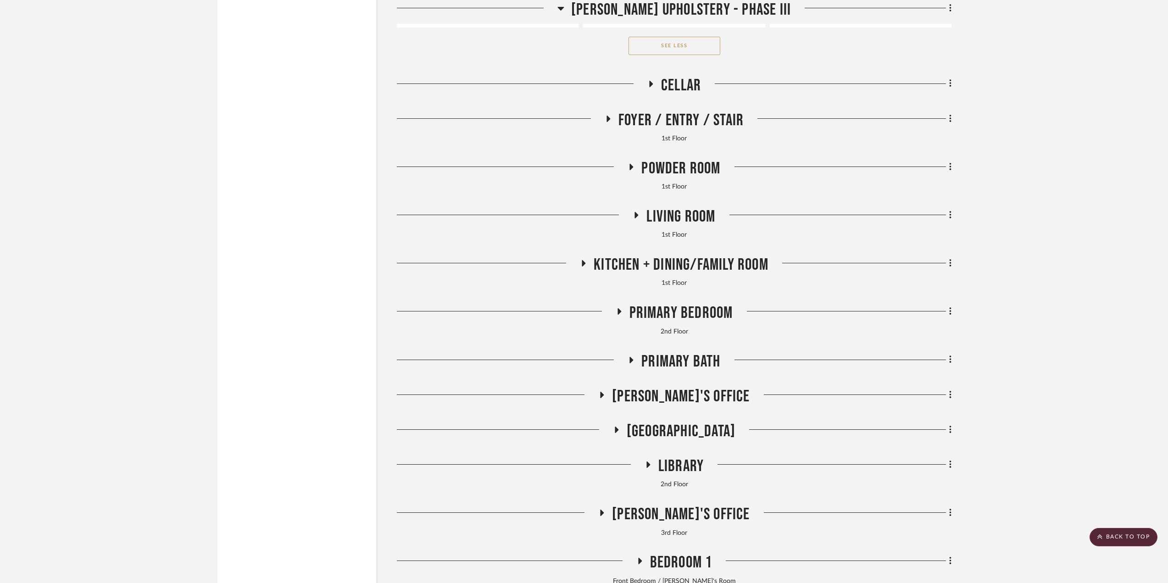
click at [655, 314] on span "Primary Bedroom" at bounding box center [681, 313] width 104 height 20
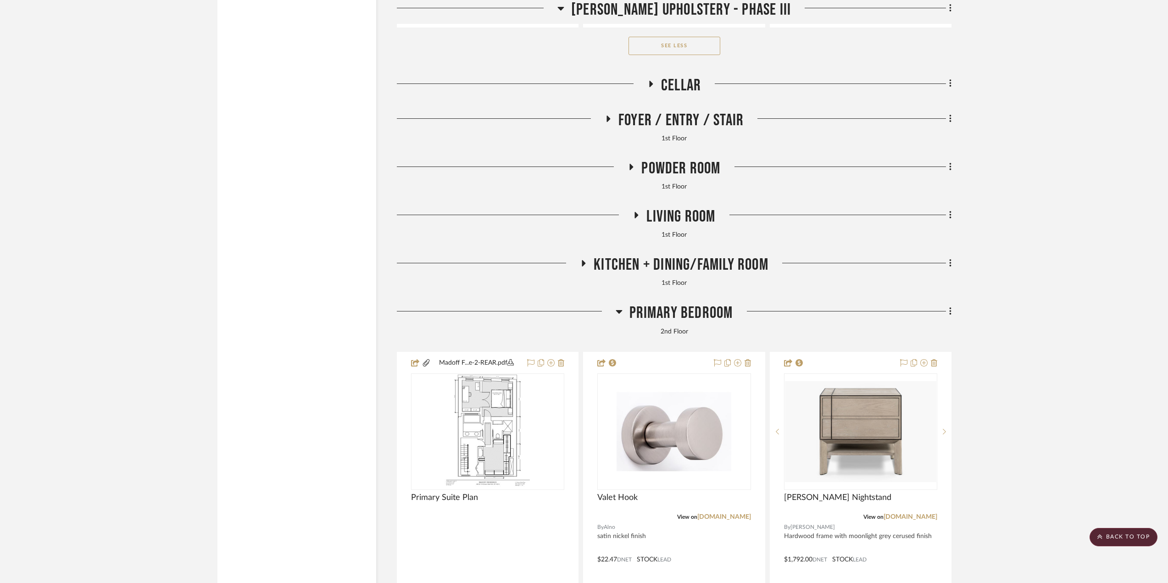
click at [655, 314] on span "Primary Bedroom" at bounding box center [681, 313] width 104 height 20
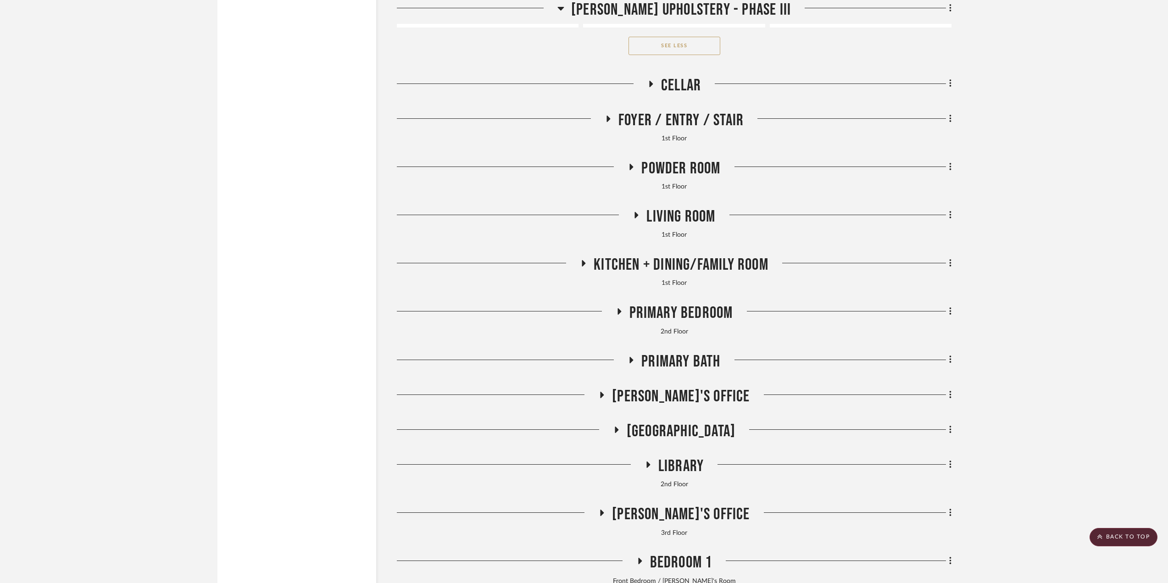
click at [679, 394] on span "[PERSON_NAME]'s Office" at bounding box center [681, 397] width 138 height 20
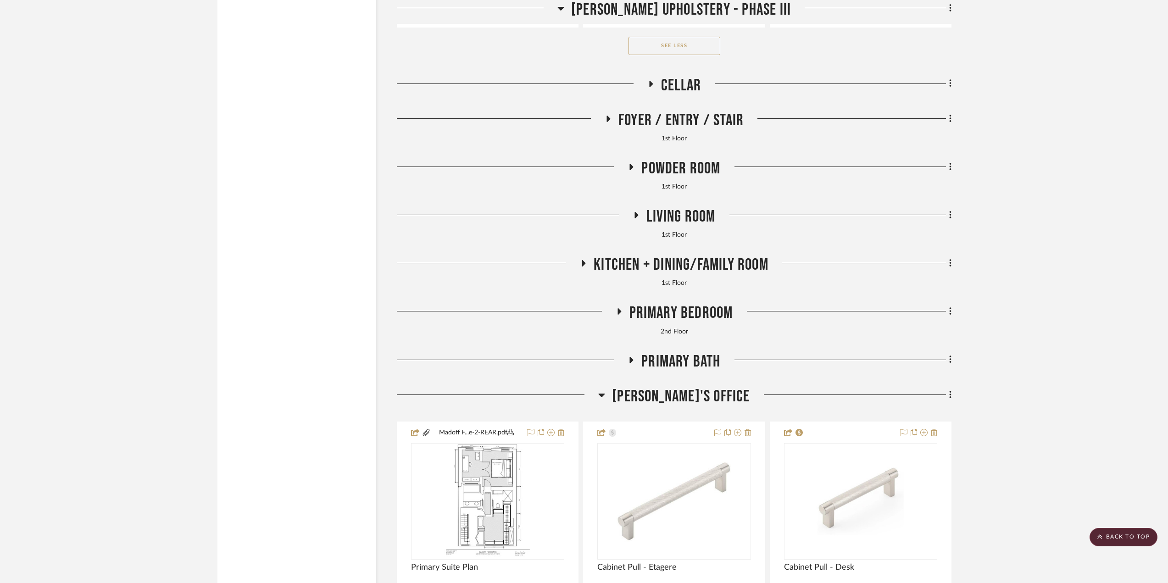
click at [678, 395] on span "[PERSON_NAME]'s Office" at bounding box center [681, 397] width 138 height 20
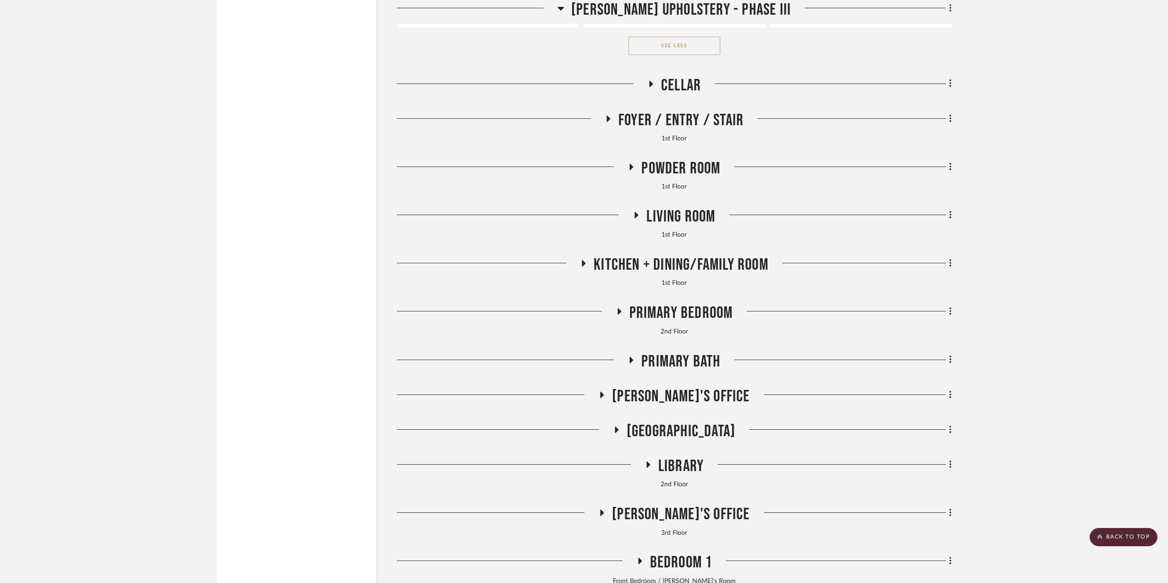
click at [667, 355] on span "Primary Bath" at bounding box center [680, 362] width 79 height 20
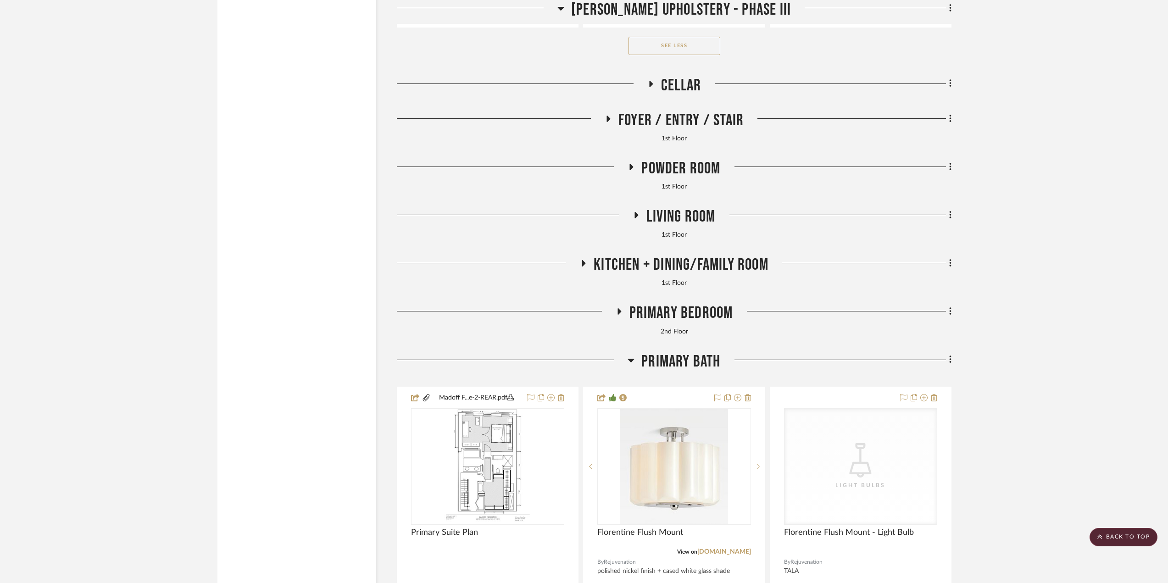
click at [672, 360] on span "Primary Bath" at bounding box center [680, 362] width 79 height 20
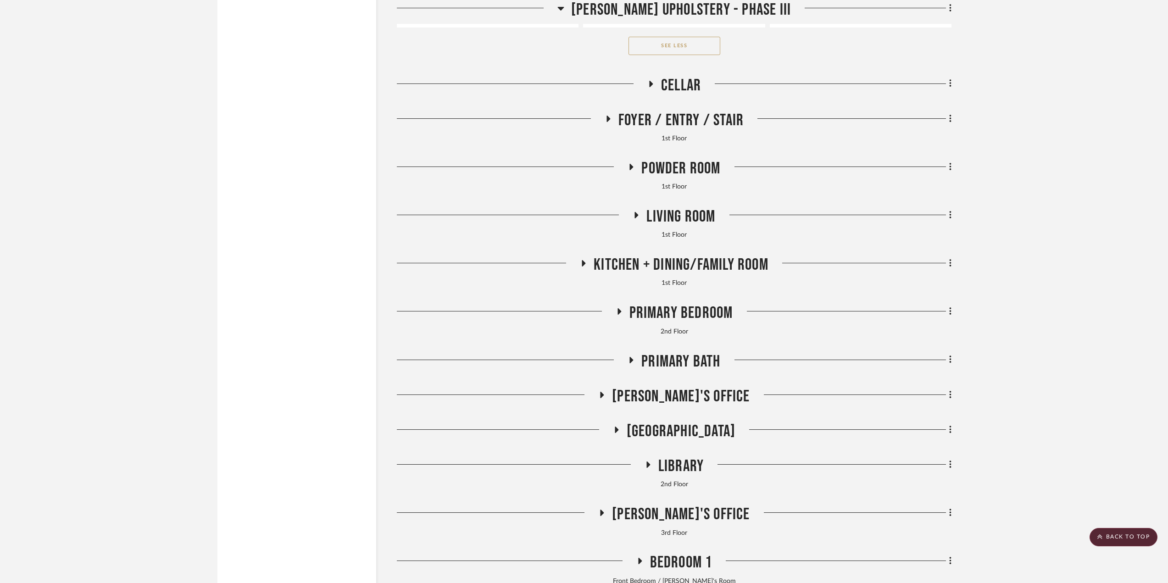
click at [683, 395] on span "[PERSON_NAME]'s Office" at bounding box center [681, 397] width 138 height 20
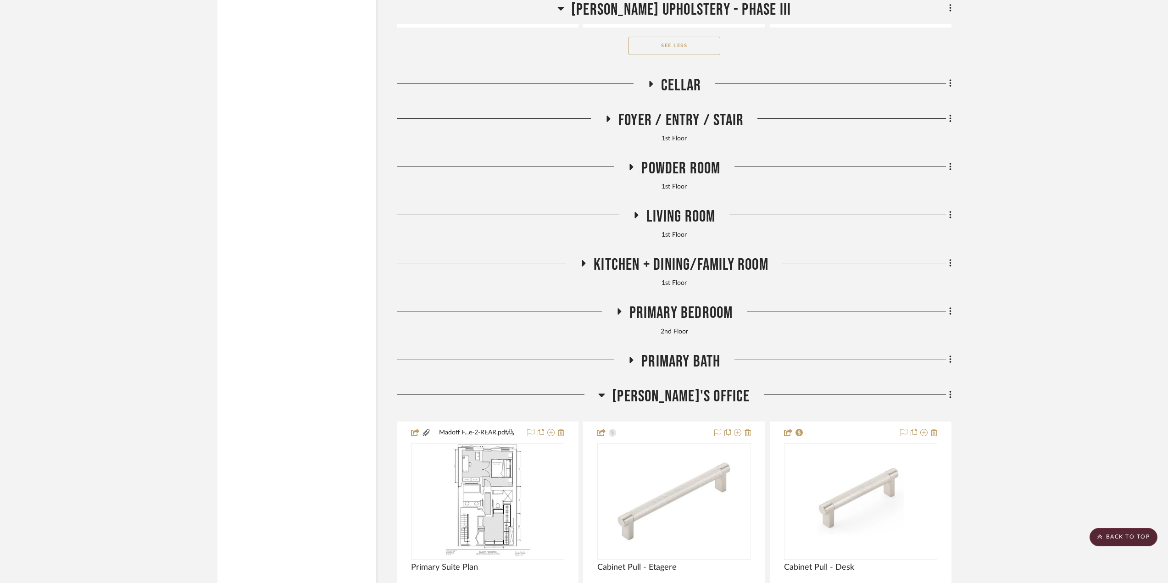
click at [683, 396] on span "[PERSON_NAME]'s Office" at bounding box center [681, 397] width 138 height 20
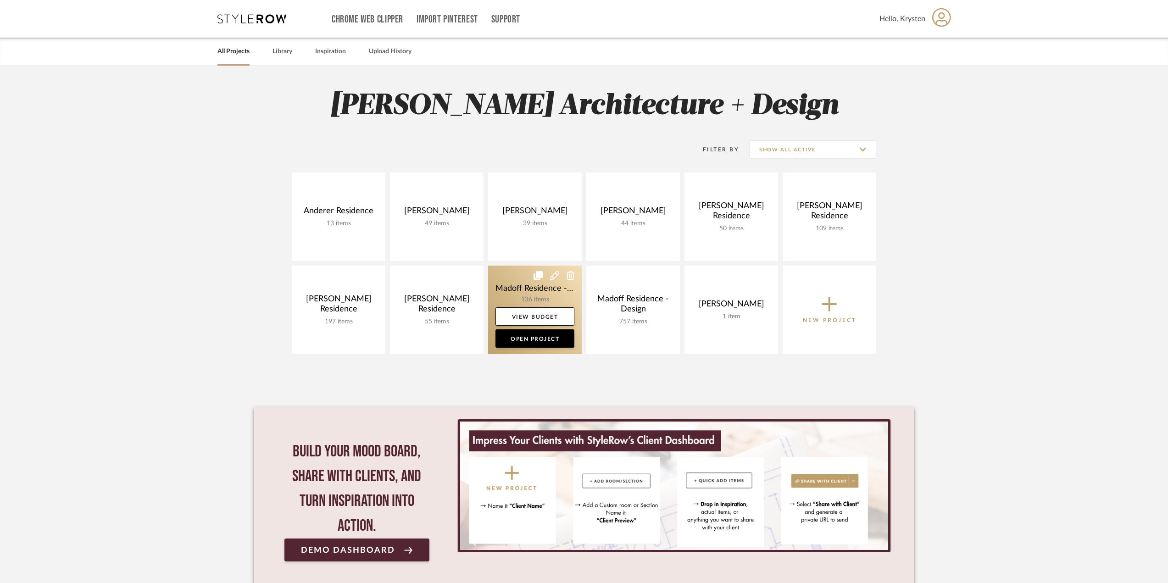
click at [501, 281] on link at bounding box center [535, 310] width 94 height 89
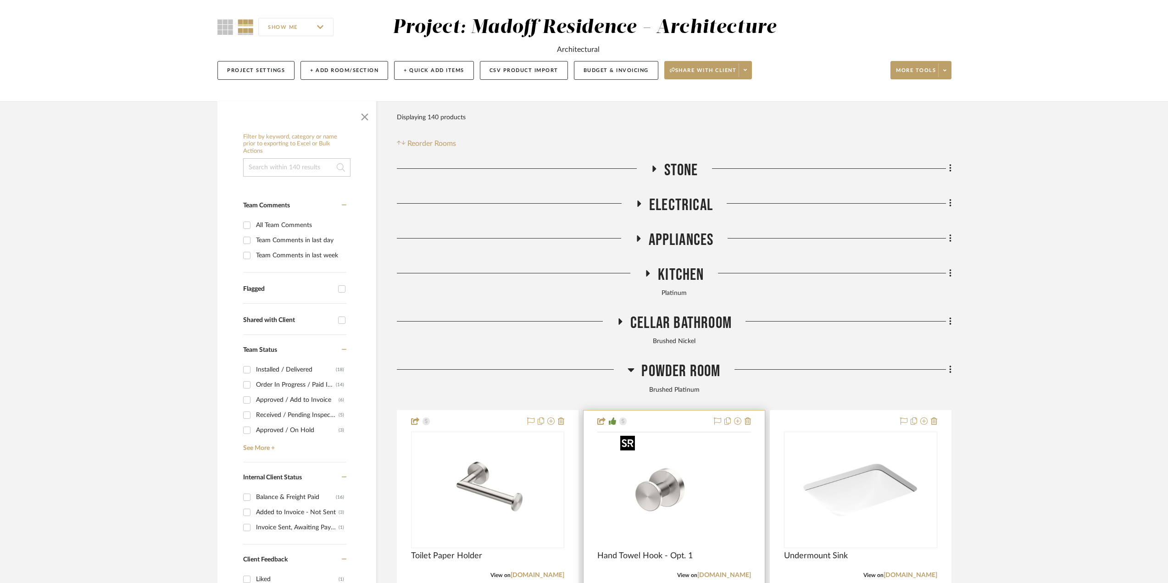
scroll to position [183, 0]
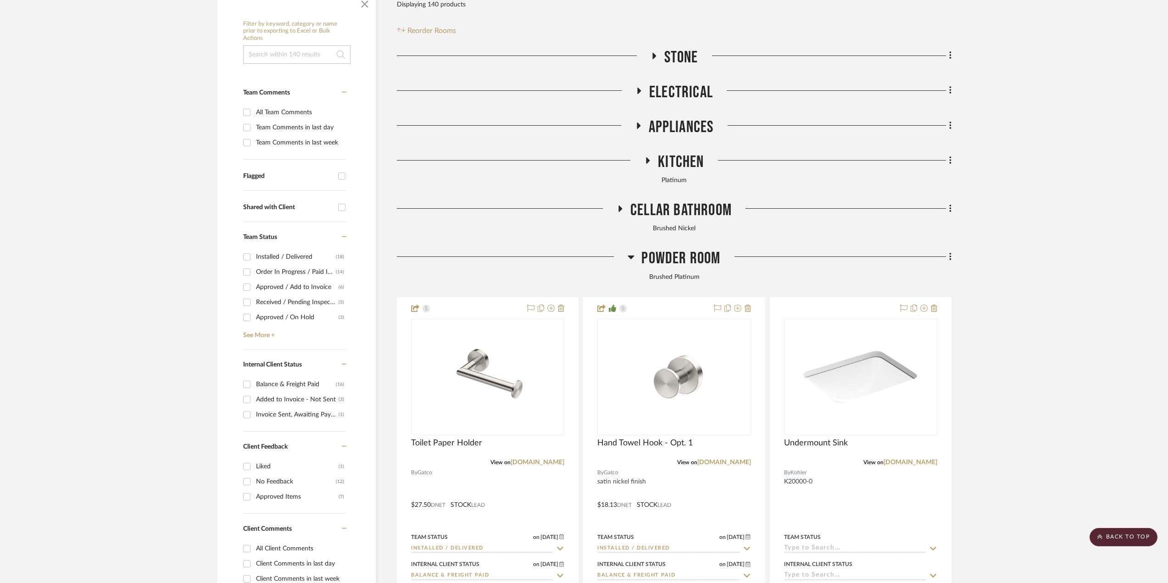
click at [642, 255] on span "Powder Room" at bounding box center [680, 259] width 79 height 20
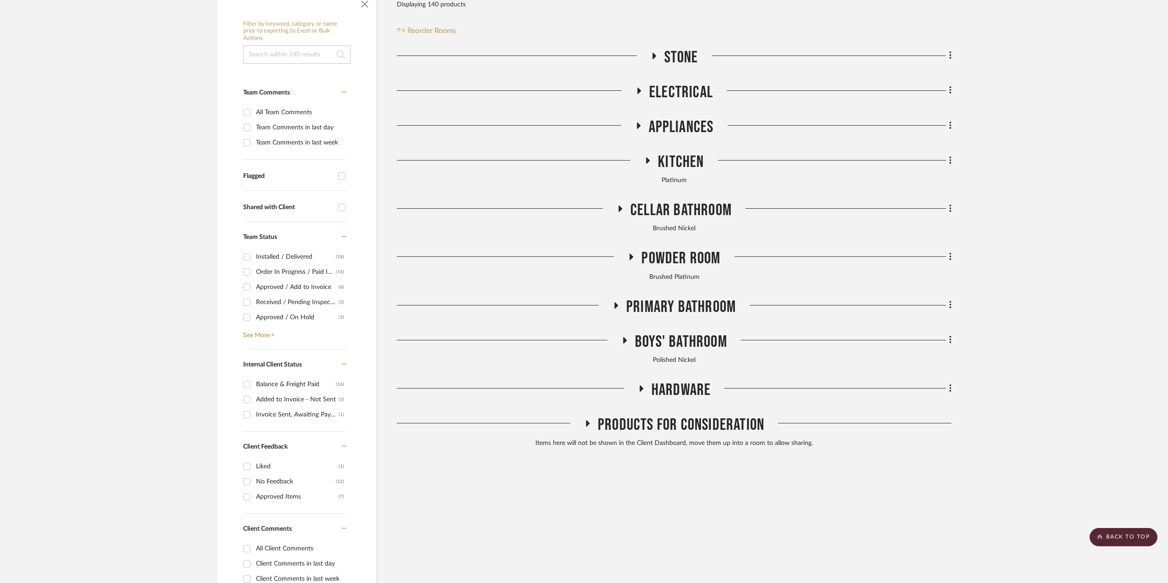
click at [688, 313] on span "Primary Bathroom" at bounding box center [681, 307] width 110 height 20
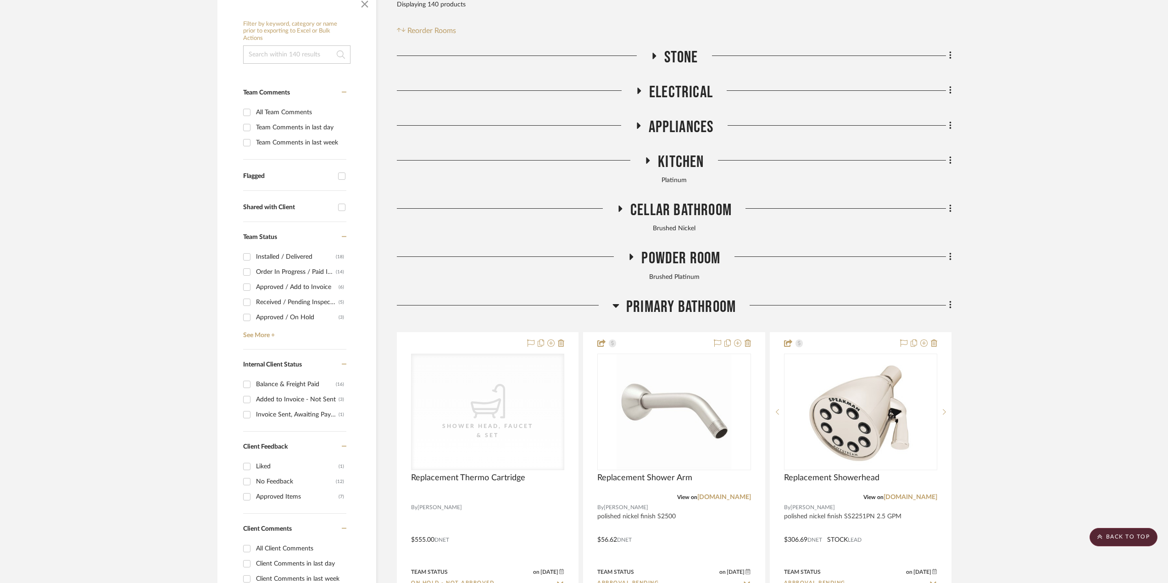
click at [697, 306] on span "Primary Bathroom" at bounding box center [681, 307] width 110 height 20
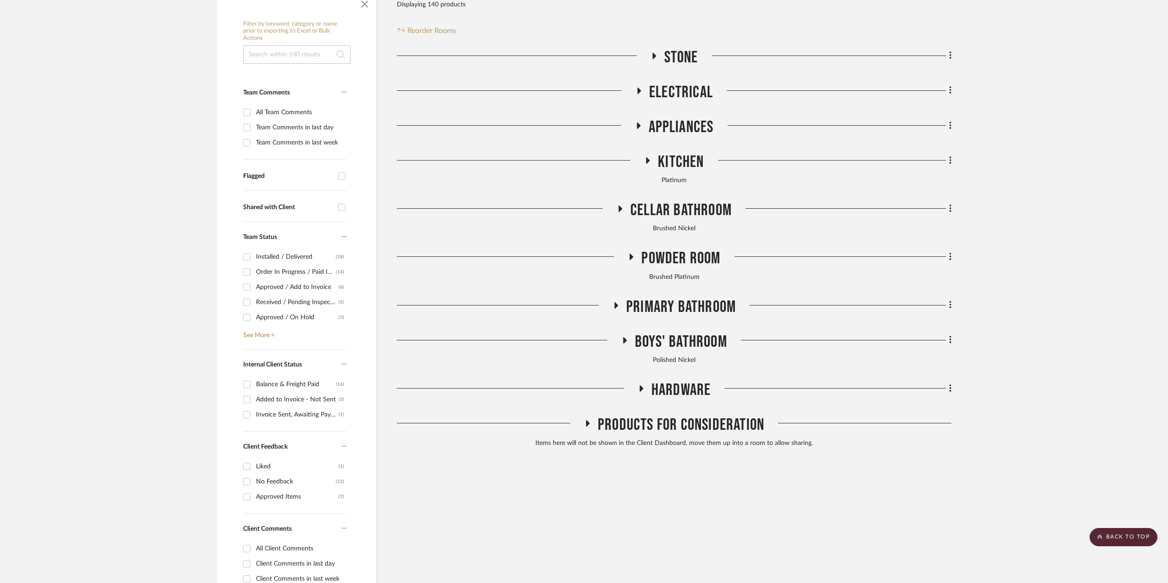
click at [685, 394] on span "Hardware" at bounding box center [681, 390] width 60 height 20
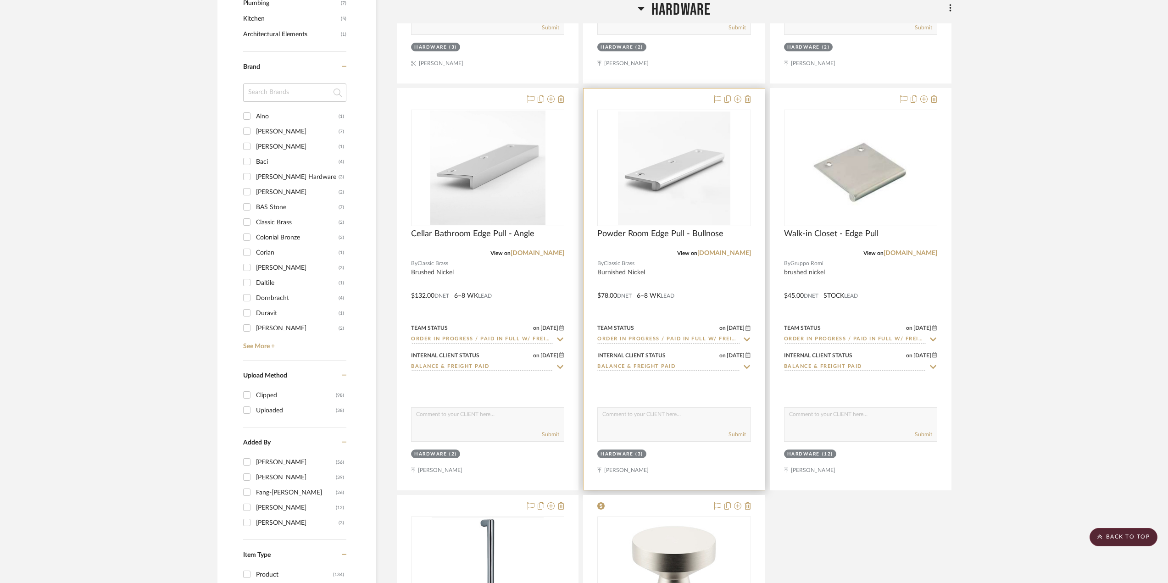
scroll to position [963, 0]
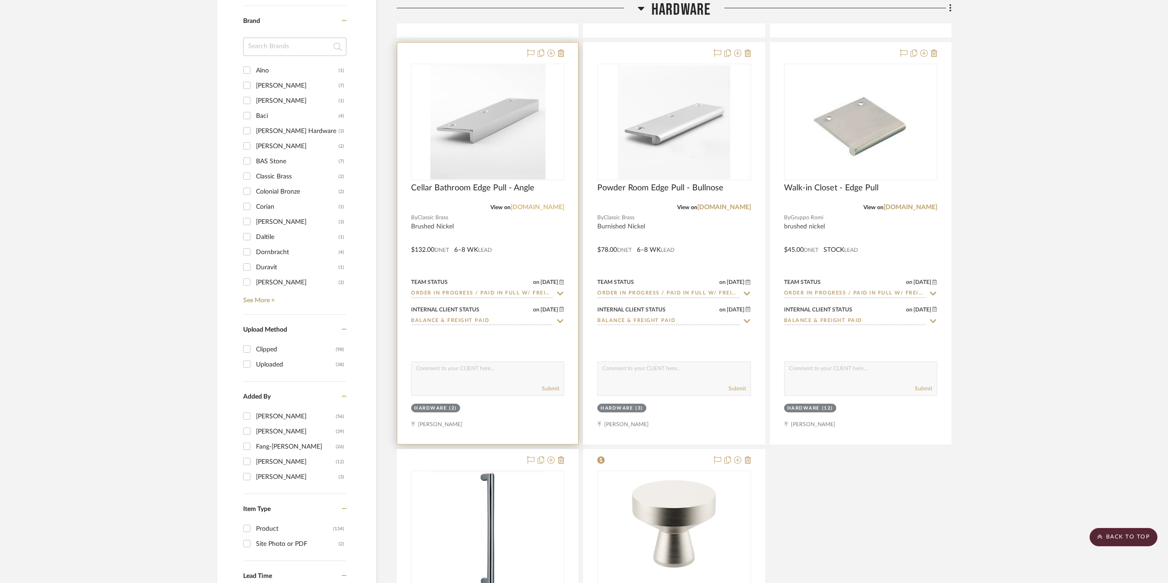
click at [549, 205] on link "classic-brass.com" at bounding box center [537, 207] width 54 height 6
click at [535, 252] on div at bounding box center [487, 243] width 181 height 401
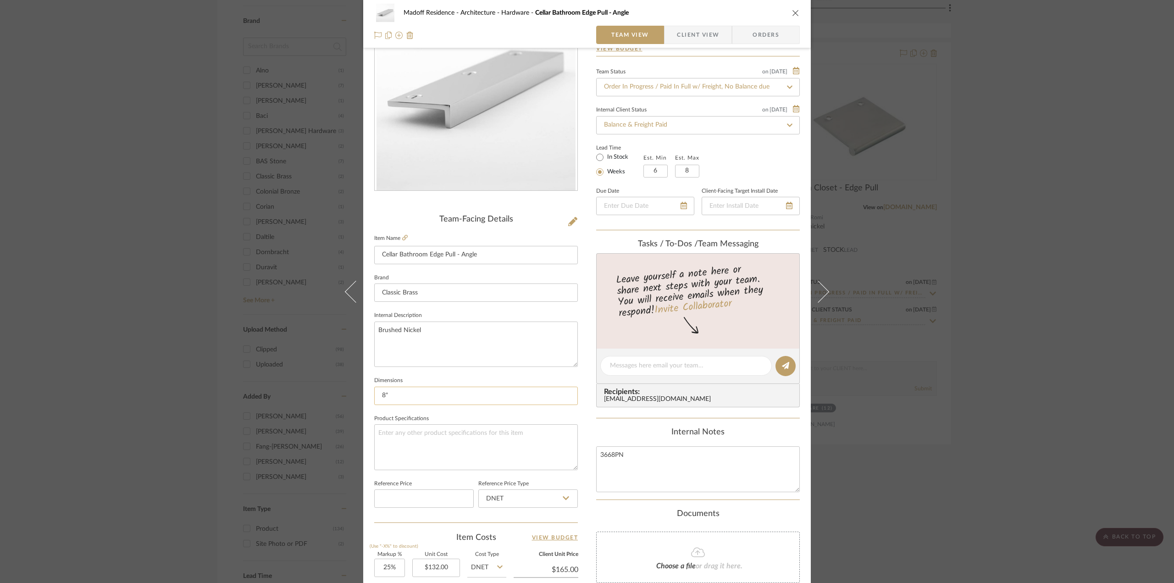
scroll to position [92, 0]
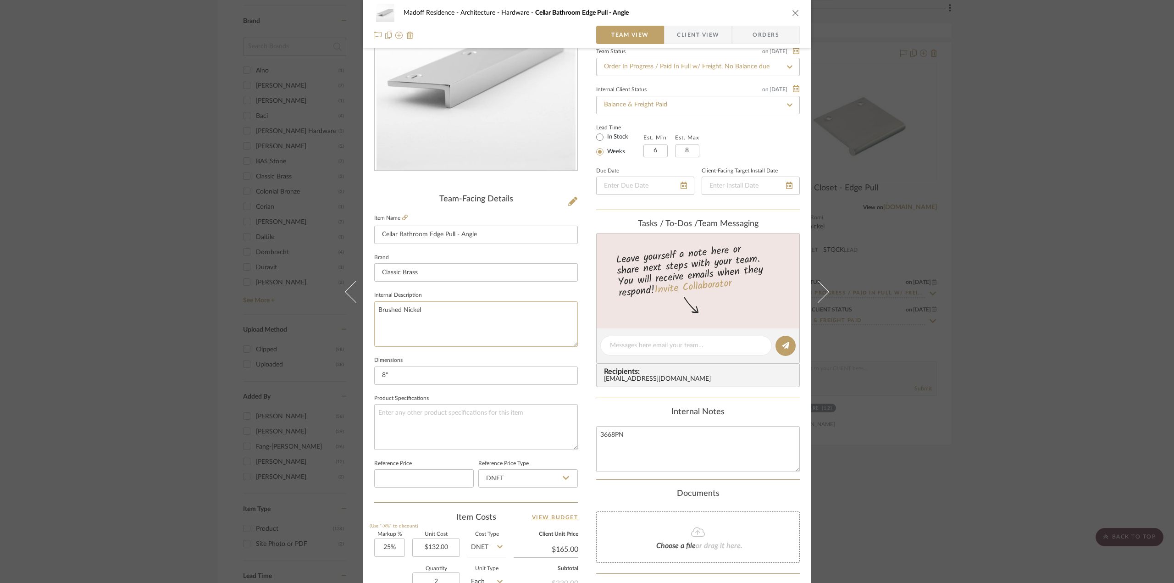
drag, startPoint x: 385, startPoint y: 310, endPoint x: 378, endPoint y: 310, distance: 6.4
click at [378, 310] on textarea "Brushed Nickel" at bounding box center [476, 323] width 204 height 45
type textarea "Burnished Nickel"
click at [574, 357] on fieldset "Dimensions 8"" at bounding box center [476, 369] width 204 height 31
click at [1020, 347] on div "Madoff Residence - Architecture Hardware Cellar Bathroom Edge Pull - Angle Team…" at bounding box center [587, 291] width 1174 height 583
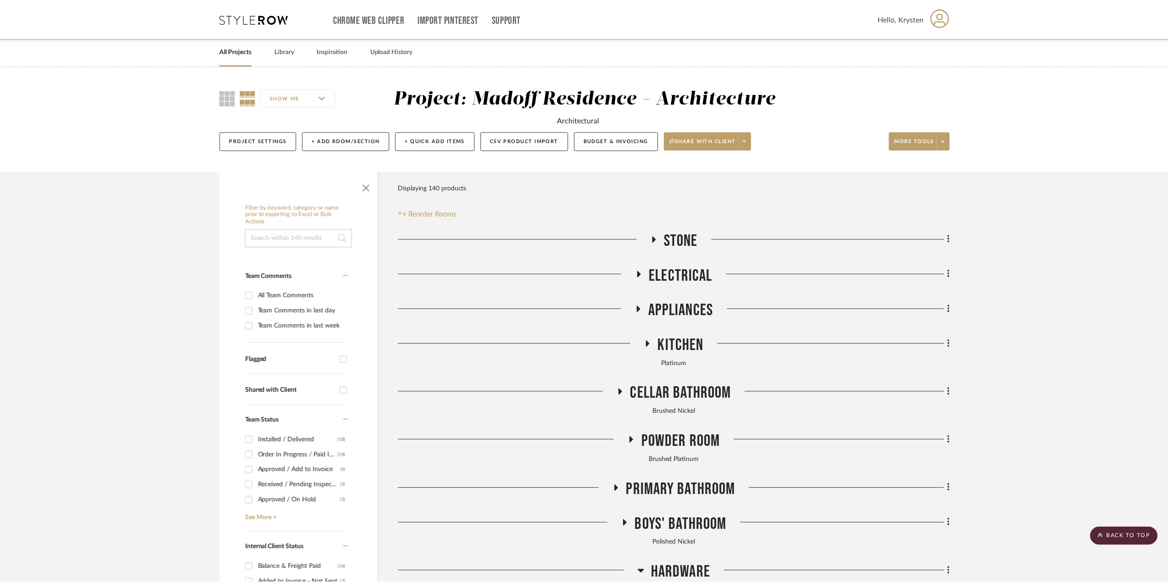
scroll to position [963, 0]
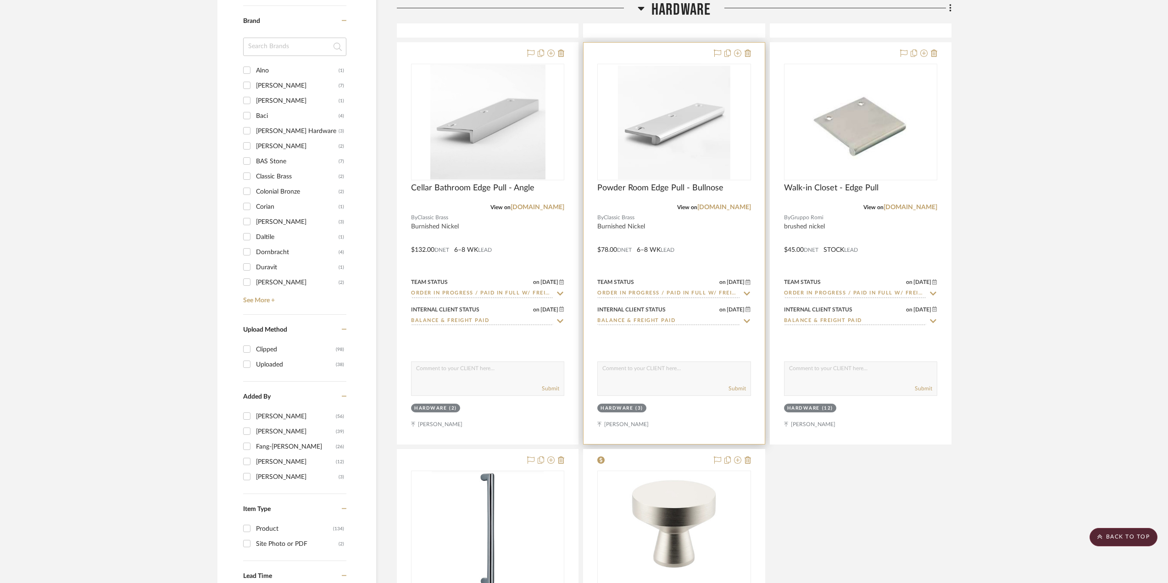
click at [702, 238] on div at bounding box center [673, 243] width 181 height 401
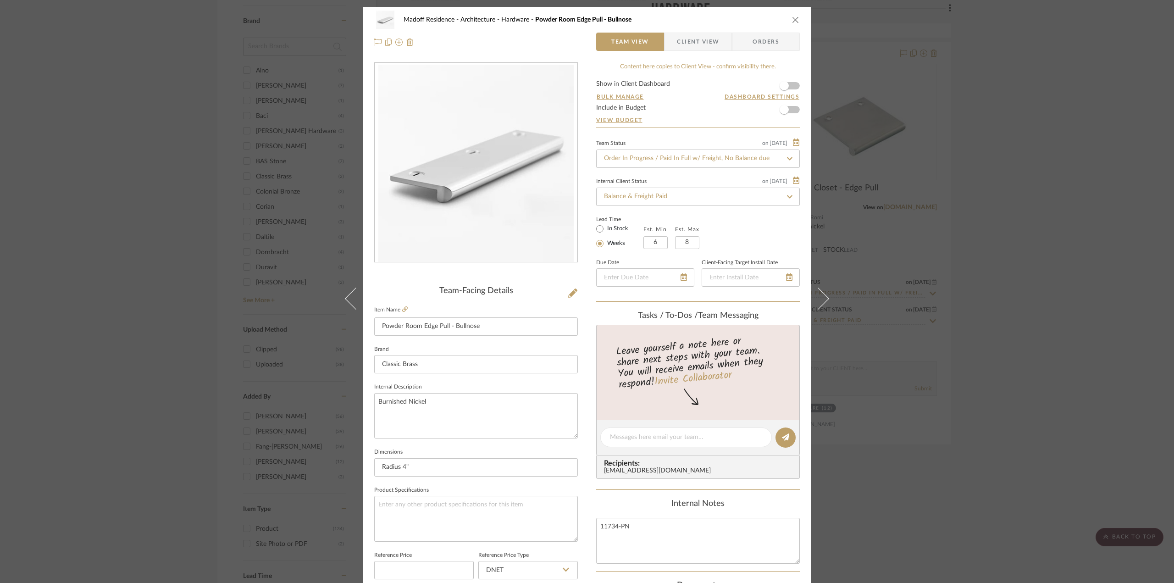
click at [1040, 380] on div "Madoff Residence - Architecture Hardware Powder Room Edge Pull - Bullnose Team …" at bounding box center [587, 291] width 1174 height 583
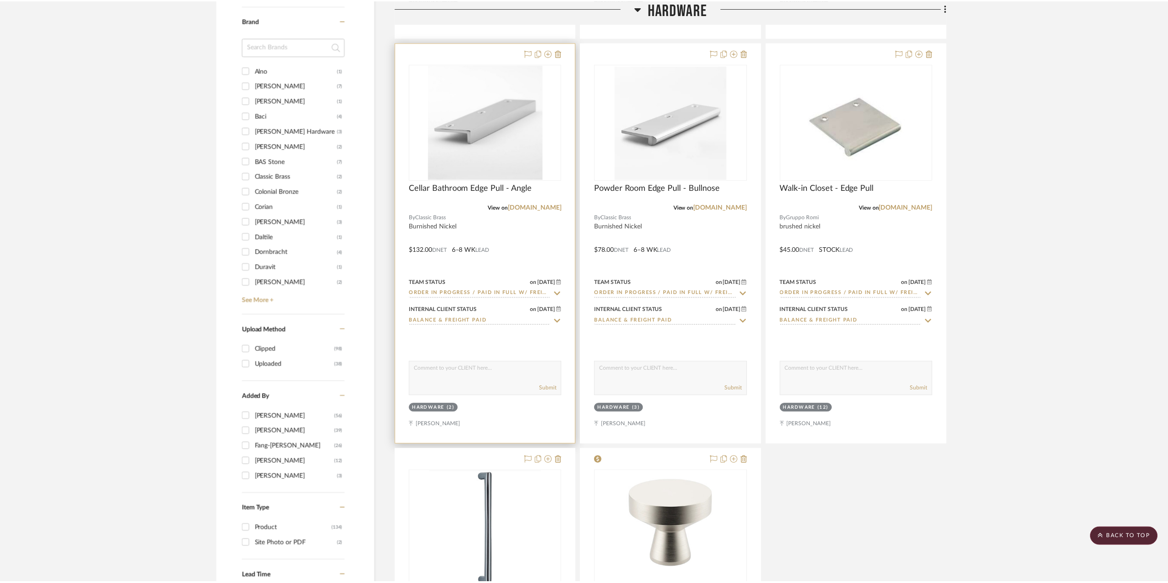
scroll to position [963, 0]
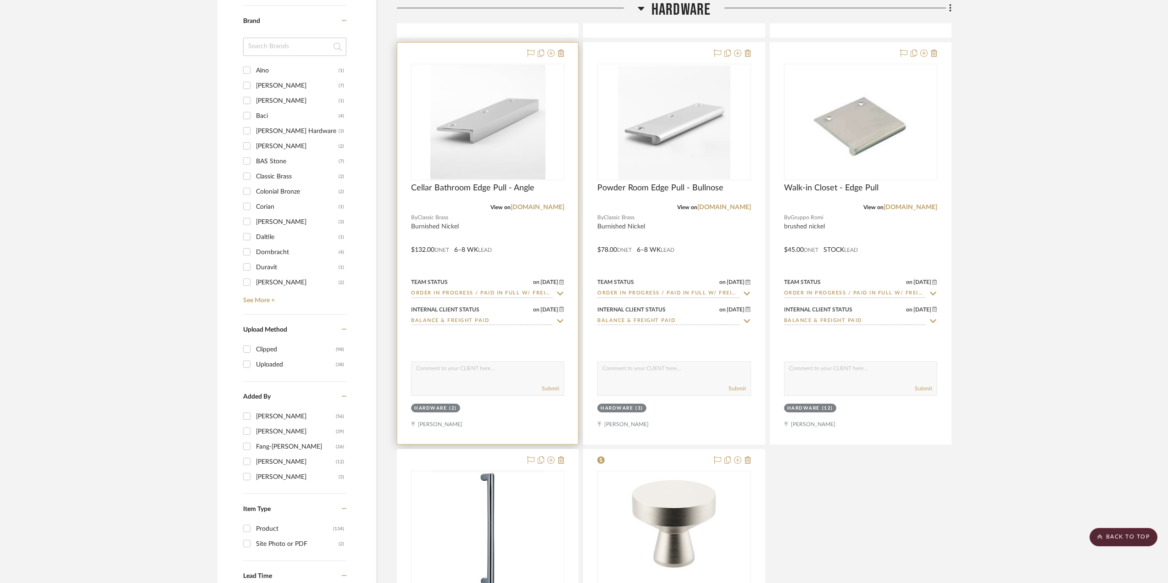
click at [515, 229] on div at bounding box center [487, 243] width 181 height 401
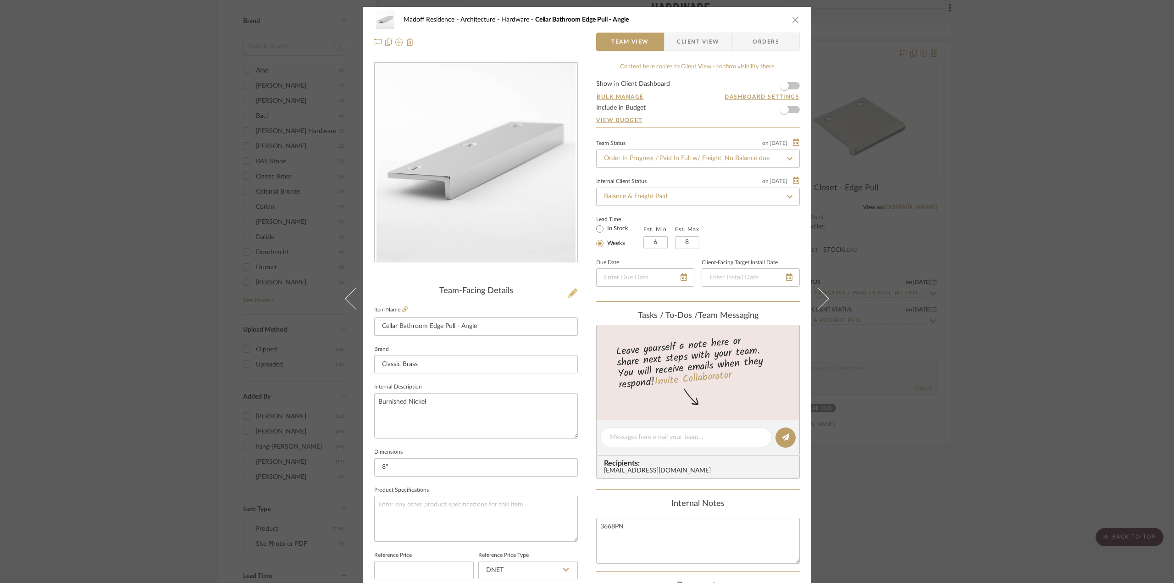
click at [568, 289] on icon at bounding box center [572, 293] width 9 height 9
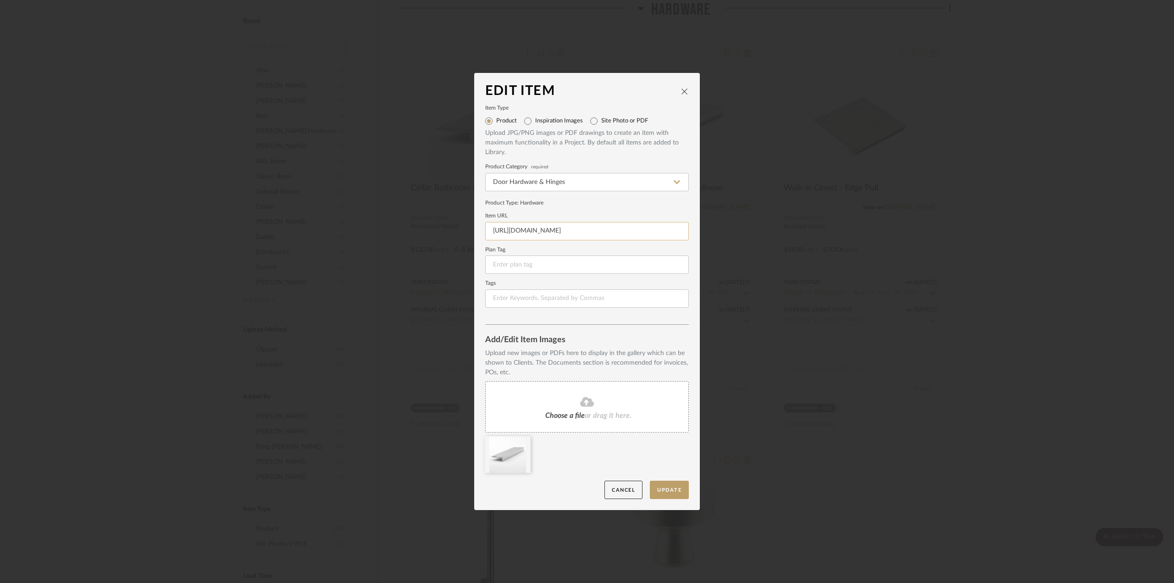
click at [554, 232] on input "https://www.classic-brass.com/cabinet-product-details/3666/Edge%20Pulls" at bounding box center [587, 231] width 204 height 18
paste input "https://classicbrass.com/cabinet-hardware/3666/"
type input "https://classicbrass.com/cabinet-hardware/3666/"
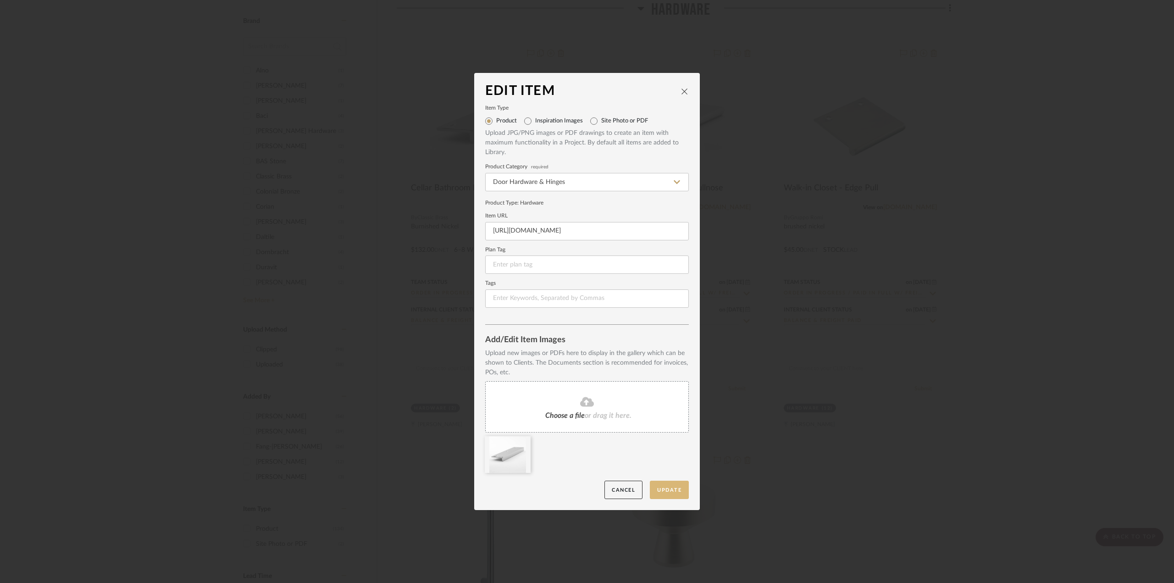
click at [657, 489] on button "Update" at bounding box center [669, 490] width 39 height 19
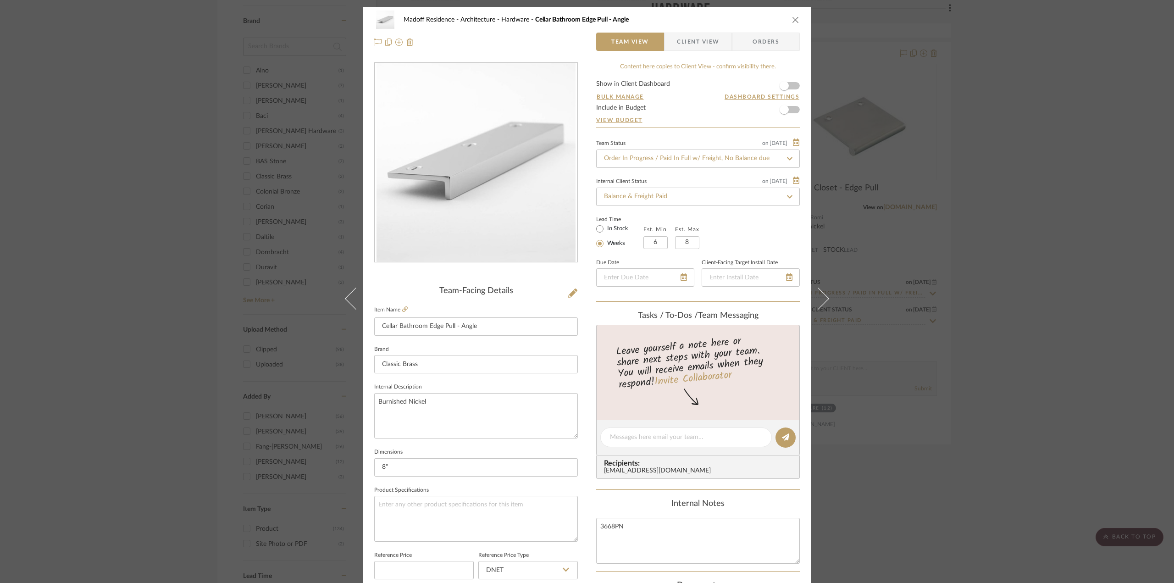
drag, startPoint x: 990, startPoint y: 328, endPoint x: 989, endPoint y: 322, distance: 6.0
click at [993, 327] on div "Madoff Residence - Architecture Hardware Cellar Bathroom Edge Pull - Angle Team…" at bounding box center [587, 291] width 1174 height 583
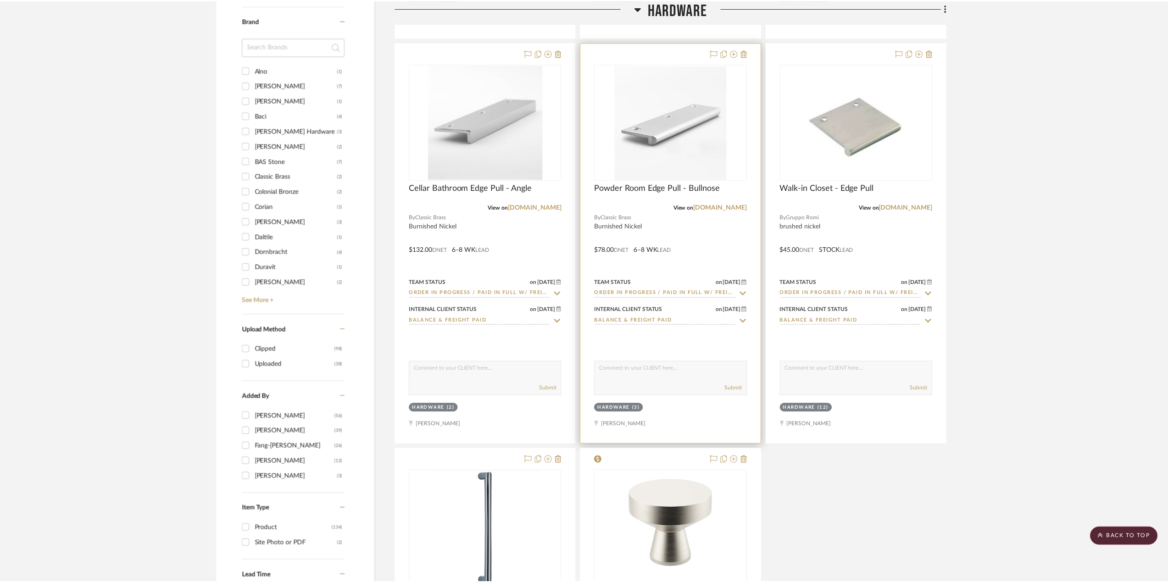
scroll to position [963, 0]
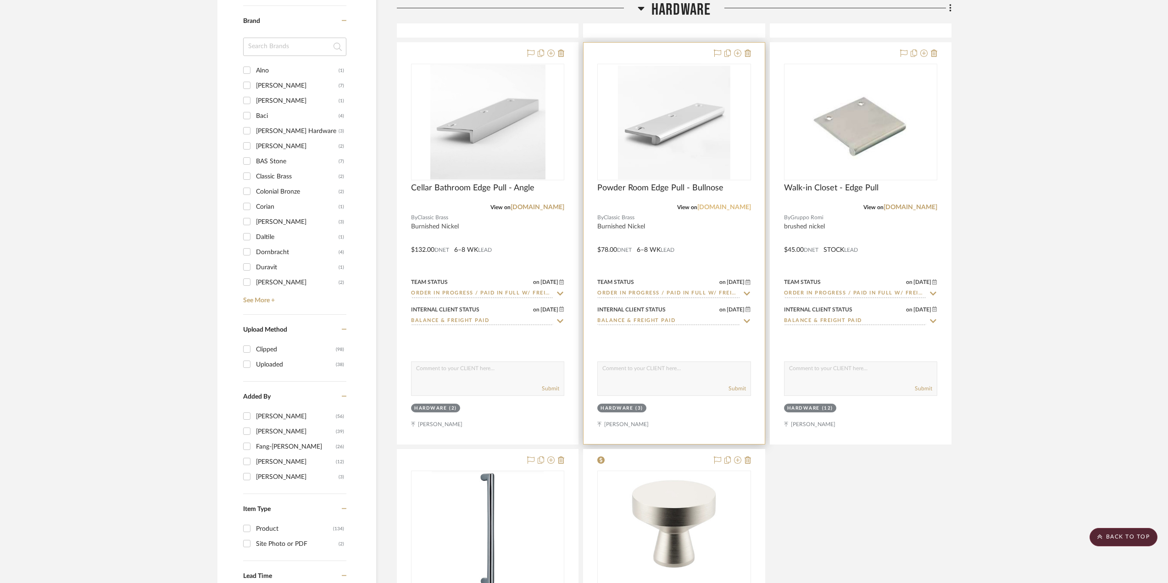
click at [709, 206] on link "classic-brass.com" at bounding box center [724, 207] width 54 height 6
click at [718, 231] on div at bounding box center [673, 243] width 181 height 401
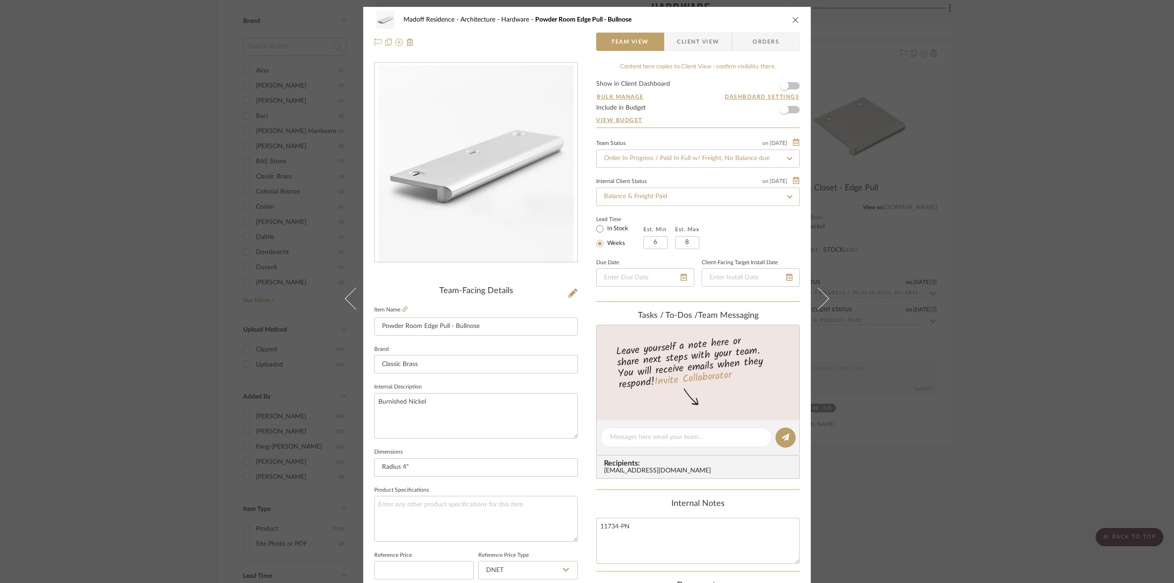
click at [941, 284] on div "Madoff Residence - Architecture Hardware Powder Room Edge Pull - Bullnose Team …" at bounding box center [587, 291] width 1174 height 583
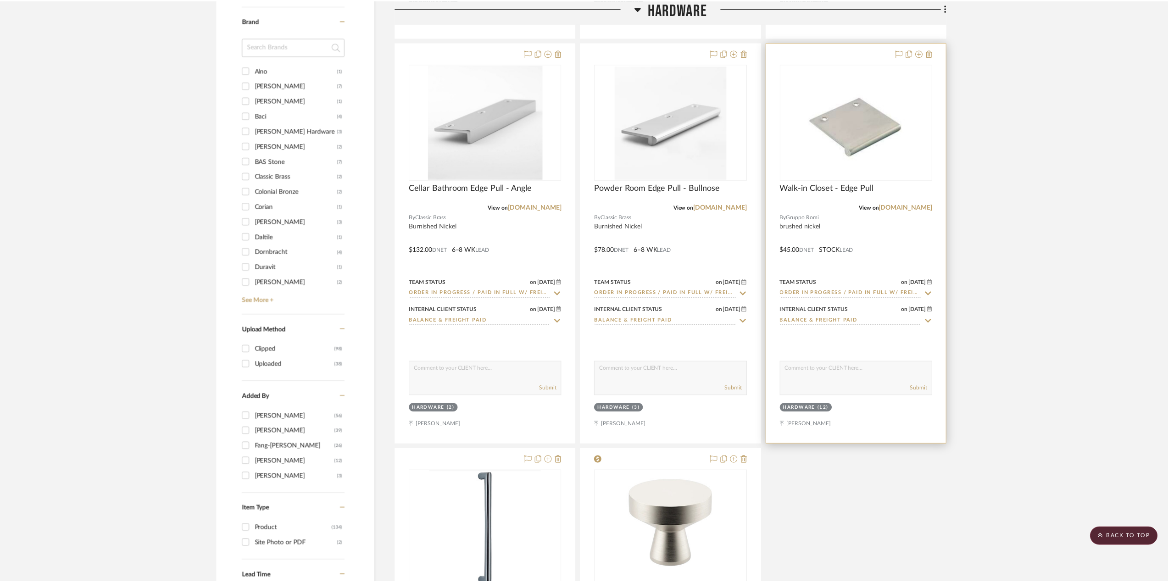
scroll to position [963, 0]
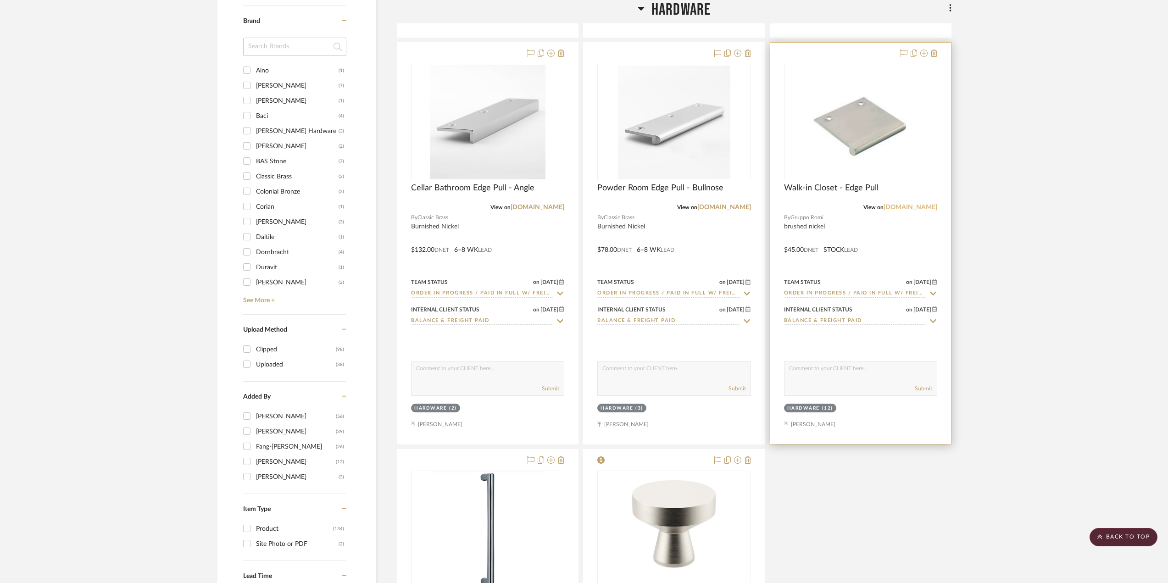
click at [906, 210] on link "grupporomi.com" at bounding box center [910, 207] width 54 height 6
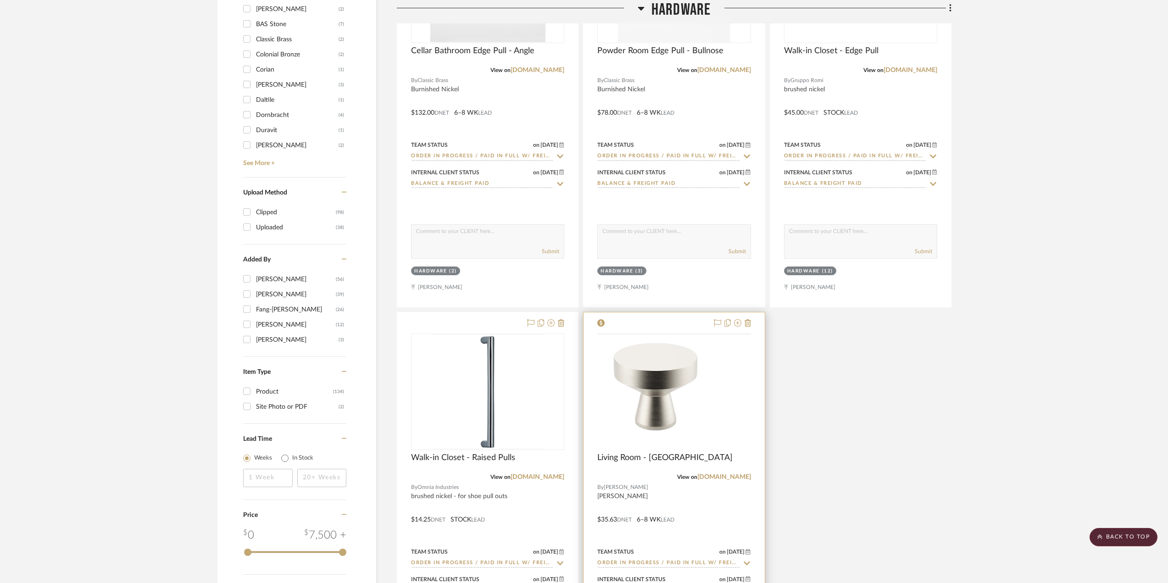
scroll to position [1101, 0]
click at [731, 481] on div "View on armacmartin.com" at bounding box center [673, 476] width 153 height 8
click at [725, 477] on link "armacmartin.com" at bounding box center [724, 476] width 54 height 6
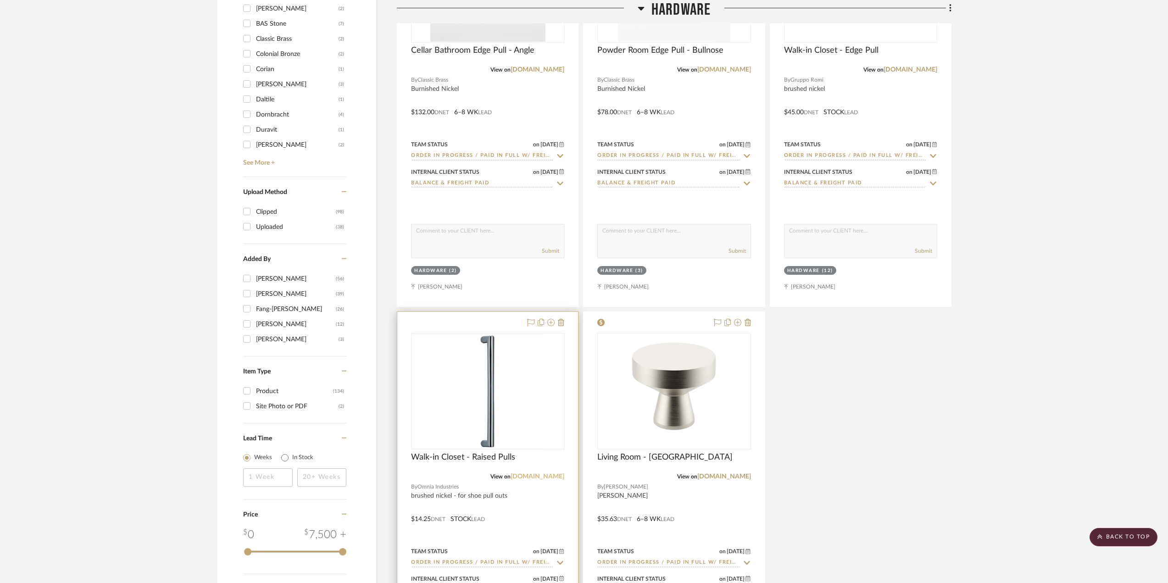
click at [535, 476] on link "omniaindustries.com" at bounding box center [537, 476] width 54 height 6
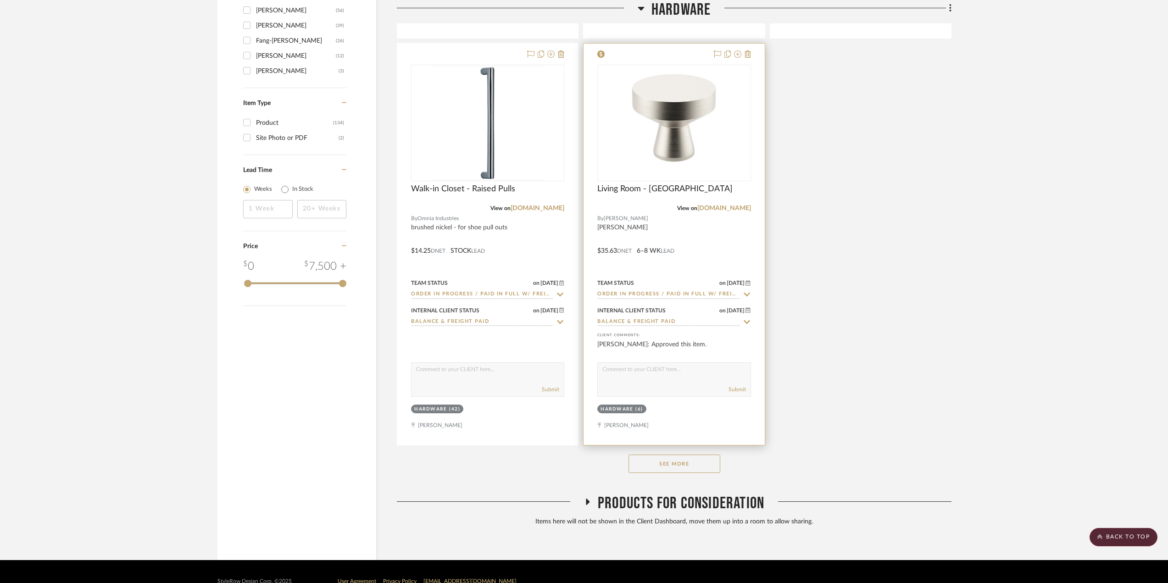
scroll to position [1390, 0]
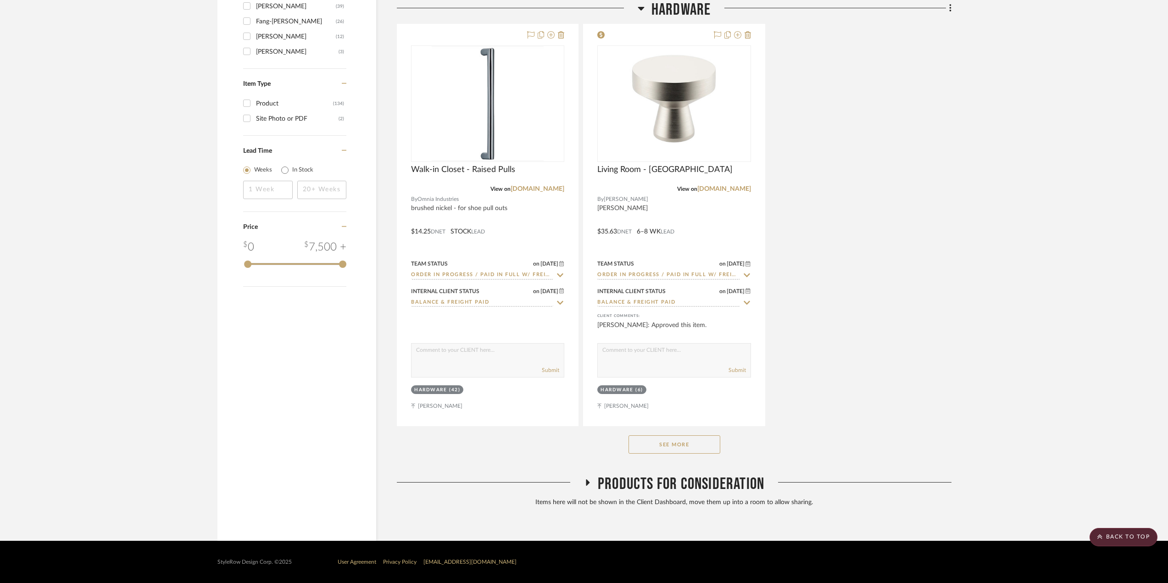
click at [662, 445] on button "See More" at bounding box center [674, 444] width 92 height 18
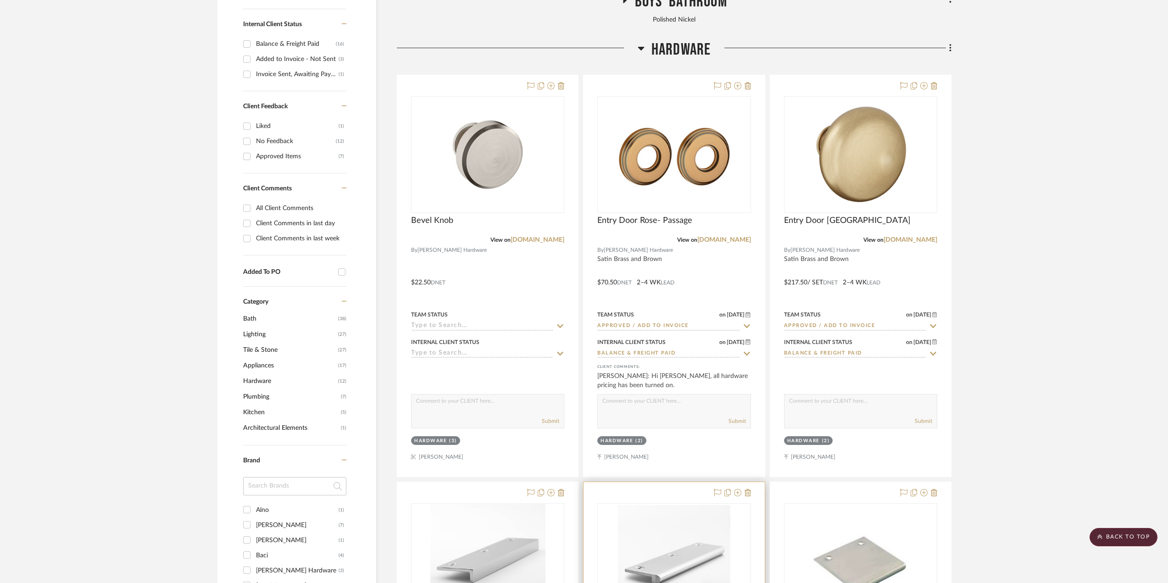
scroll to position [472, 0]
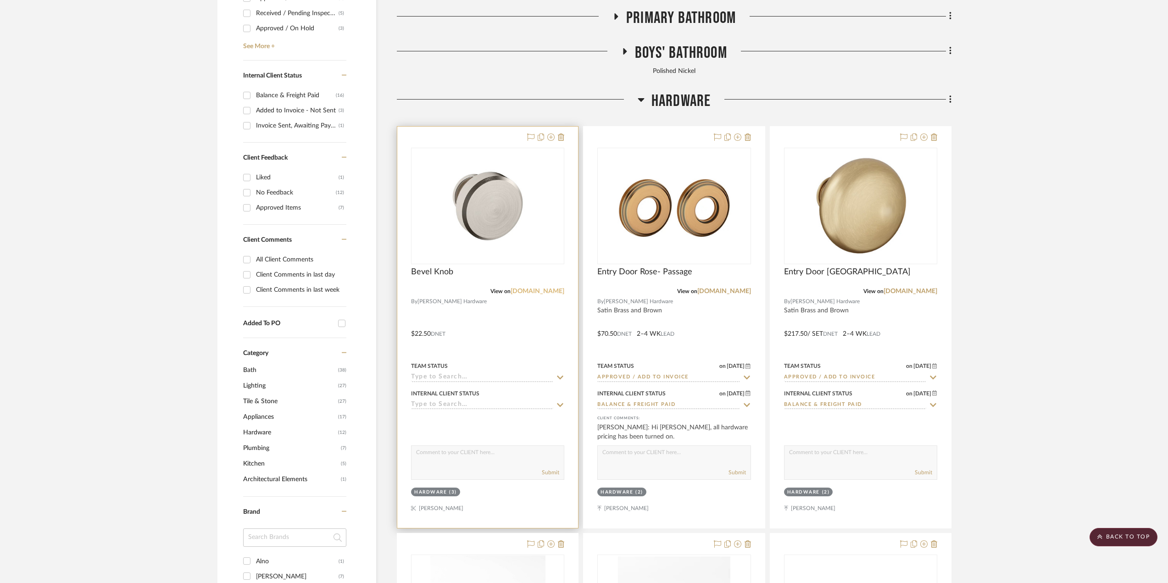
click at [528, 293] on link "[DOMAIN_NAME]" at bounding box center [537, 291] width 54 height 6
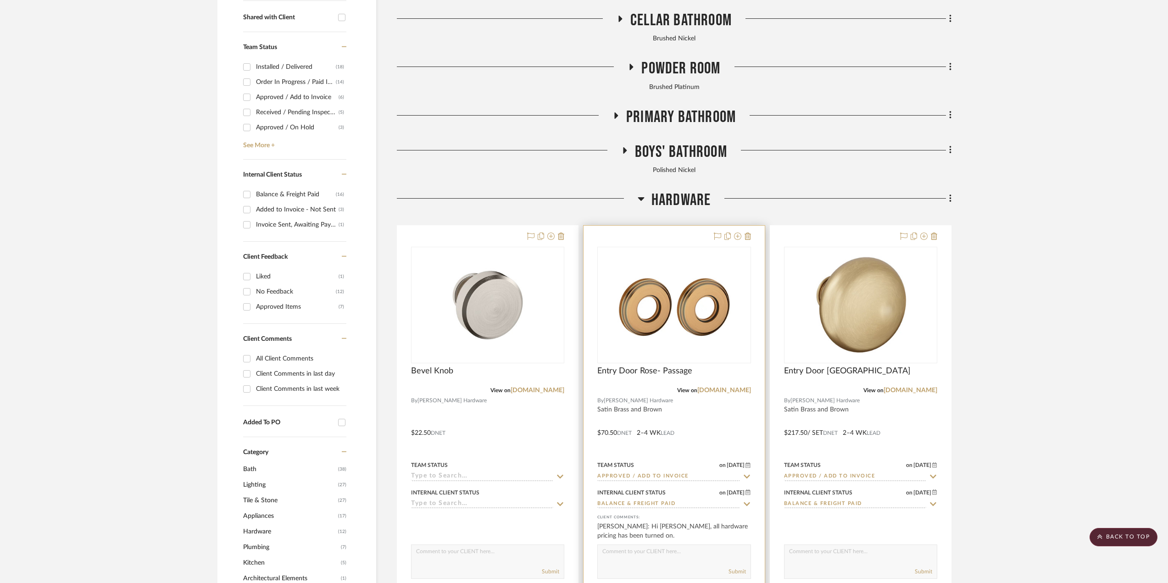
scroll to position [289, 0]
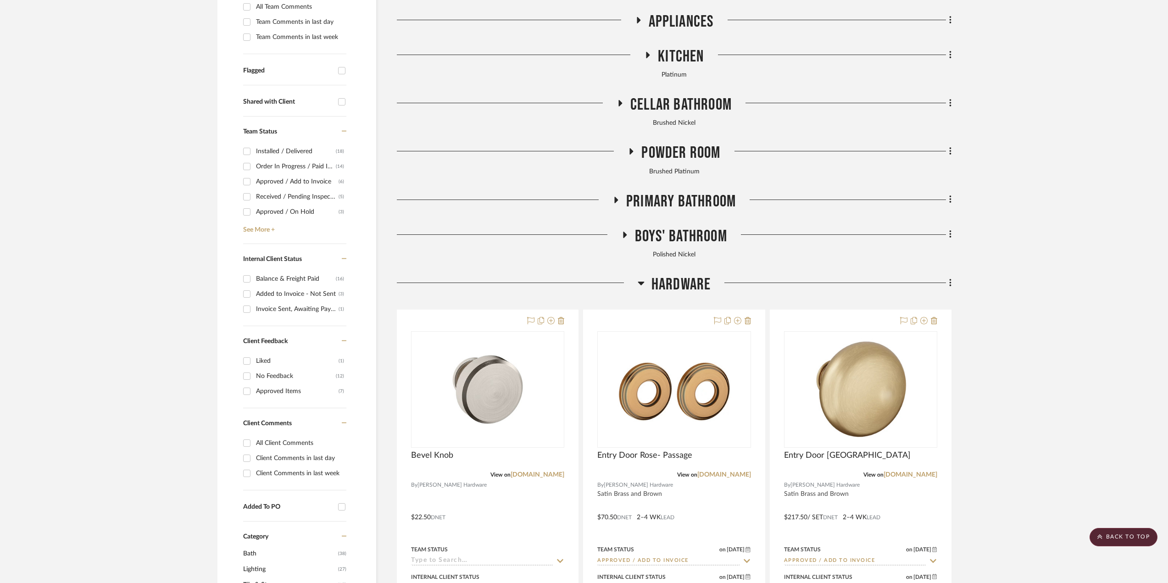
click at [660, 232] on span "Boys' Bathroom" at bounding box center [681, 237] width 92 height 20
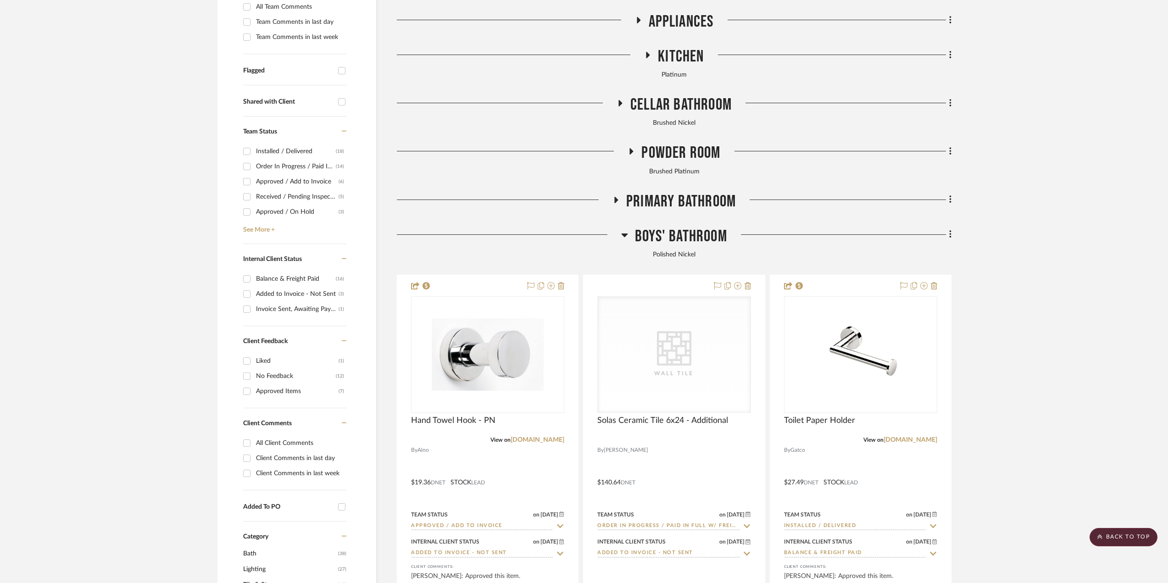
click at [660, 232] on span "Boys' Bathroom" at bounding box center [681, 237] width 92 height 20
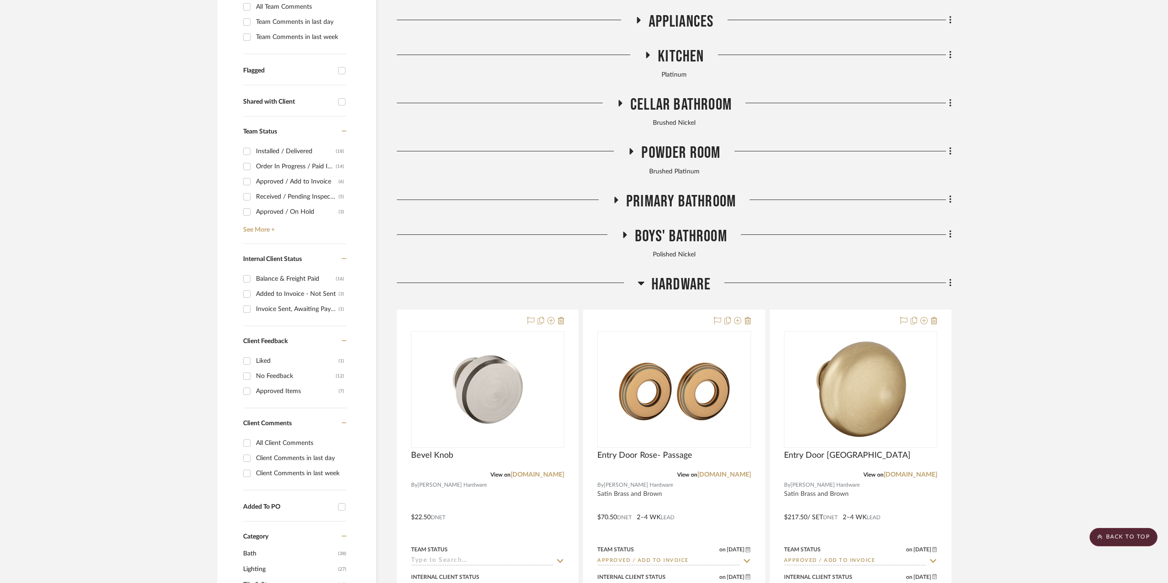
click at [655, 195] on span "Primary Bathroom" at bounding box center [681, 202] width 110 height 20
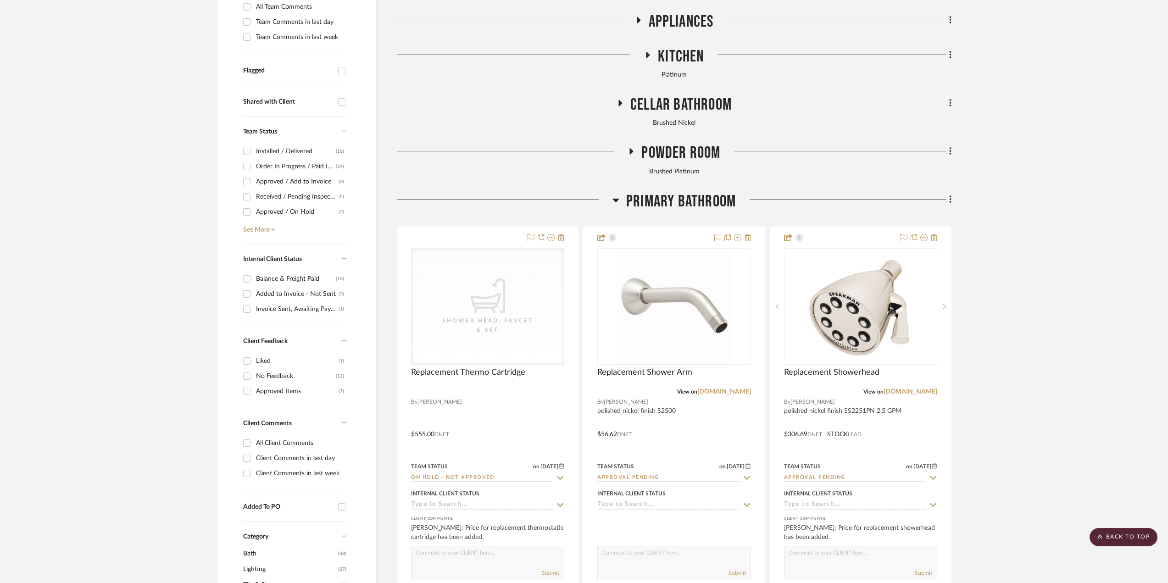
click at [655, 195] on span "Primary Bathroom" at bounding box center [681, 202] width 110 height 20
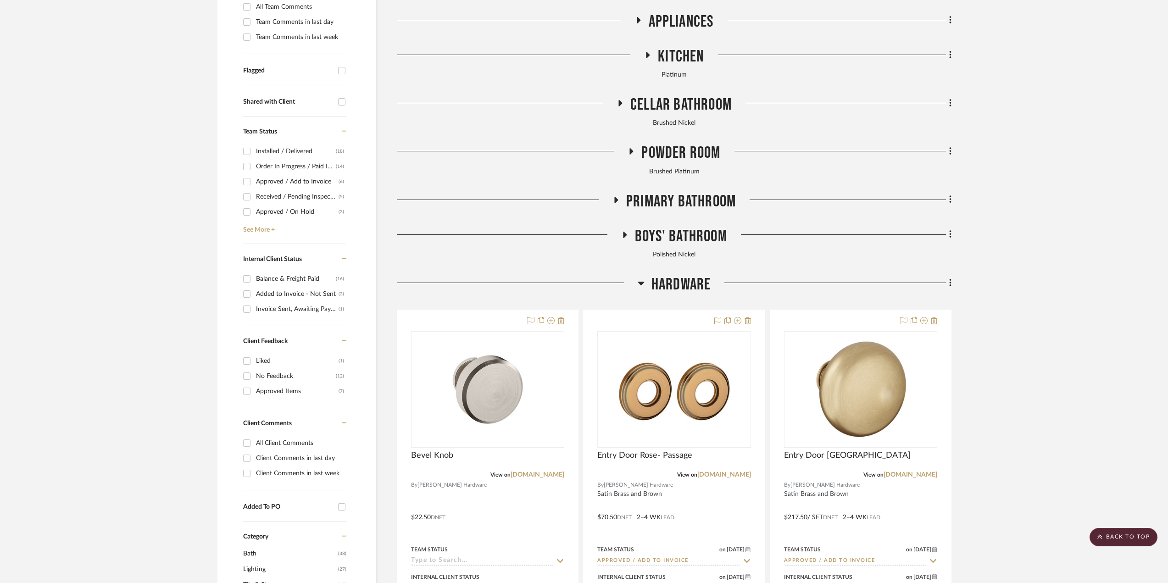
click at [650, 155] on span "Powder Room" at bounding box center [680, 153] width 79 height 20
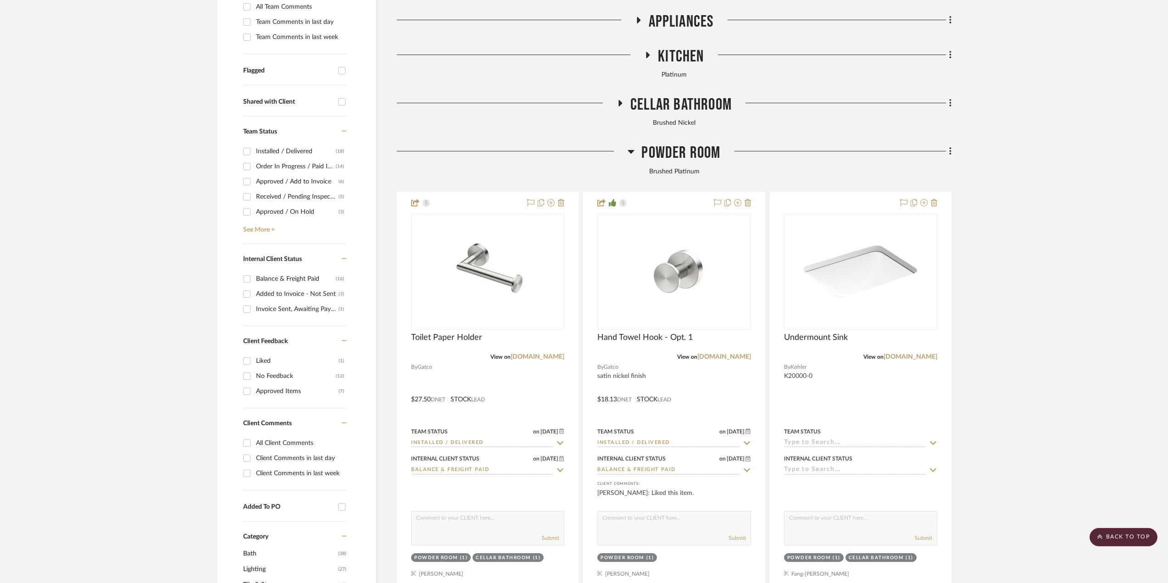
click at [650, 155] on span "Powder Room" at bounding box center [680, 153] width 79 height 20
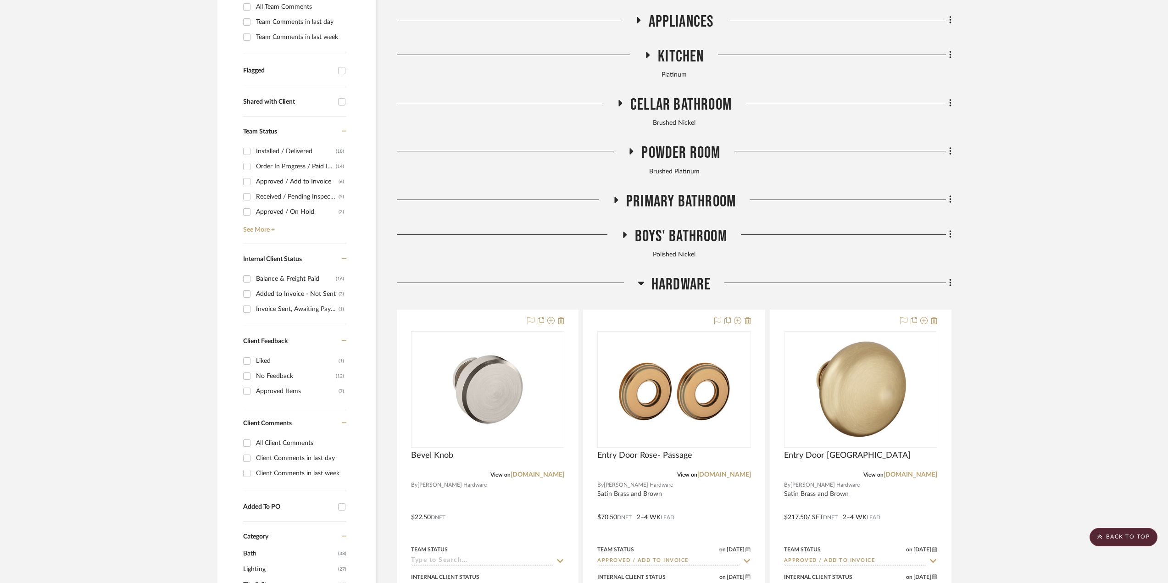
click at [664, 111] on span "Cellar Bathroom" at bounding box center [680, 105] width 101 height 20
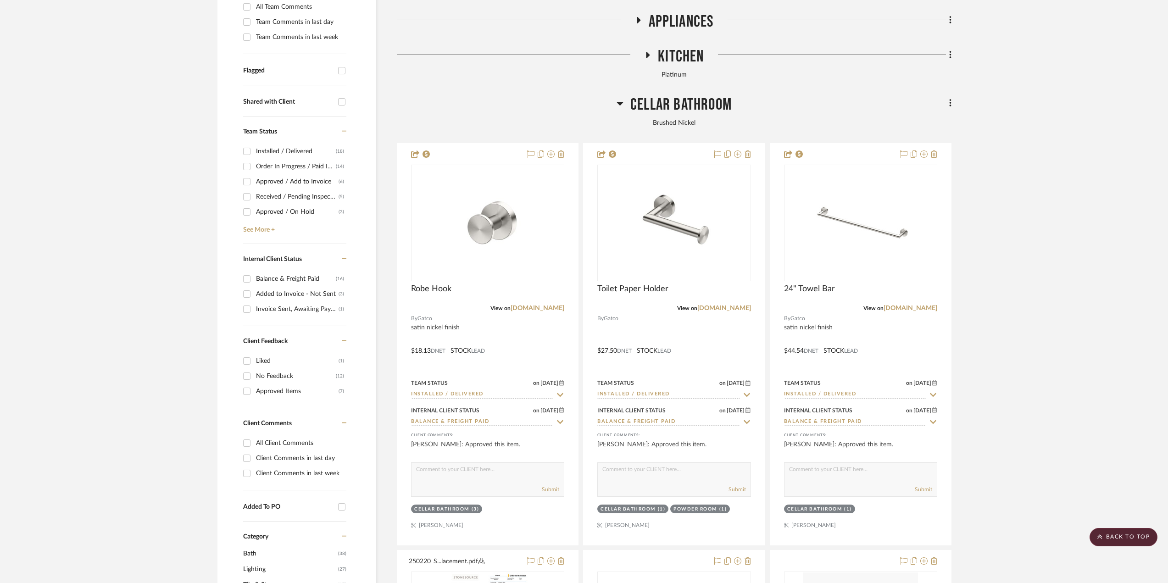
click at [664, 111] on span "Cellar Bathroom" at bounding box center [680, 105] width 101 height 20
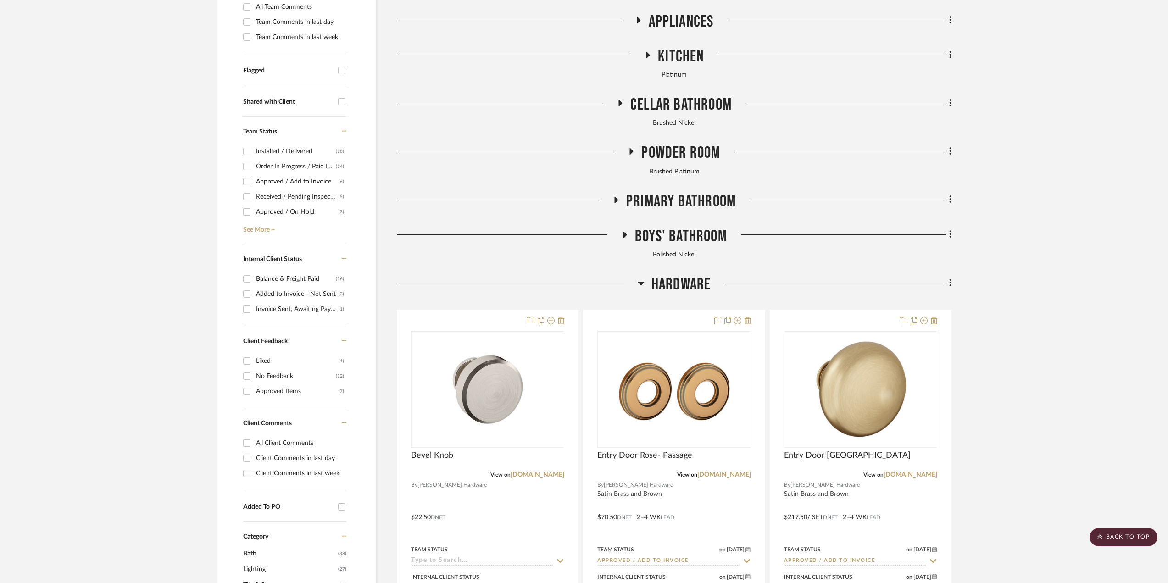
click at [671, 57] on span "Kitchen" at bounding box center [681, 57] width 46 height 20
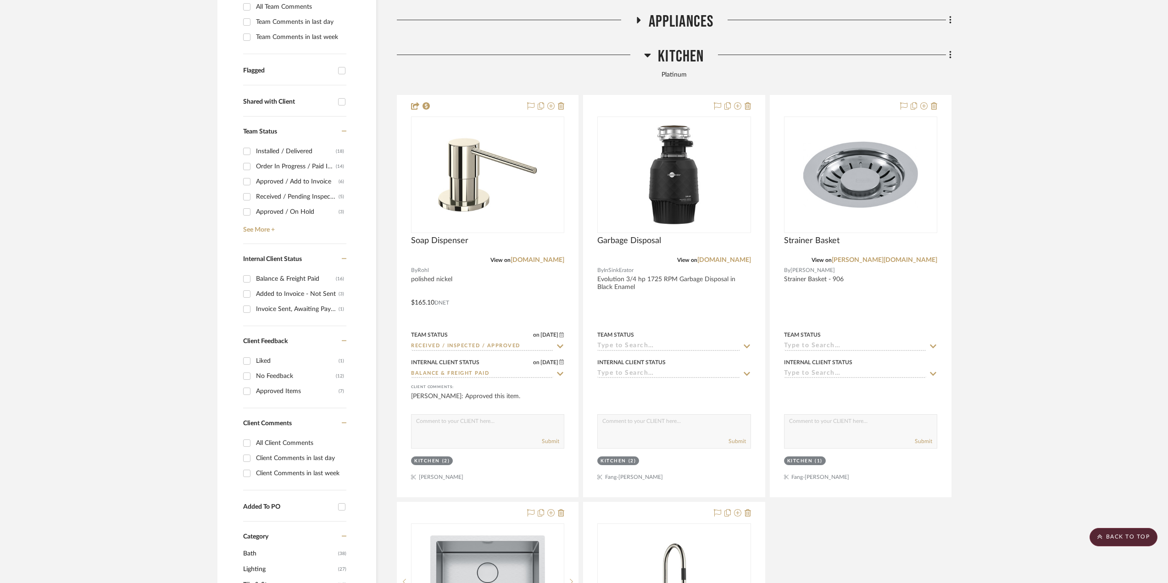
click at [671, 57] on span "Kitchen" at bounding box center [681, 57] width 46 height 20
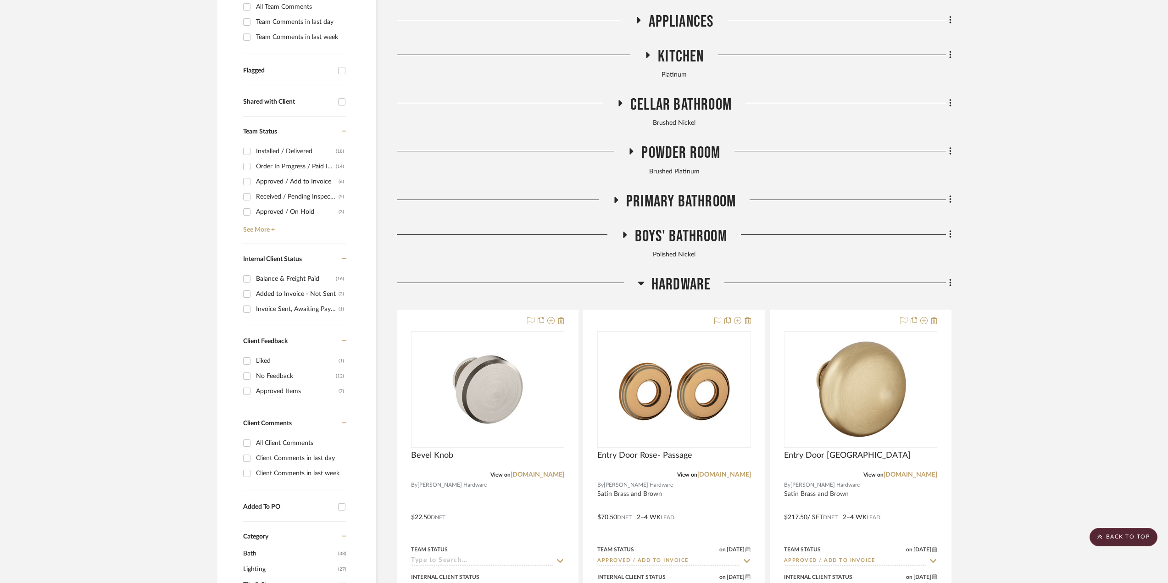
click at [671, 22] on span "Appliances" at bounding box center [681, 22] width 65 height 20
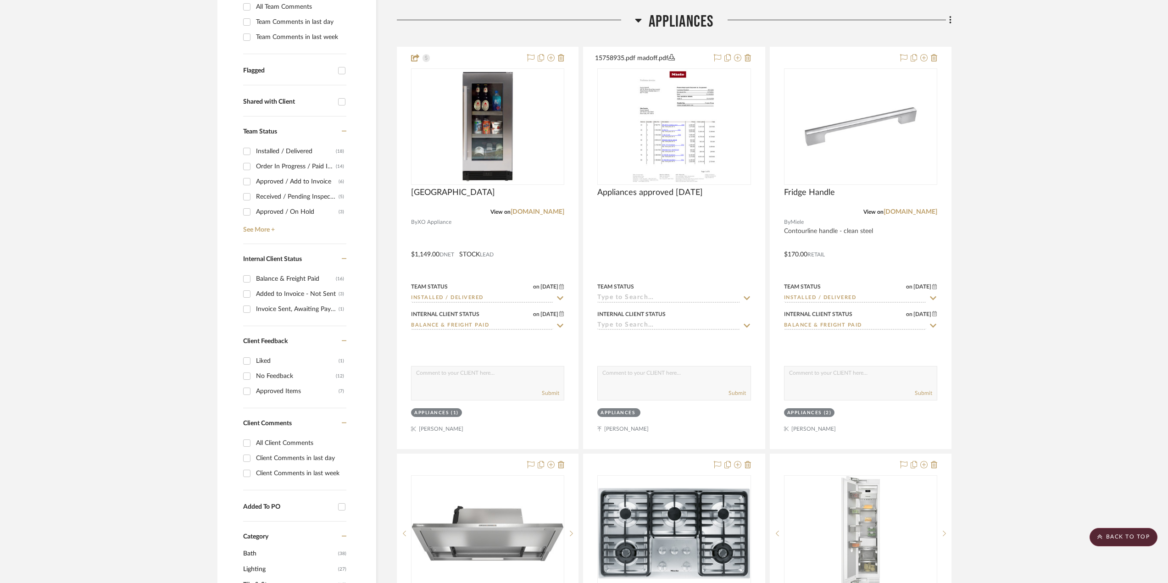
click at [671, 22] on span "Appliances" at bounding box center [681, 22] width 65 height 20
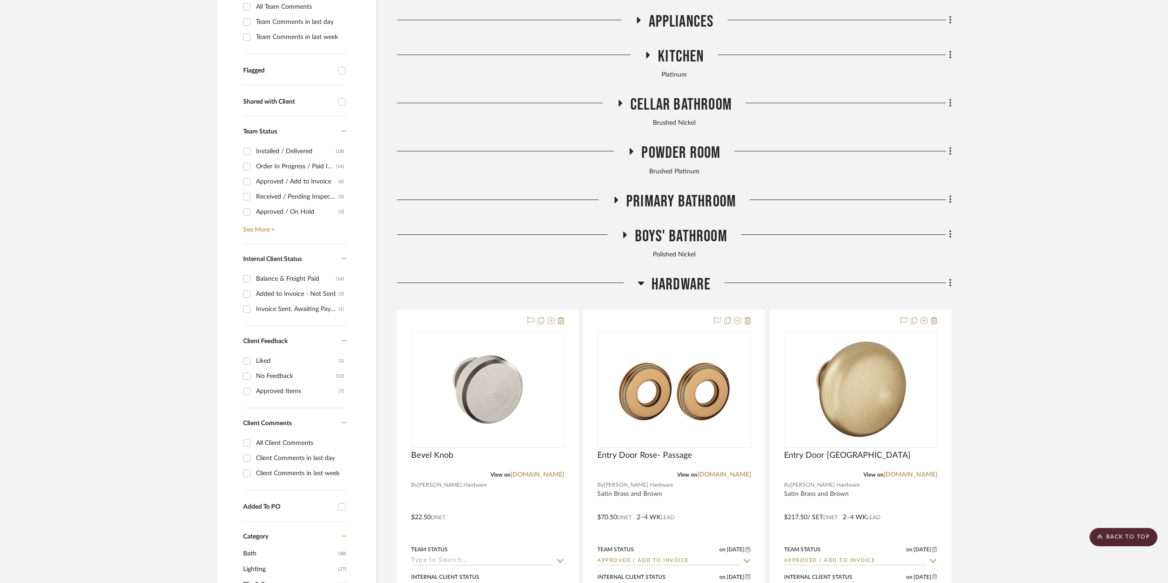
click at [671, 17] on span "Appliances" at bounding box center [681, 22] width 65 height 20
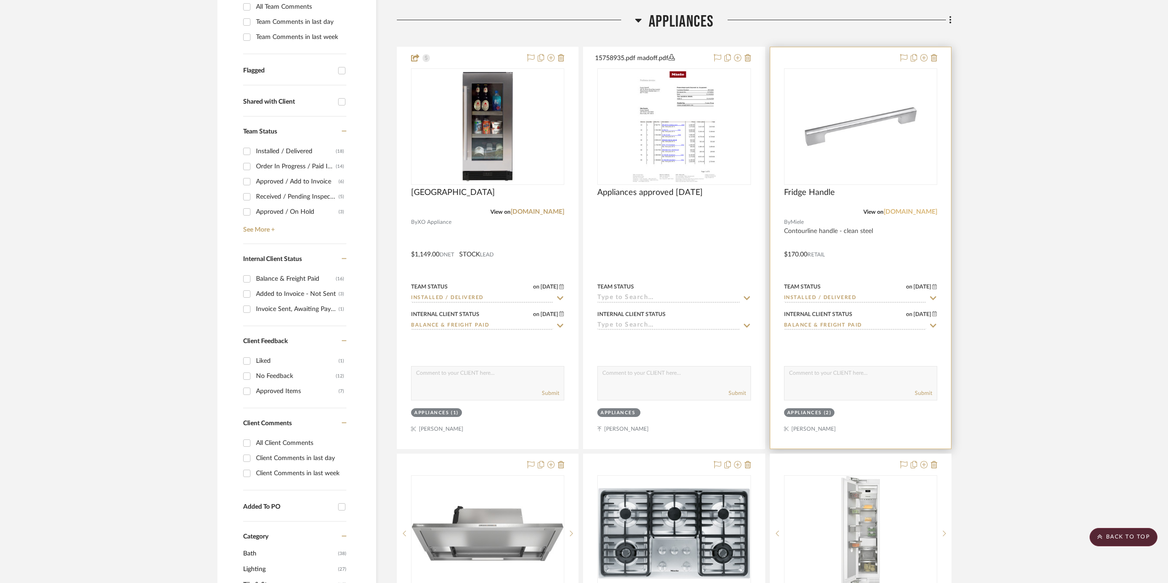
click at [922, 209] on link "pcrichard.com" at bounding box center [910, 212] width 54 height 6
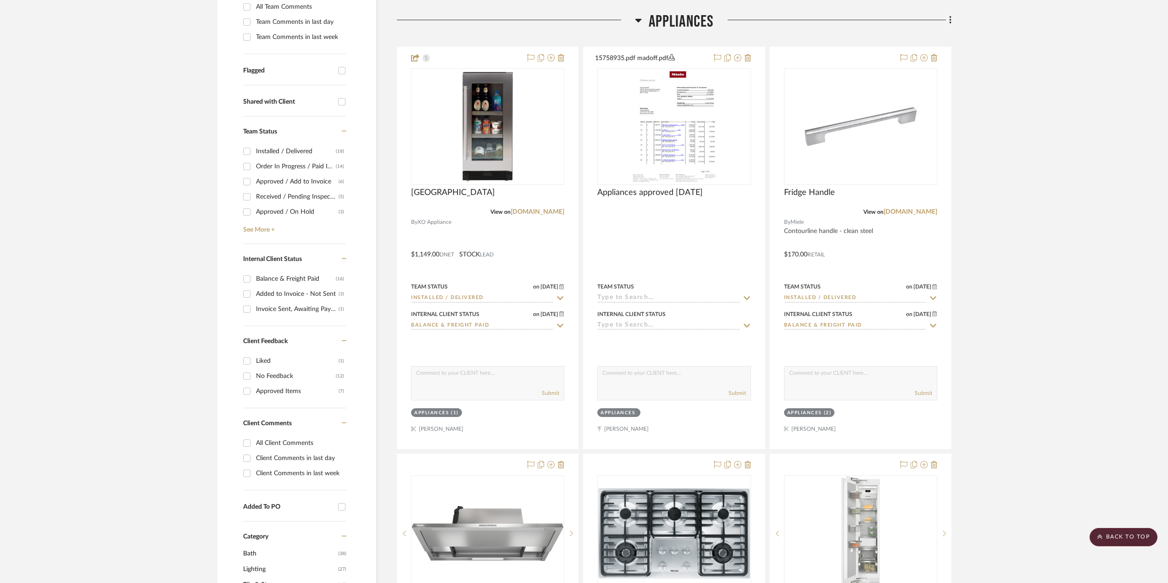
click at [656, 15] on span "Appliances" at bounding box center [681, 22] width 65 height 20
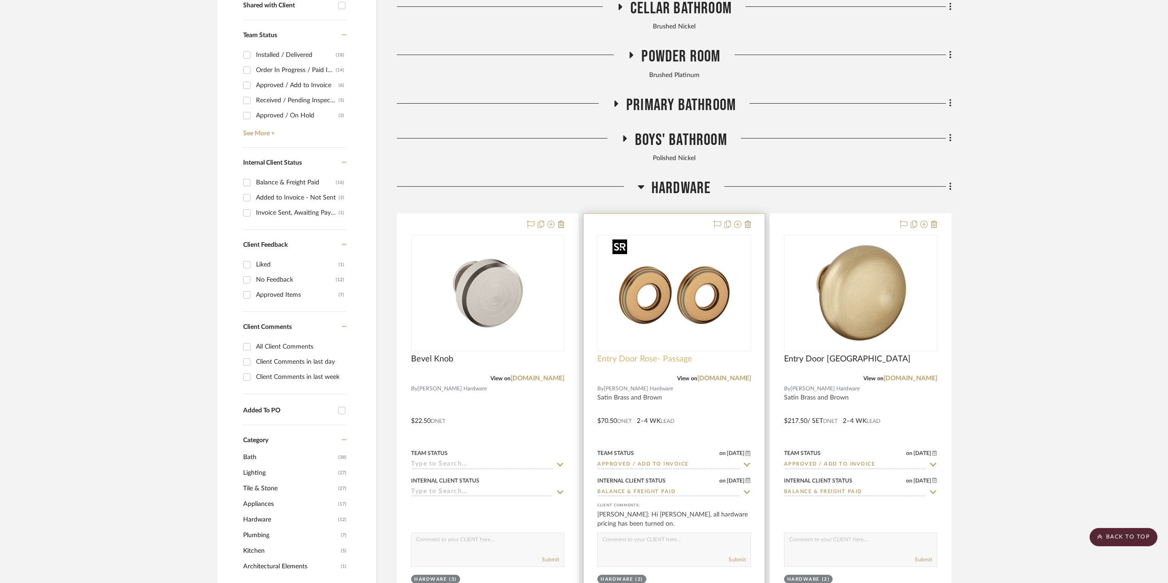
scroll to position [427, 0]
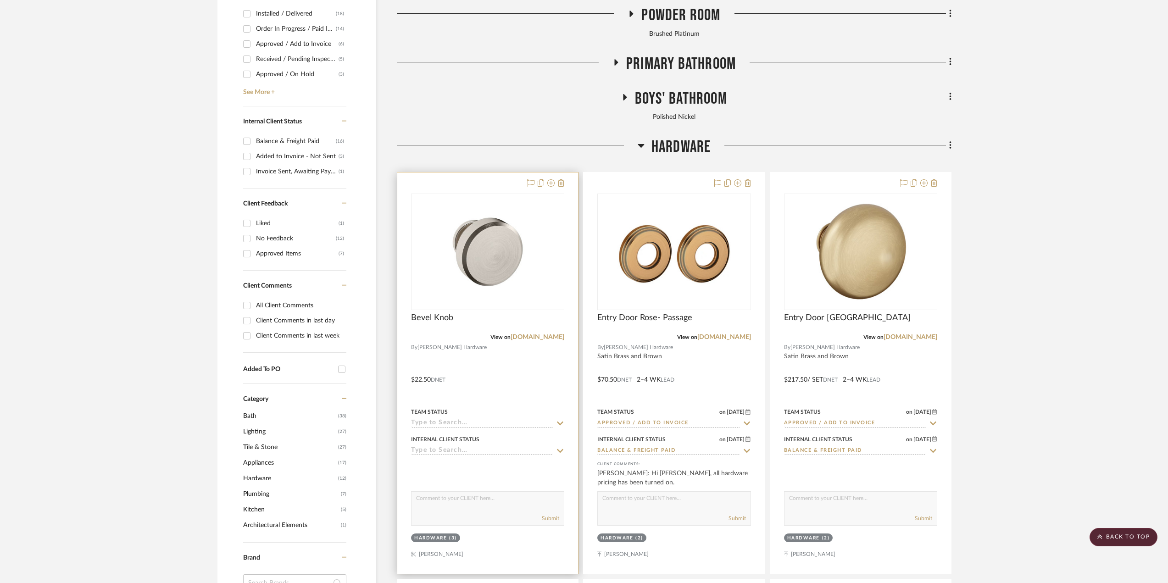
click at [511, 376] on div at bounding box center [487, 372] width 181 height 401
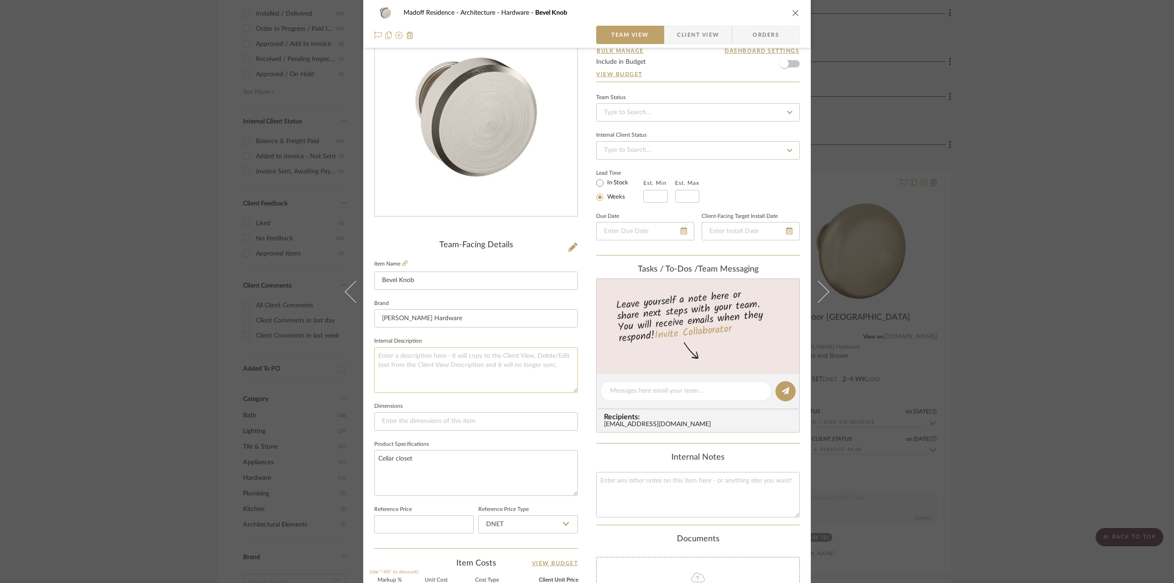
scroll to position [138, 0]
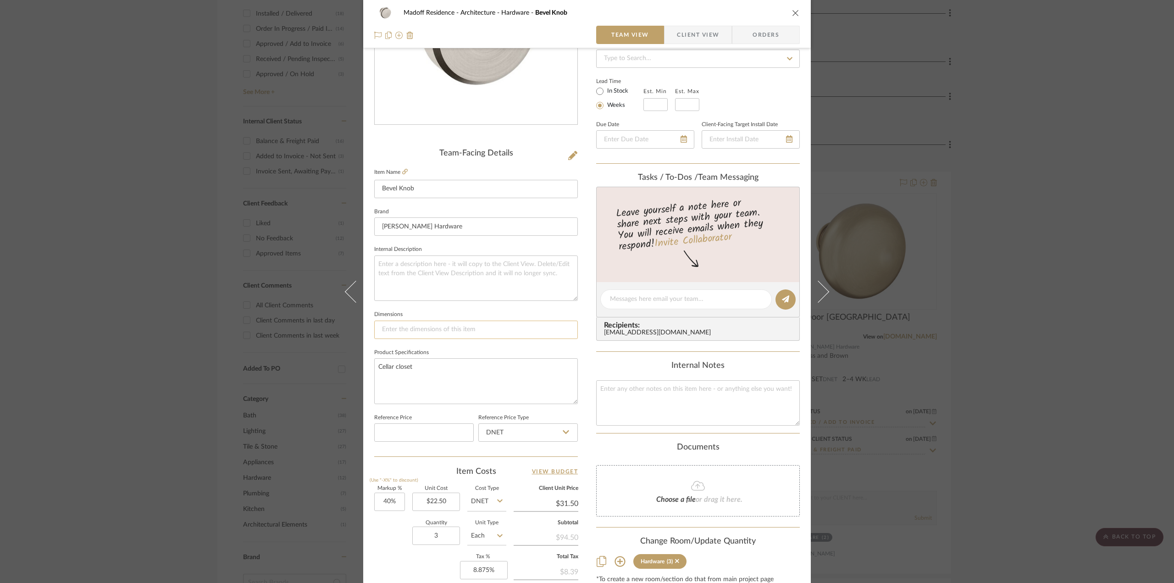
click at [393, 322] on input at bounding box center [476, 330] width 204 height 18
type input "1 1/4""
click at [582, 316] on div "Madoff Residence - Architecture Hardware Bevel Knob Team View Client View Order…" at bounding box center [587, 292] width 448 height 847
click at [568, 155] on icon at bounding box center [572, 155] width 9 height 9
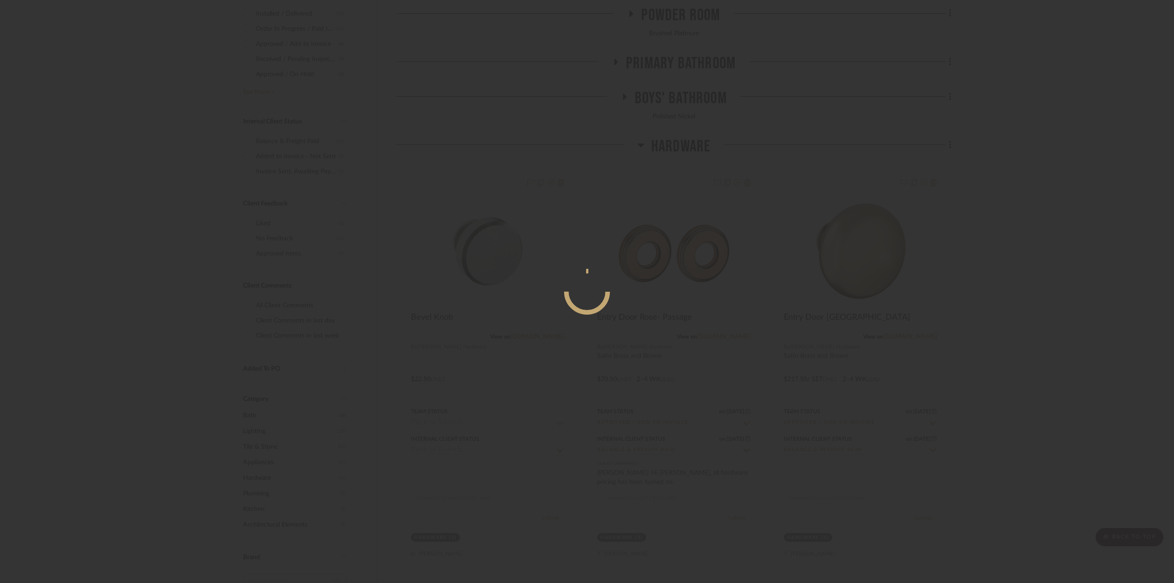
scroll to position [0, 0]
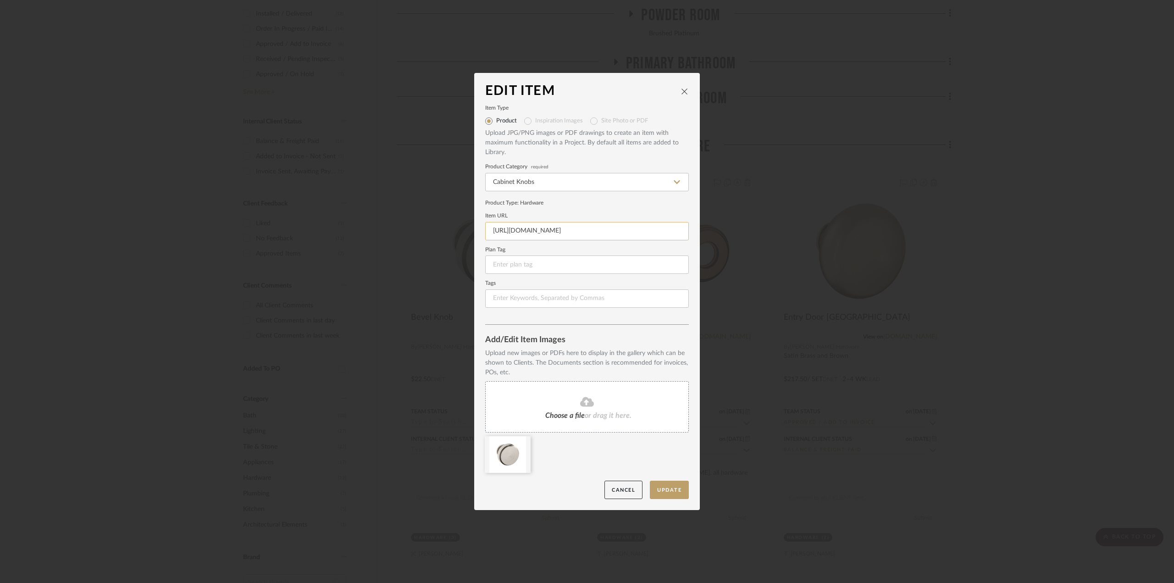
click at [524, 236] on input "https://www.baldwinhardwaredirect.com/products/4410-bevel-knob" at bounding box center [587, 231] width 204 height 18
paste input "baldwin-4410-Bevel-cabinet-knob/?searchid=73838&search_query="
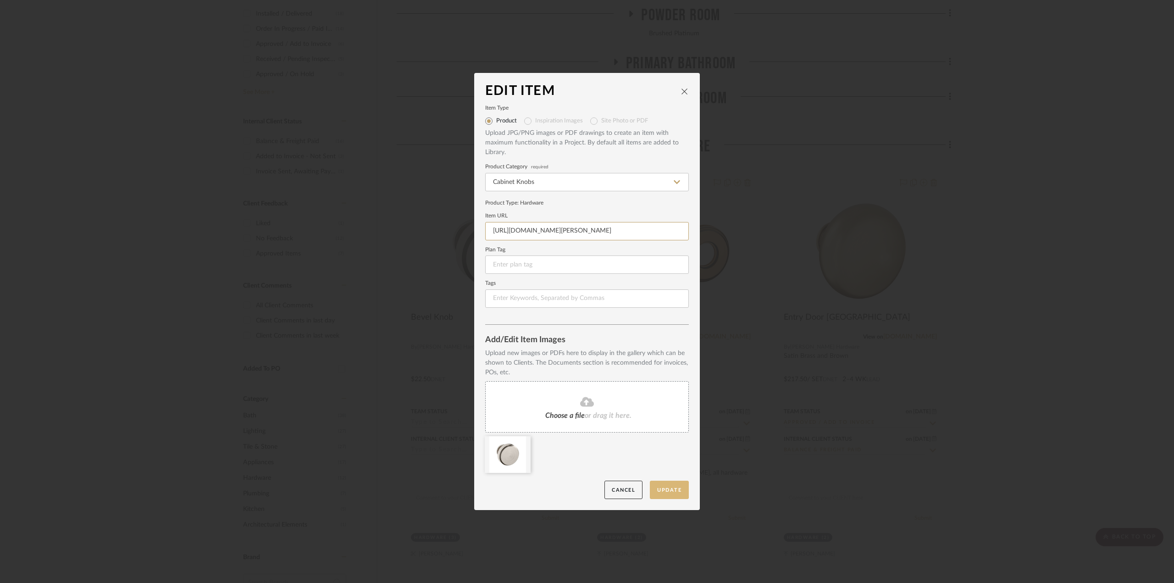
type input "https://www.baldwinhardwaredirect.com/baldwin-4410-Bevel-cabinet-knob/?searchid…"
click at [666, 487] on button "Update" at bounding box center [669, 490] width 39 height 19
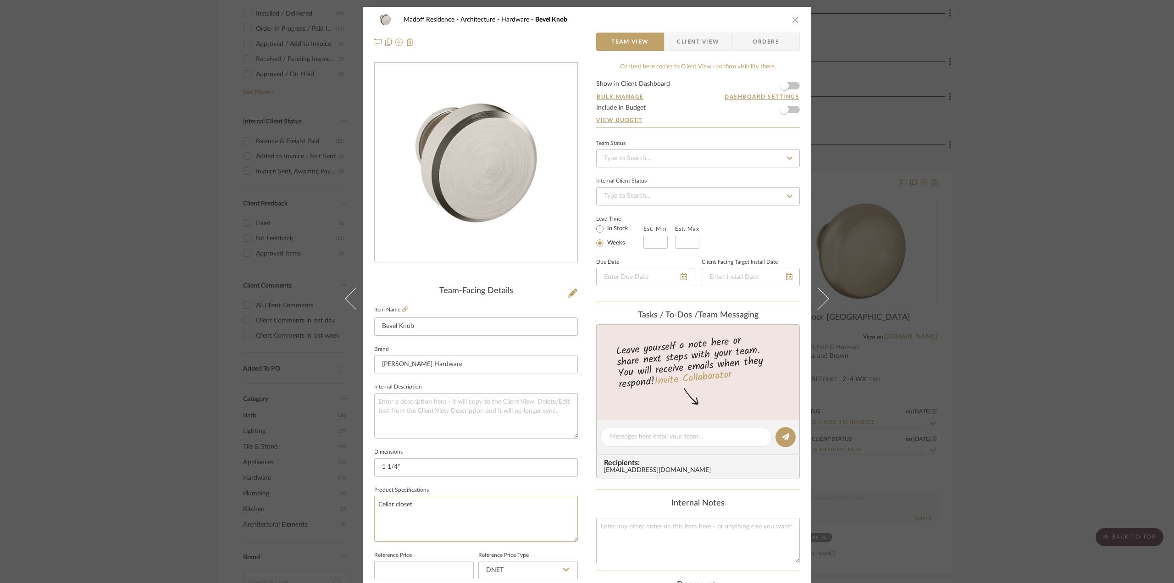
click at [463, 504] on textarea "Cellar closet" at bounding box center [476, 518] width 204 height 45
click at [566, 499] on textarea "Cellar closet SKU: 4410" at bounding box center [476, 518] width 204 height 45
type textarea "Cellar closet SKU: 4410"
click at [583, 485] on div "Madoff Residence - Architecture Hardware Bevel Knob Team View Client View Order…" at bounding box center [587, 430] width 448 height 847
click at [431, 513] on textarea "Cellar closet SKU: 4410" at bounding box center [476, 518] width 204 height 45
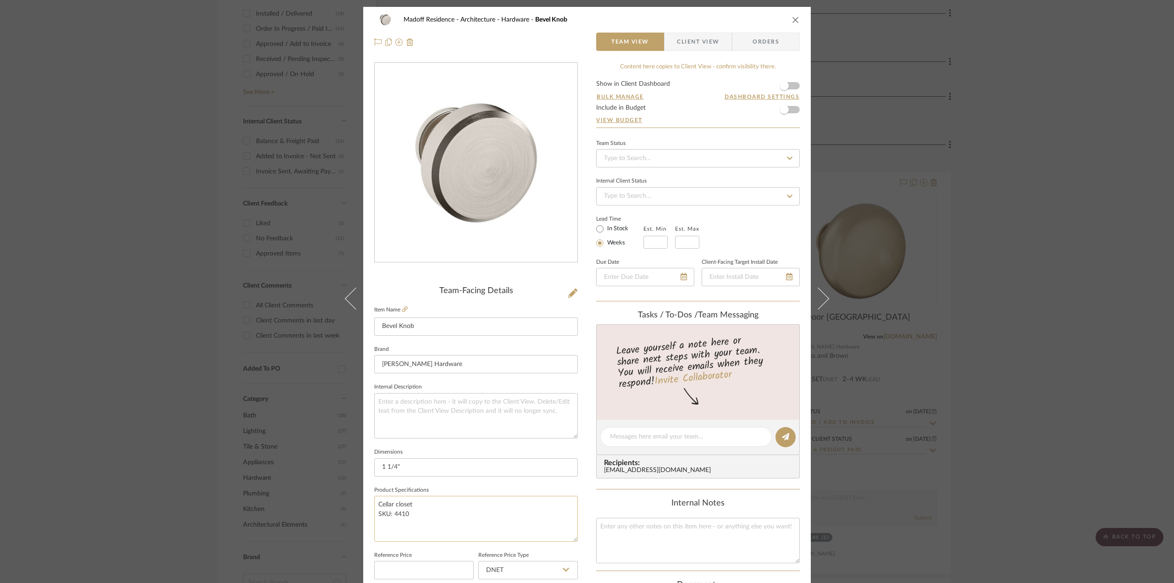
drag, startPoint x: 433, startPoint y: 508, endPoint x: 430, endPoint y: 514, distance: 6.4
click at [433, 508] on textarea "Cellar closet SKU: 4410" at bounding box center [476, 518] width 204 height 45
type textarea "Cellar closet SKU: 4410 - satin nickel"
click at [611, 514] on div "Internal Notes" at bounding box center [698, 531] width 204 height 65
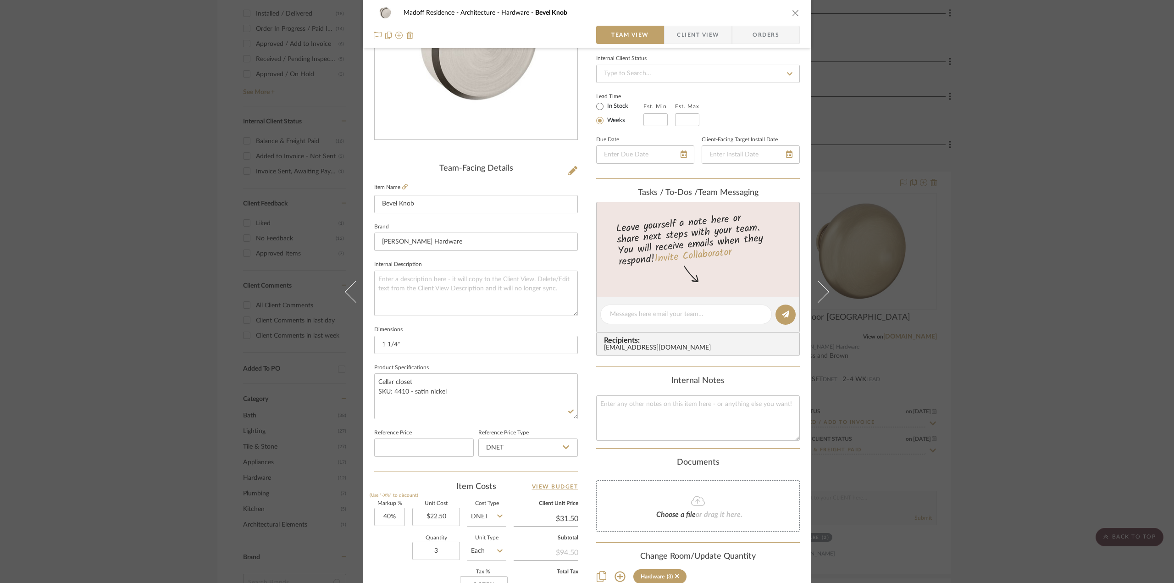
scroll to position [229, 0]
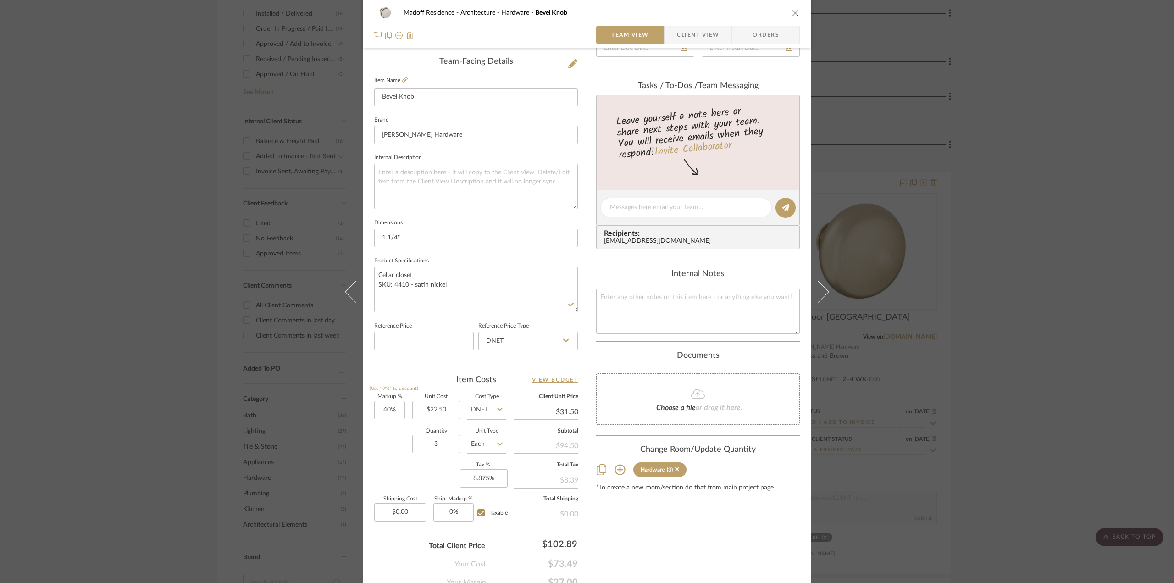
click at [1058, 366] on div "Madoff Residence - Architecture Hardware Bevel Knob Team View Client View Order…" at bounding box center [587, 291] width 1174 height 583
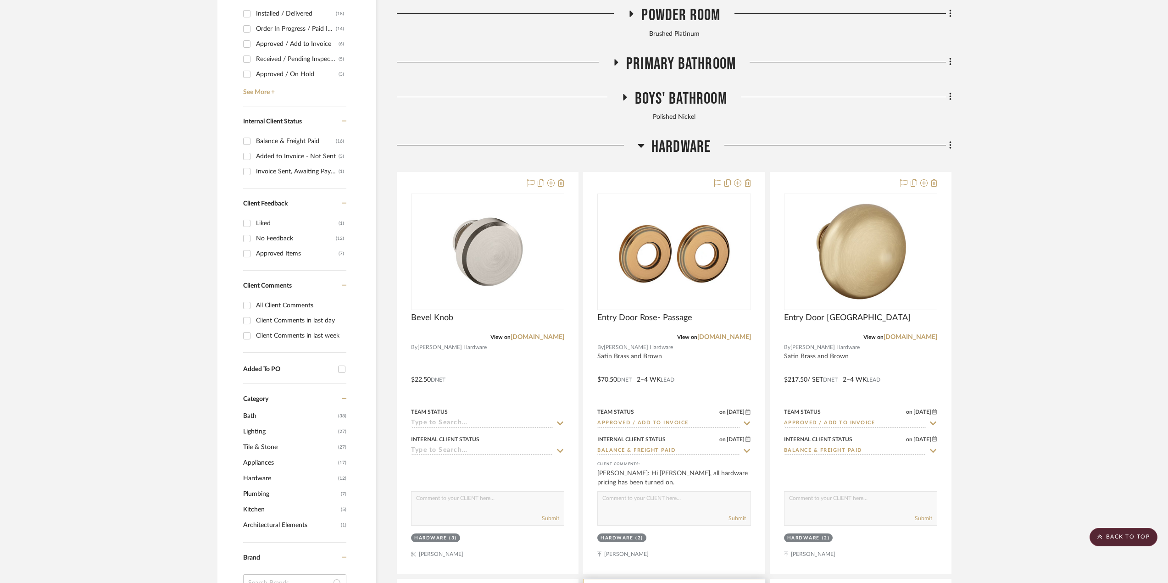
scroll to position [243, 0]
